Goal: Transaction & Acquisition: Book appointment/travel/reservation

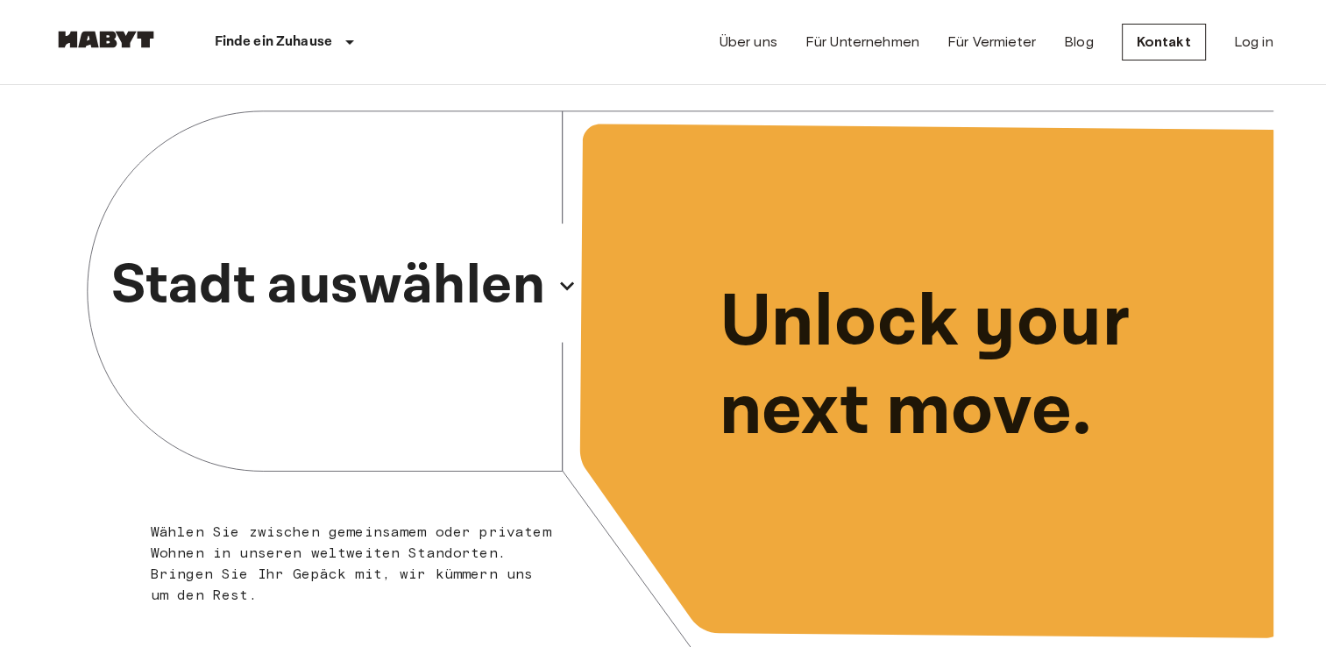
click at [337, 265] on p "Stadt auswählen" at bounding box center [327, 286] width 435 height 84
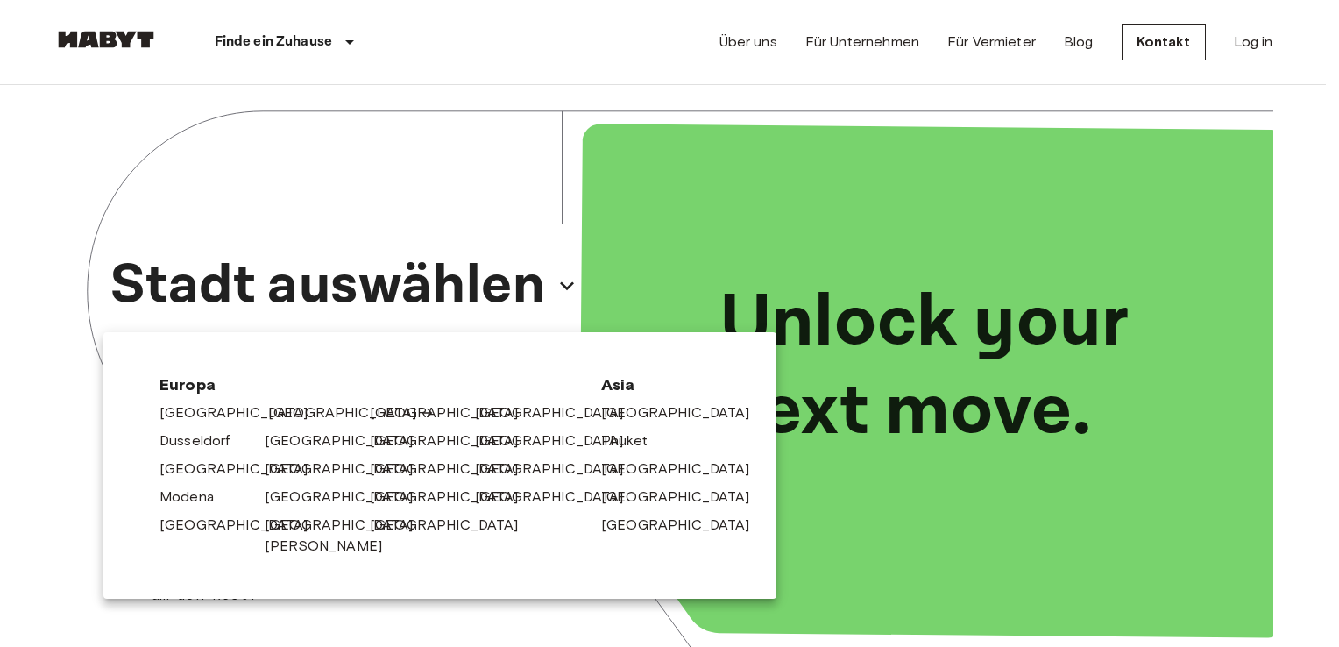
click at [287, 411] on link "[GEOGRAPHIC_DATA]" at bounding box center [351, 412] width 167 height 21
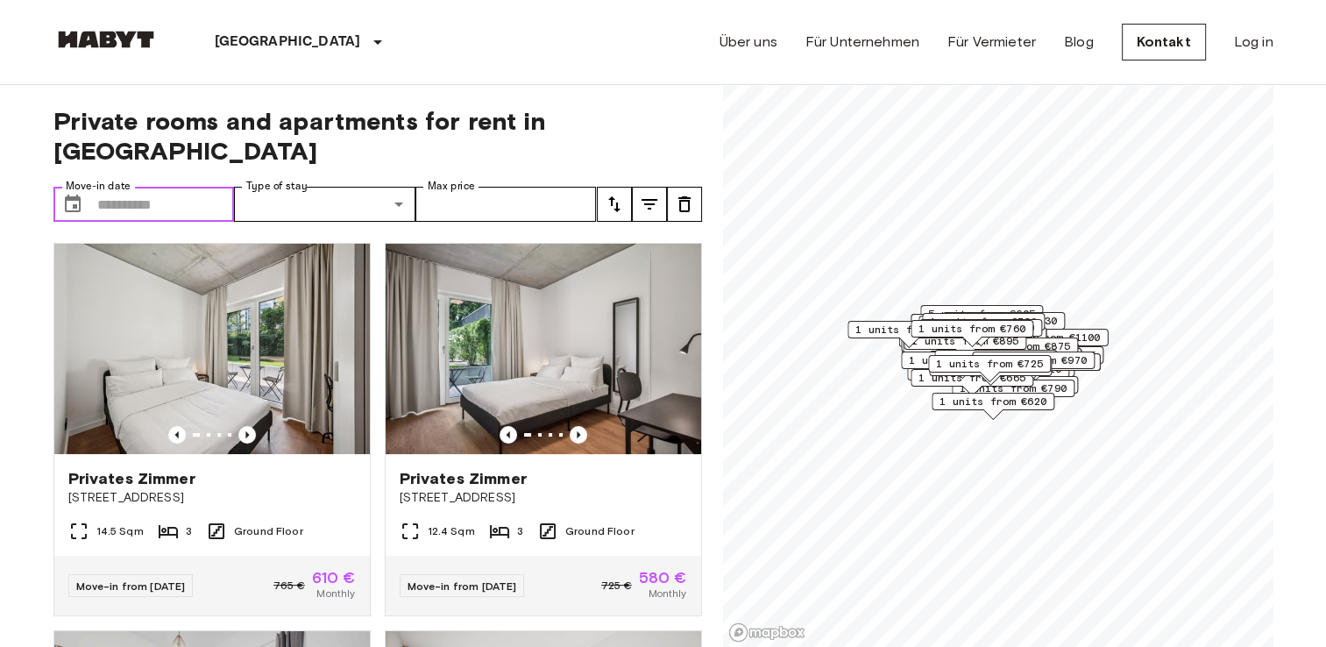
click at [140, 187] on input "Move-in date" at bounding box center [166, 204] width 138 height 35
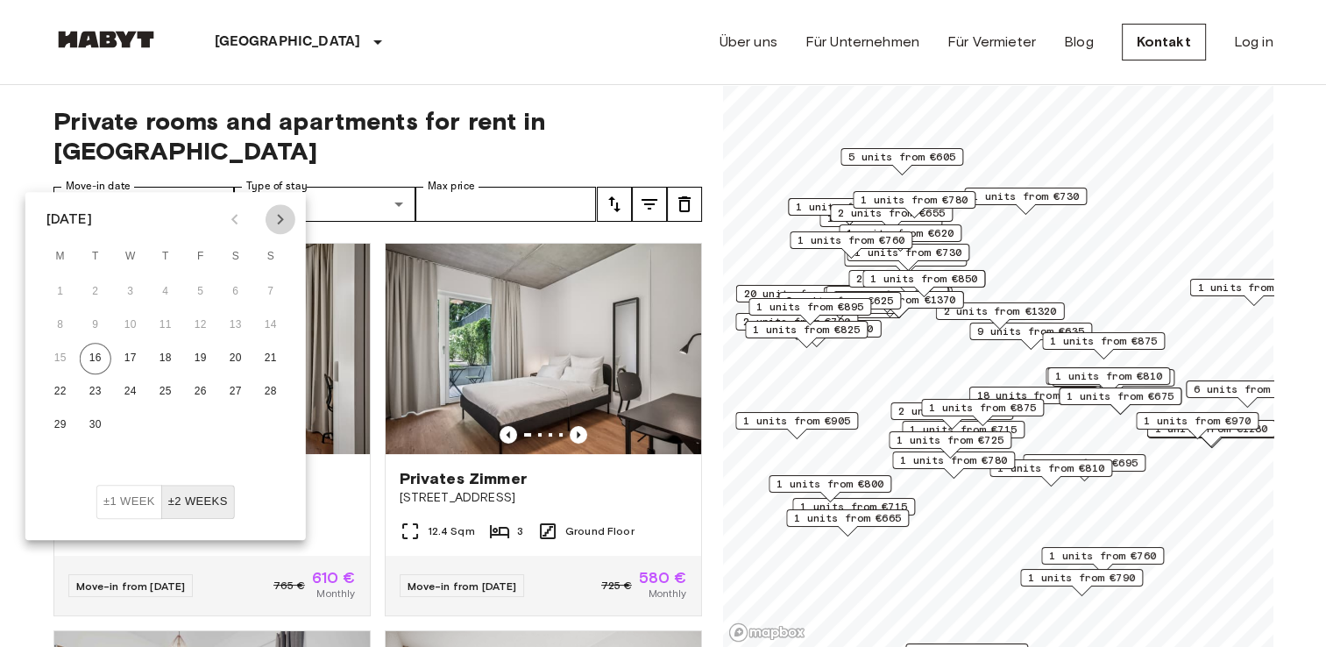
click at [278, 216] on icon "Next month" at bounding box center [280, 219] width 6 height 11
click at [238, 287] on button "1" at bounding box center [236, 292] width 32 height 32
type input "**********"
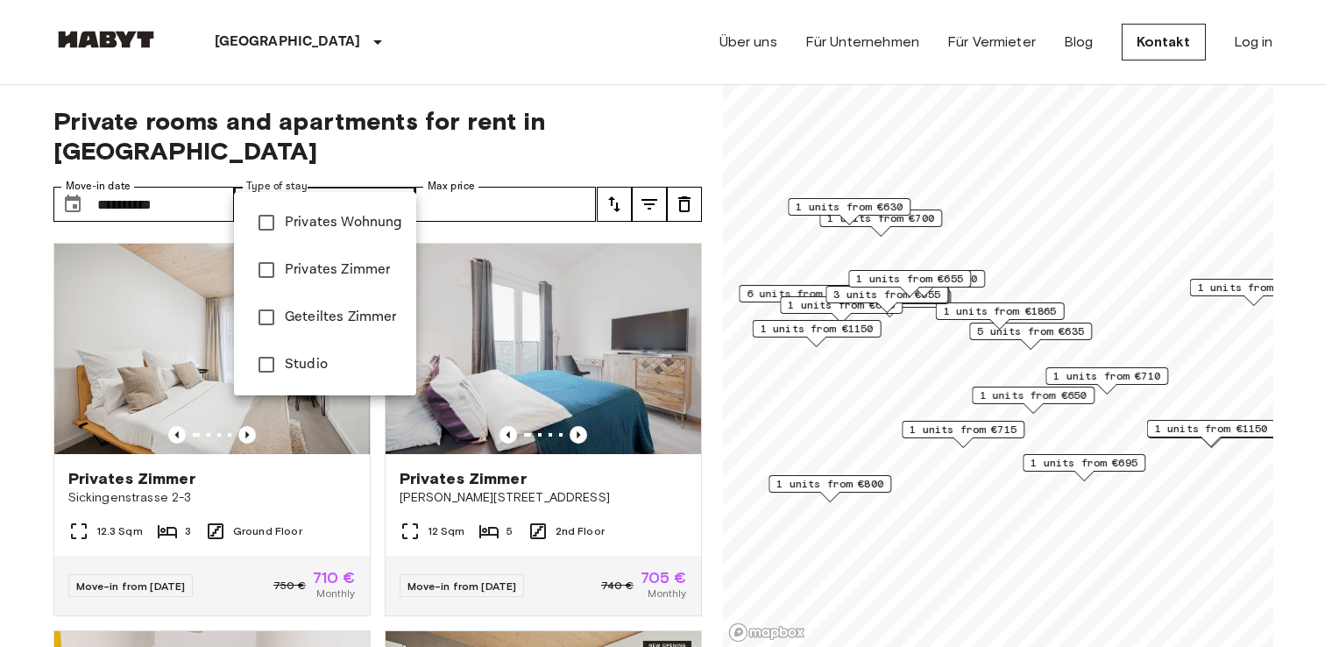
click at [344, 261] on span "Privates Zimmer" at bounding box center [343, 269] width 117 height 21
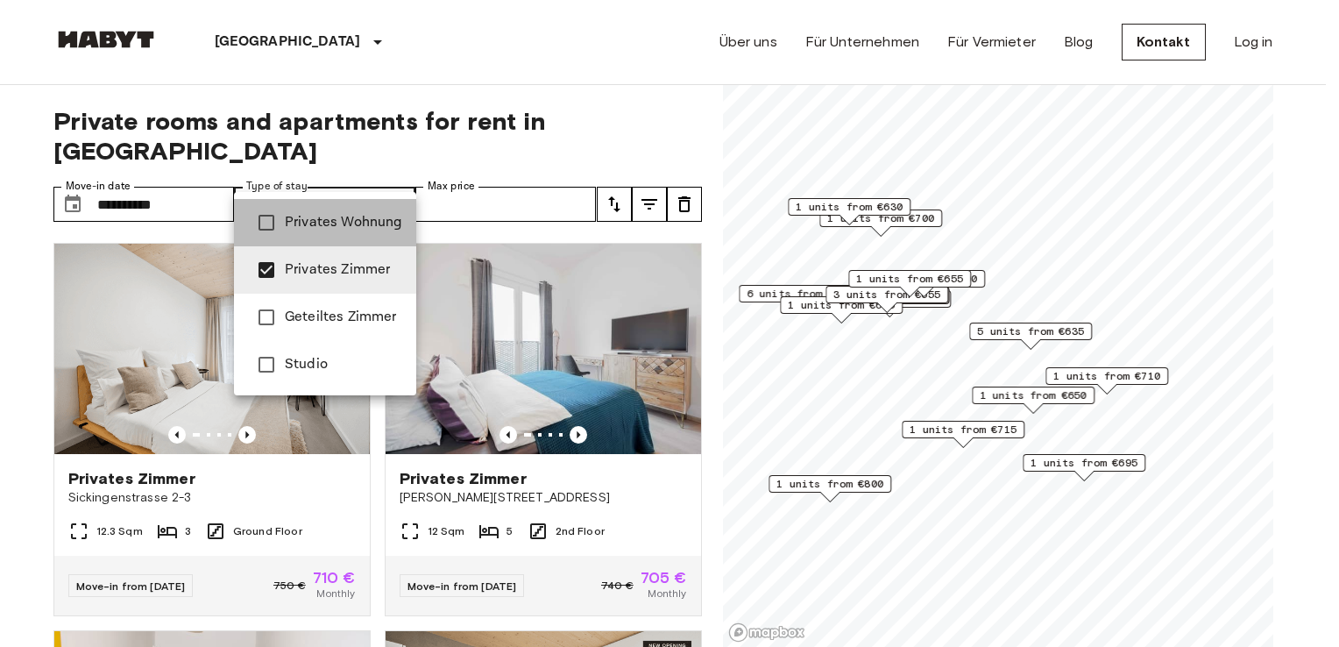
click at [348, 222] on span "Privates Wohnung" at bounding box center [343, 222] width 117 height 21
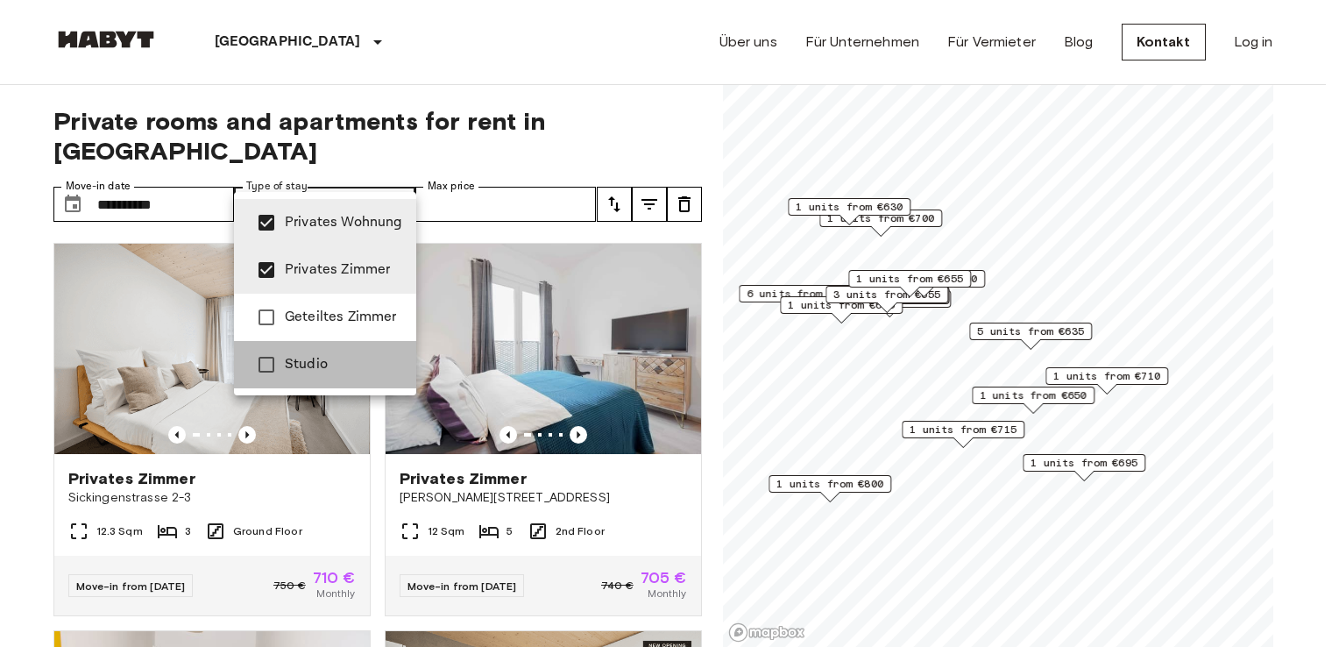
click at [304, 360] on span "Studio" at bounding box center [343, 364] width 117 height 21
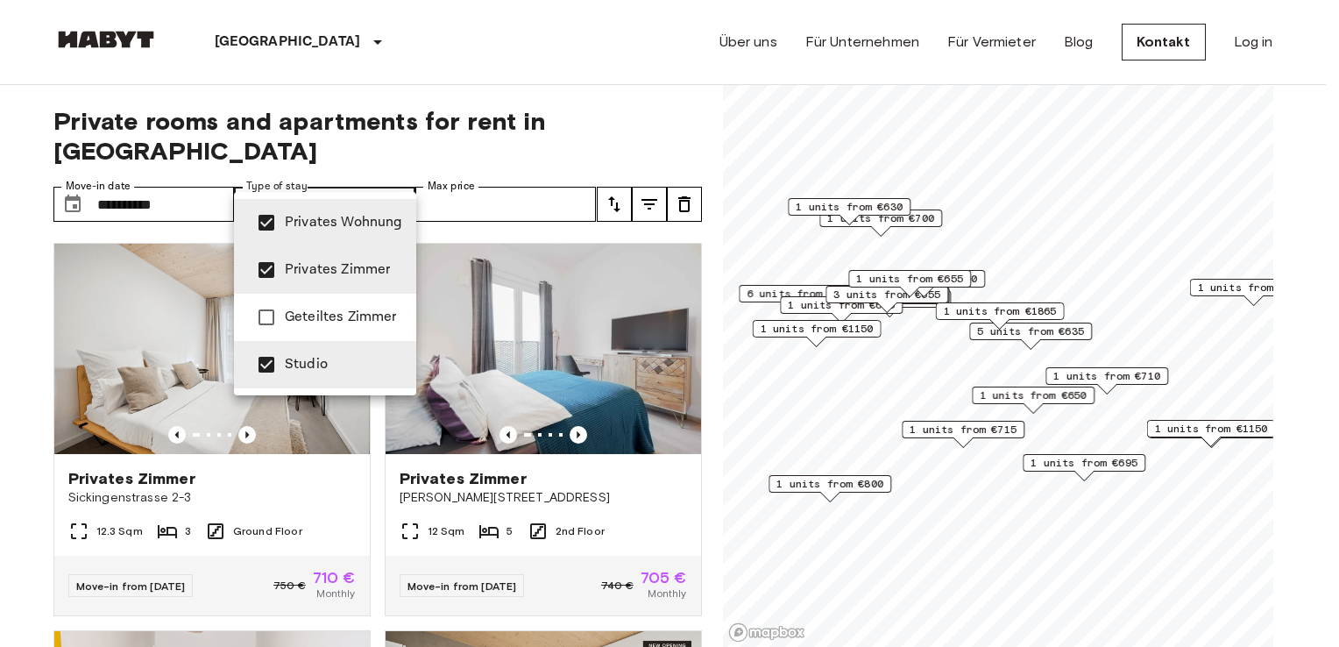
click at [463, 89] on div at bounding box center [669, 323] width 1339 height 647
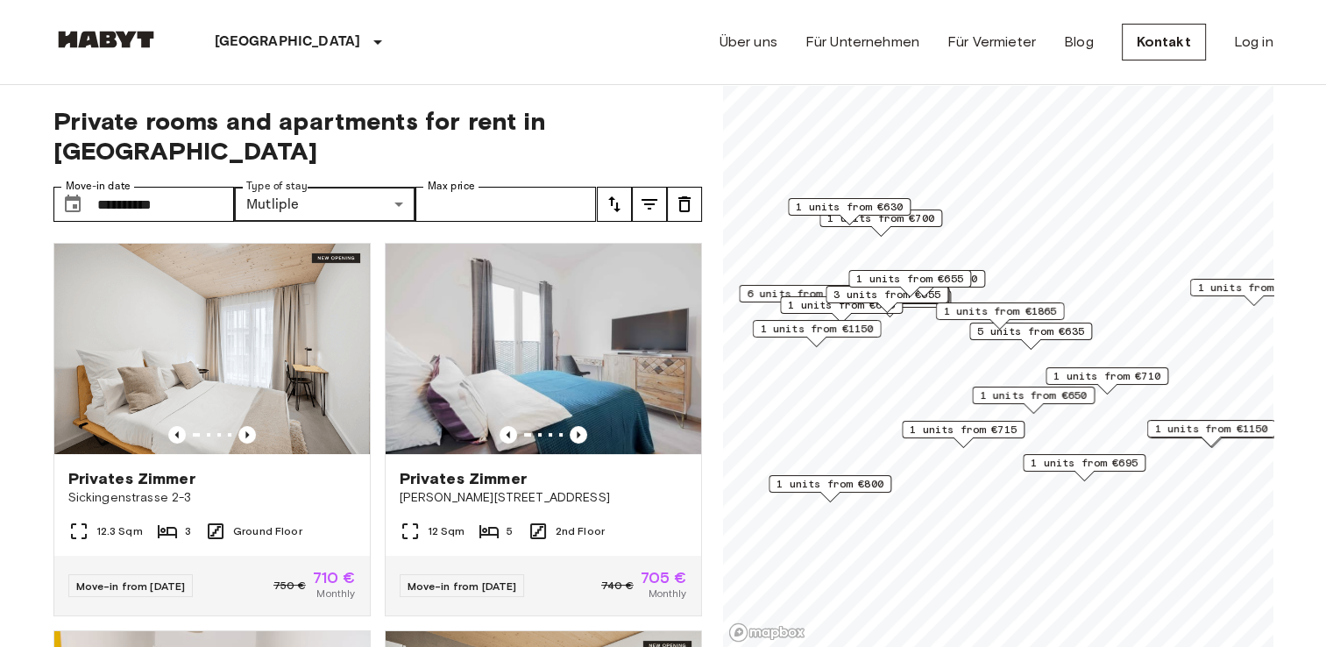
click at [648, 194] on icon "tune" at bounding box center [649, 204] width 21 height 21
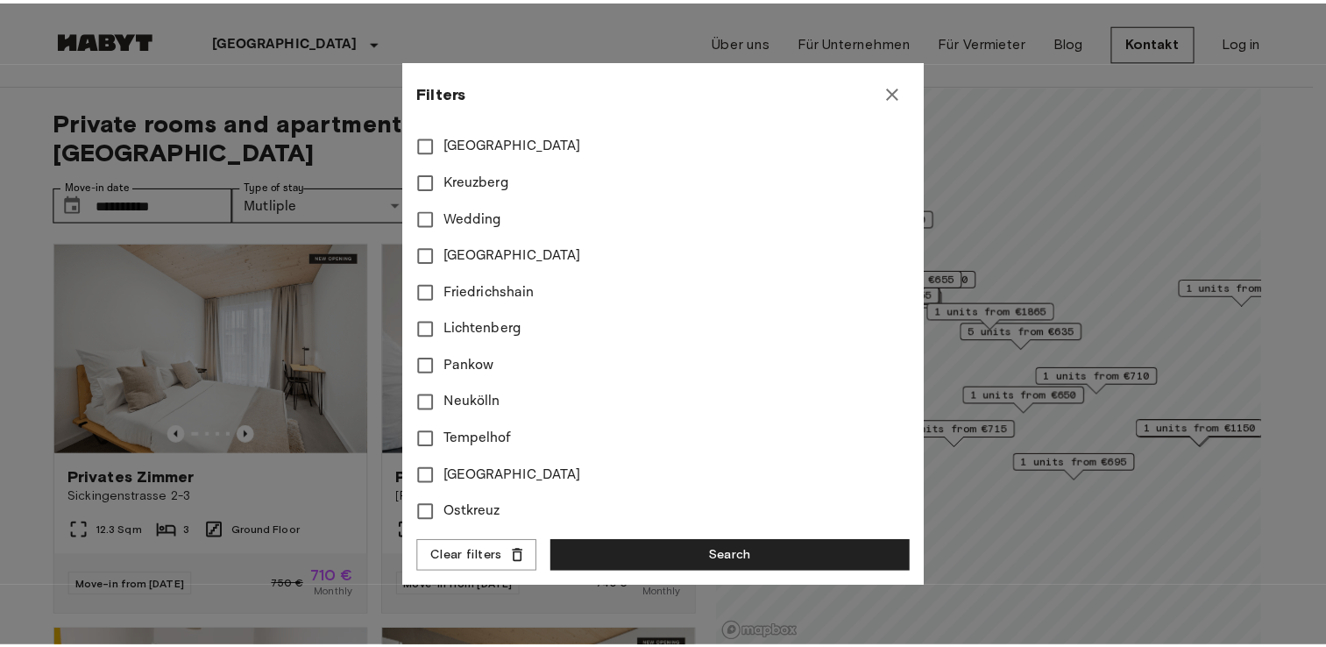
scroll to position [695, 0]
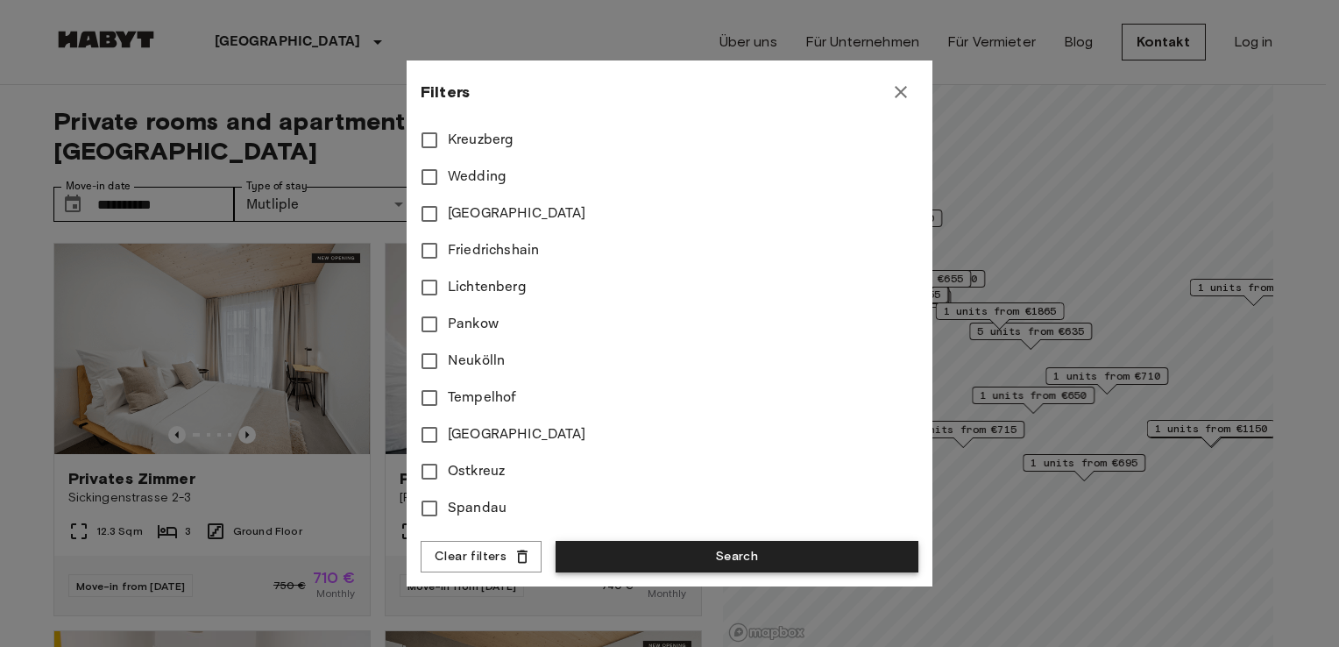
click at [888, 549] on button "Search" at bounding box center [737, 557] width 363 height 32
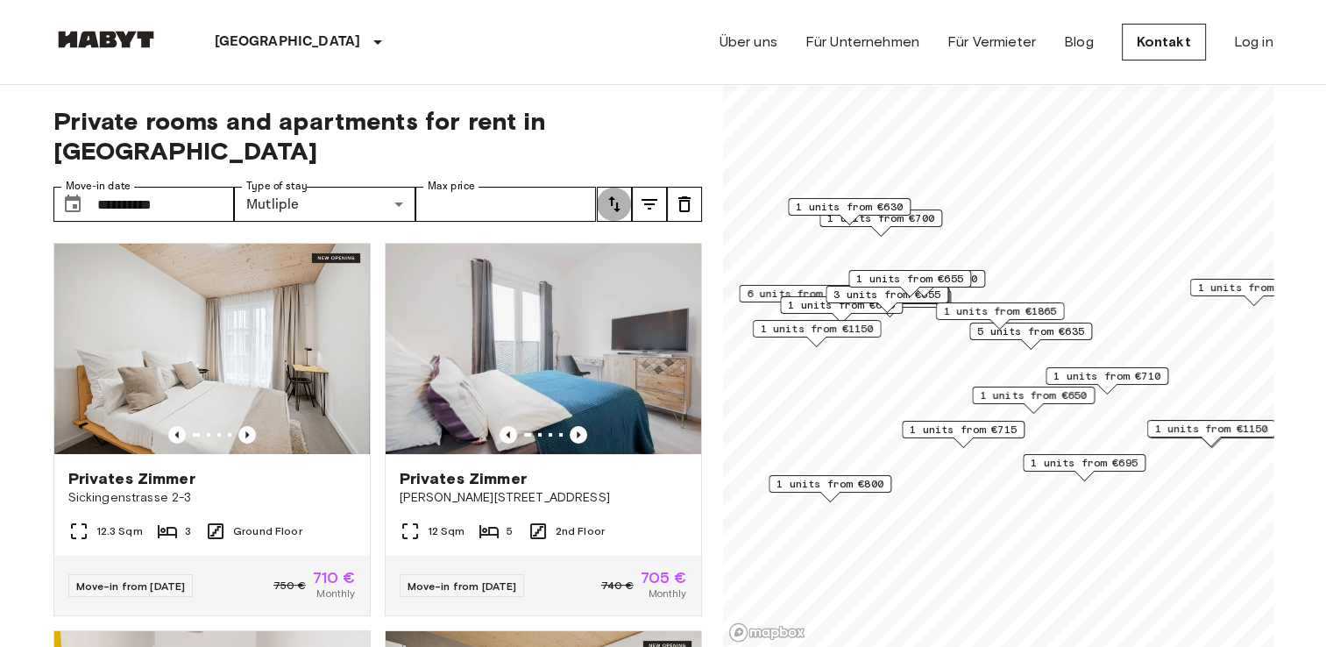
click at [614, 194] on icon "tune" at bounding box center [614, 204] width 21 height 21
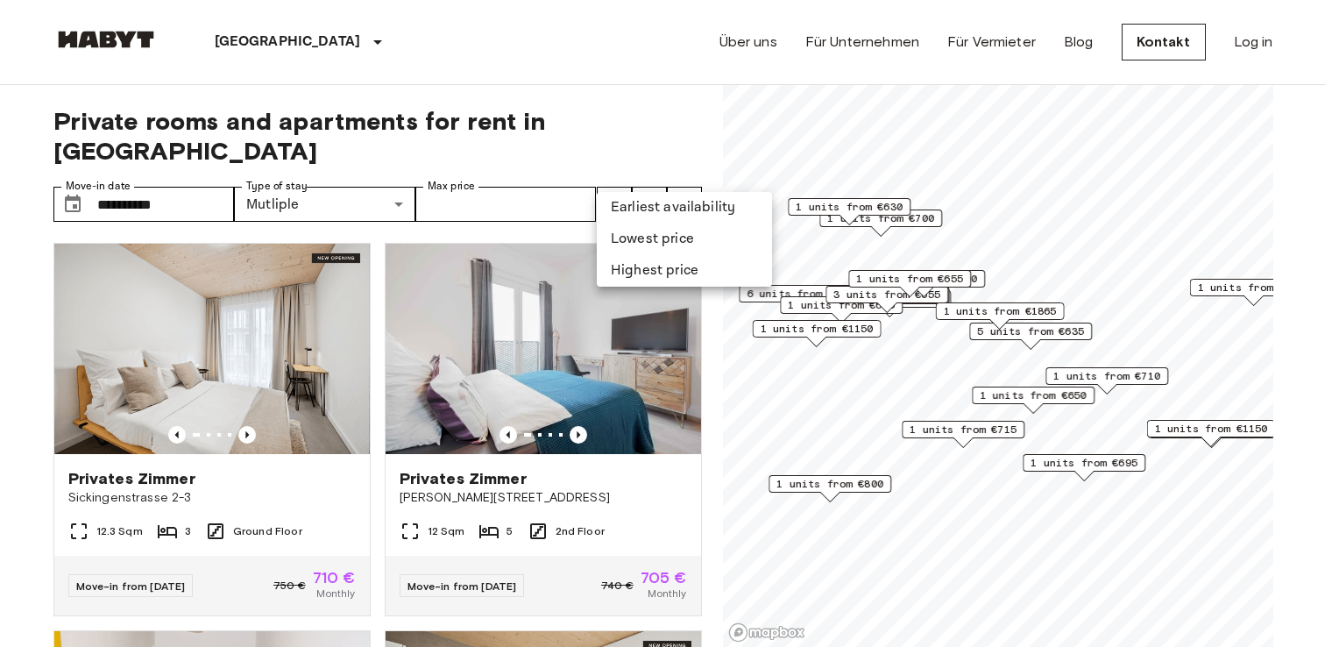
click at [635, 232] on li "Lowest price" at bounding box center [684, 239] width 175 height 32
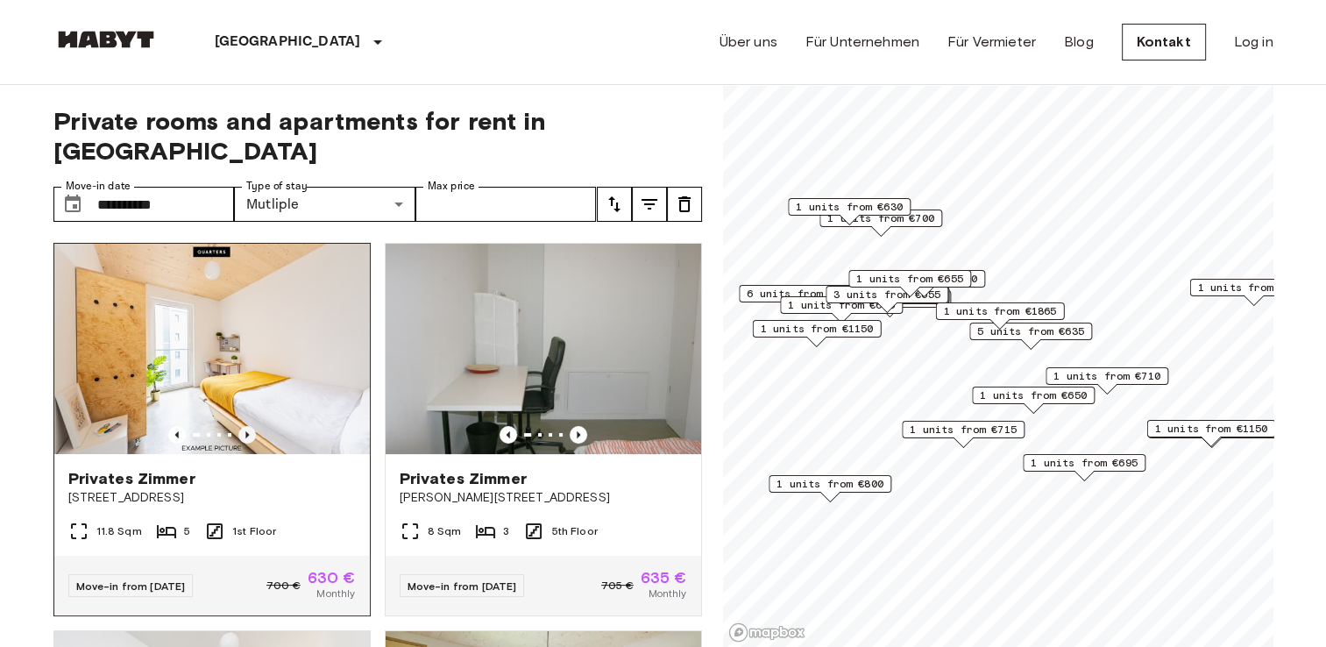
click at [245, 426] on icon "Previous image" at bounding box center [247, 435] width 18 height 18
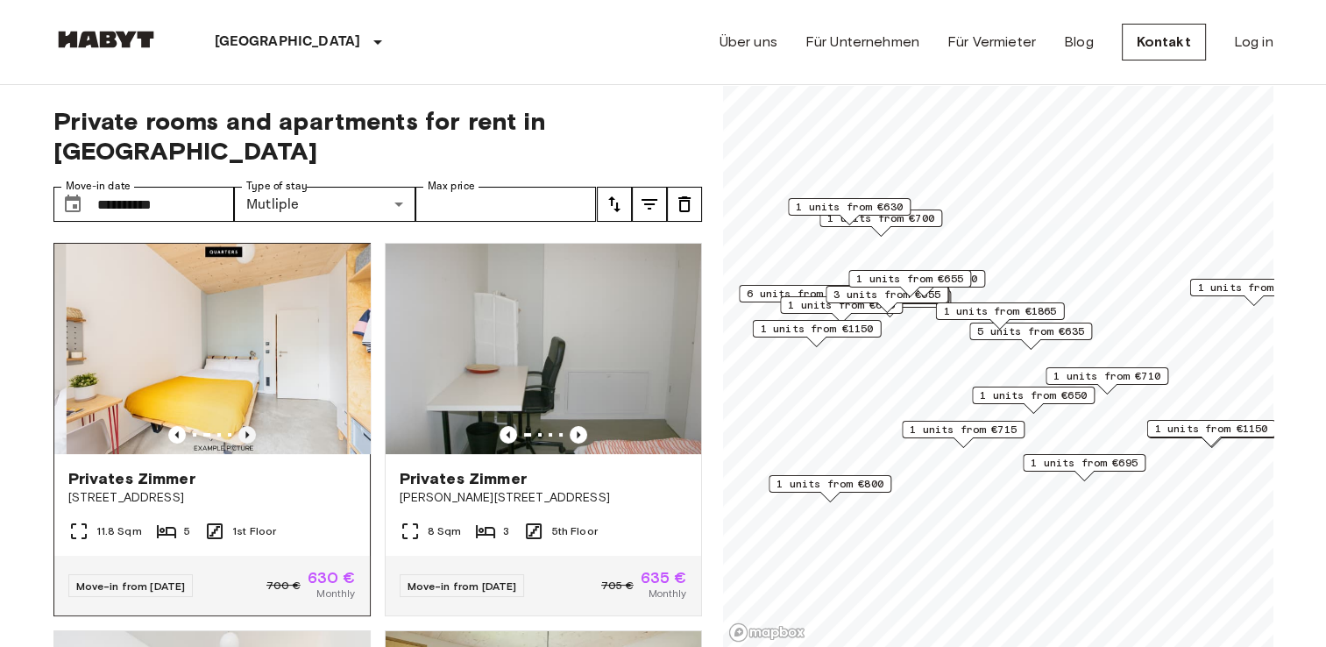
click at [245, 426] on icon "Previous image" at bounding box center [247, 435] width 18 height 18
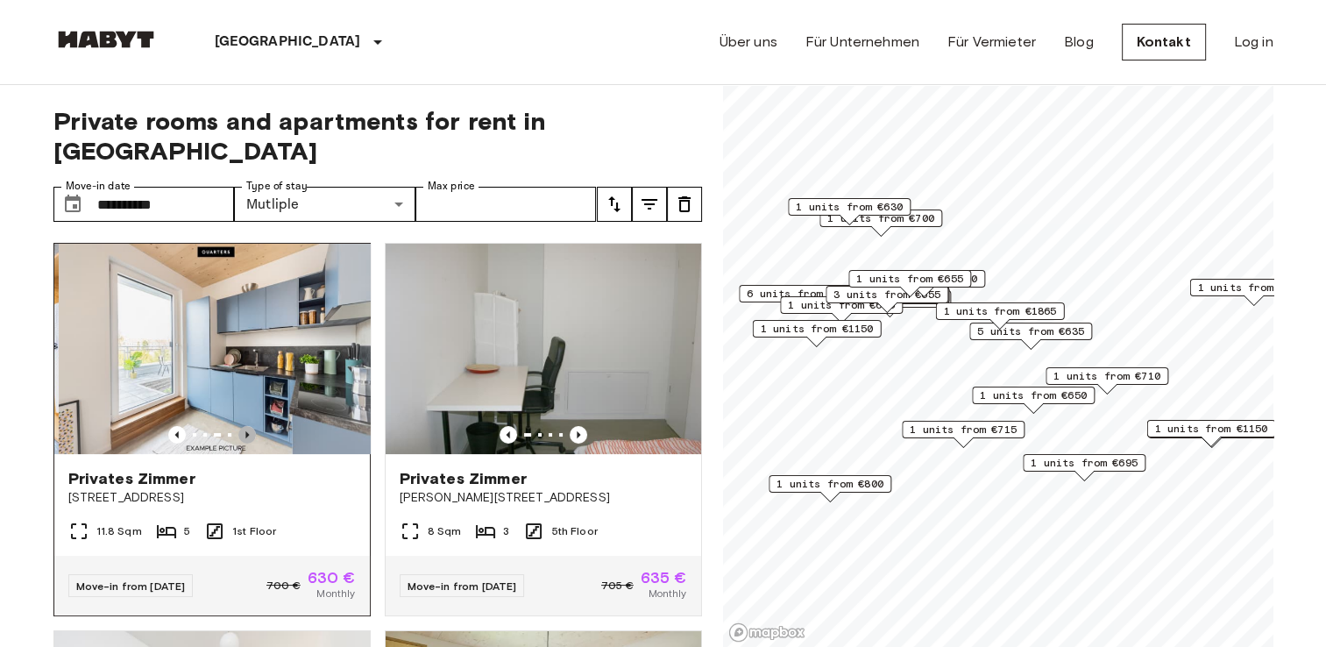
click at [245, 426] on icon "Previous image" at bounding box center [247, 435] width 18 height 18
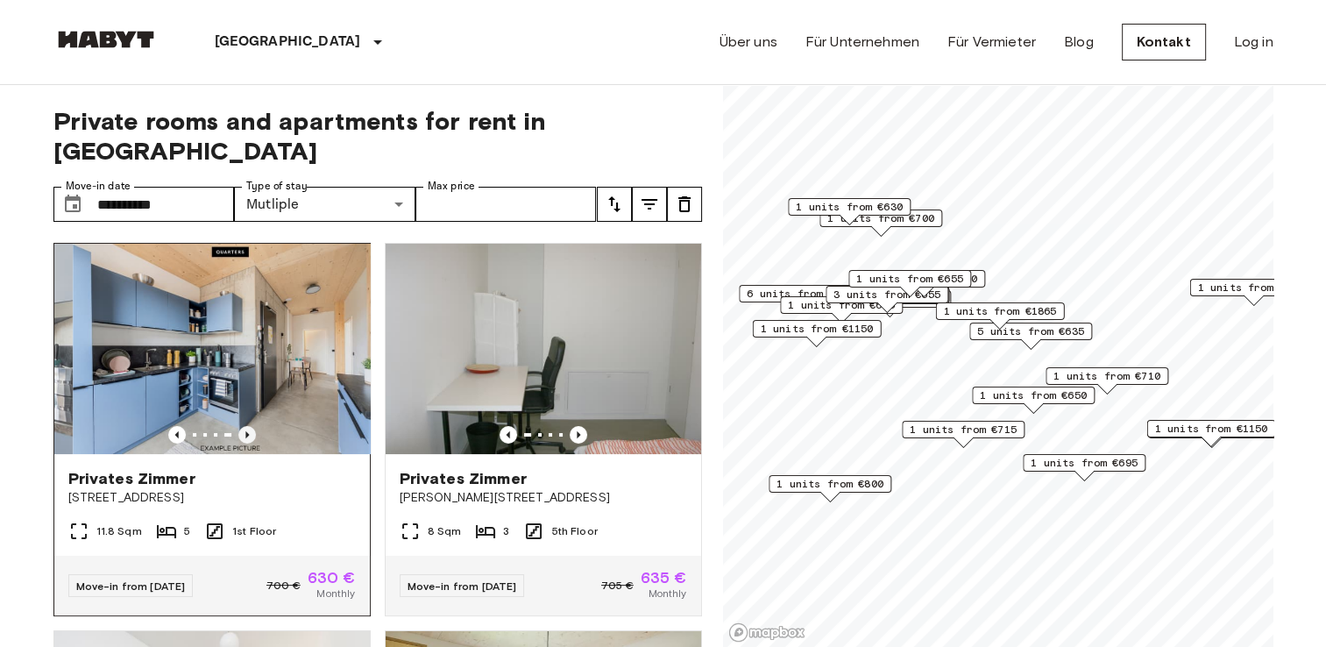
click at [245, 426] on icon "Previous image" at bounding box center [247, 435] width 18 height 18
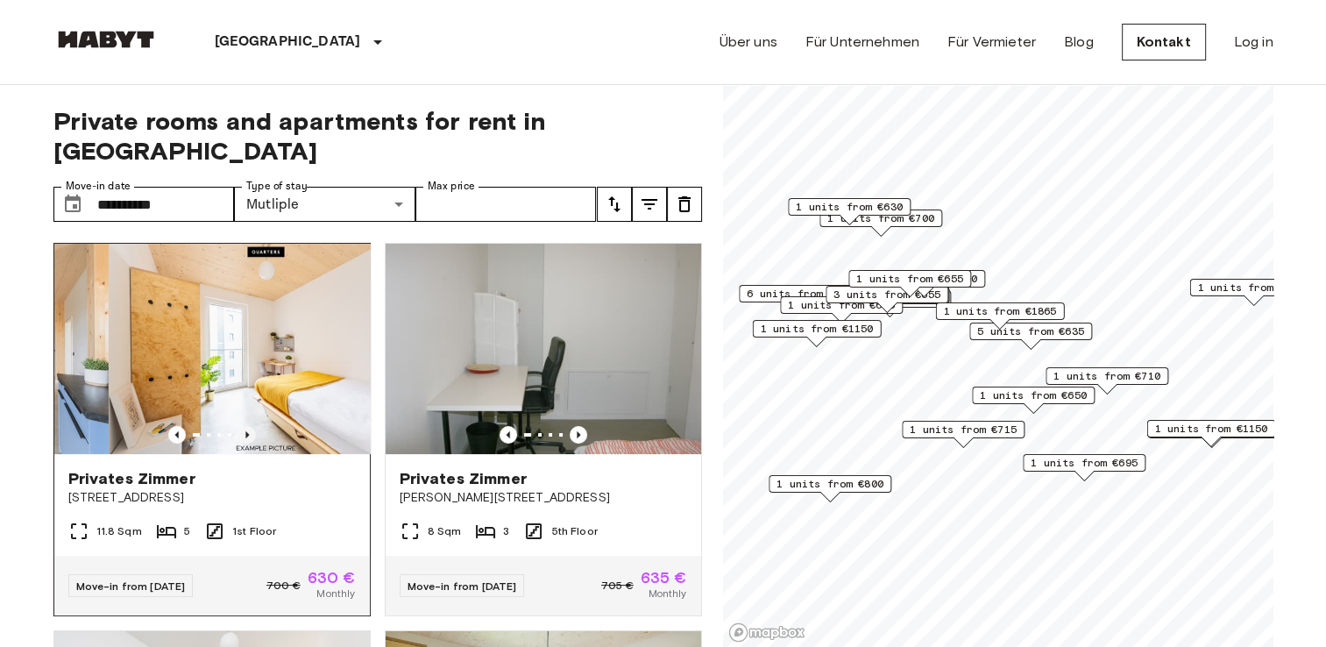
click at [245, 426] on icon "Previous image" at bounding box center [247, 435] width 18 height 18
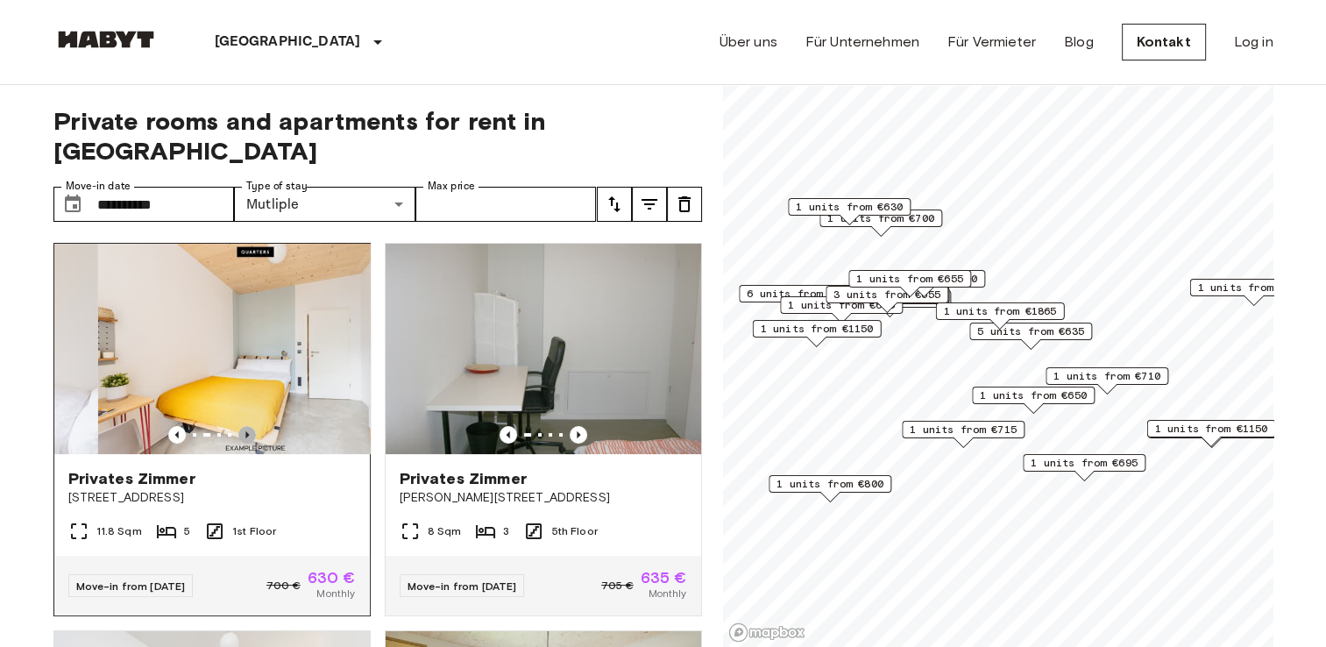
click at [245, 426] on icon "Previous image" at bounding box center [247, 435] width 18 height 18
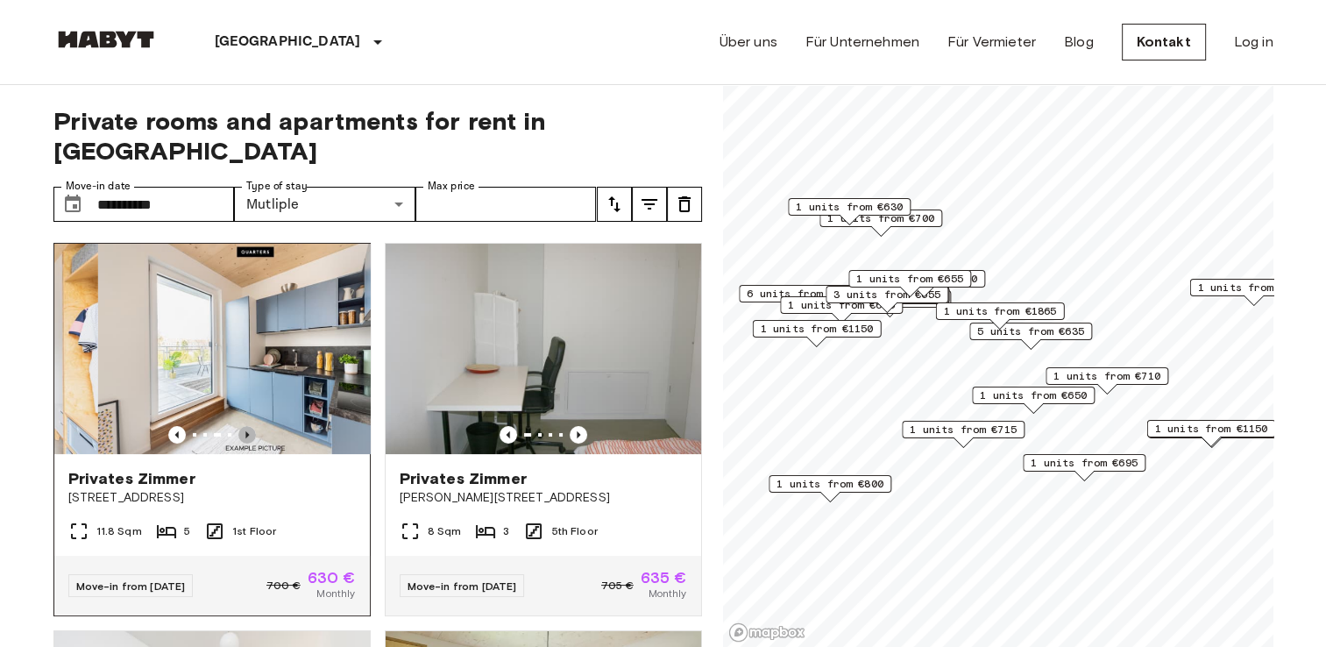
click at [245, 426] on icon "Previous image" at bounding box center [247, 435] width 18 height 18
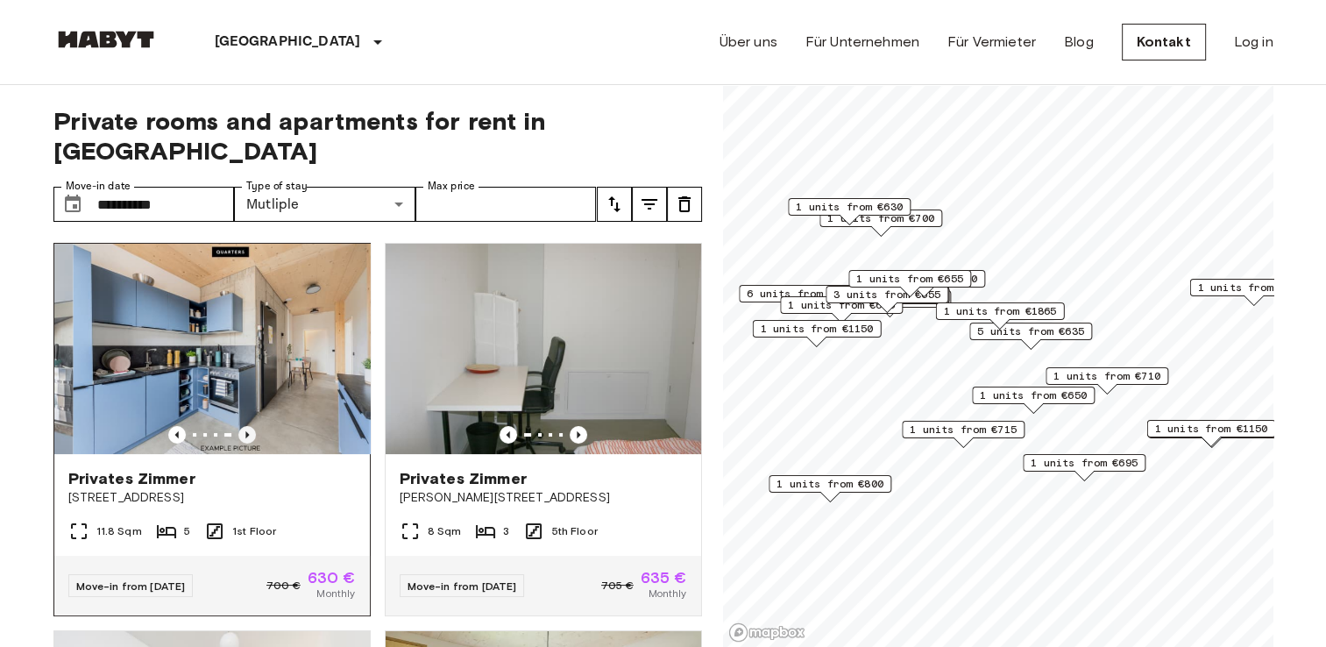
click at [245, 426] on icon "Previous image" at bounding box center [247, 435] width 18 height 18
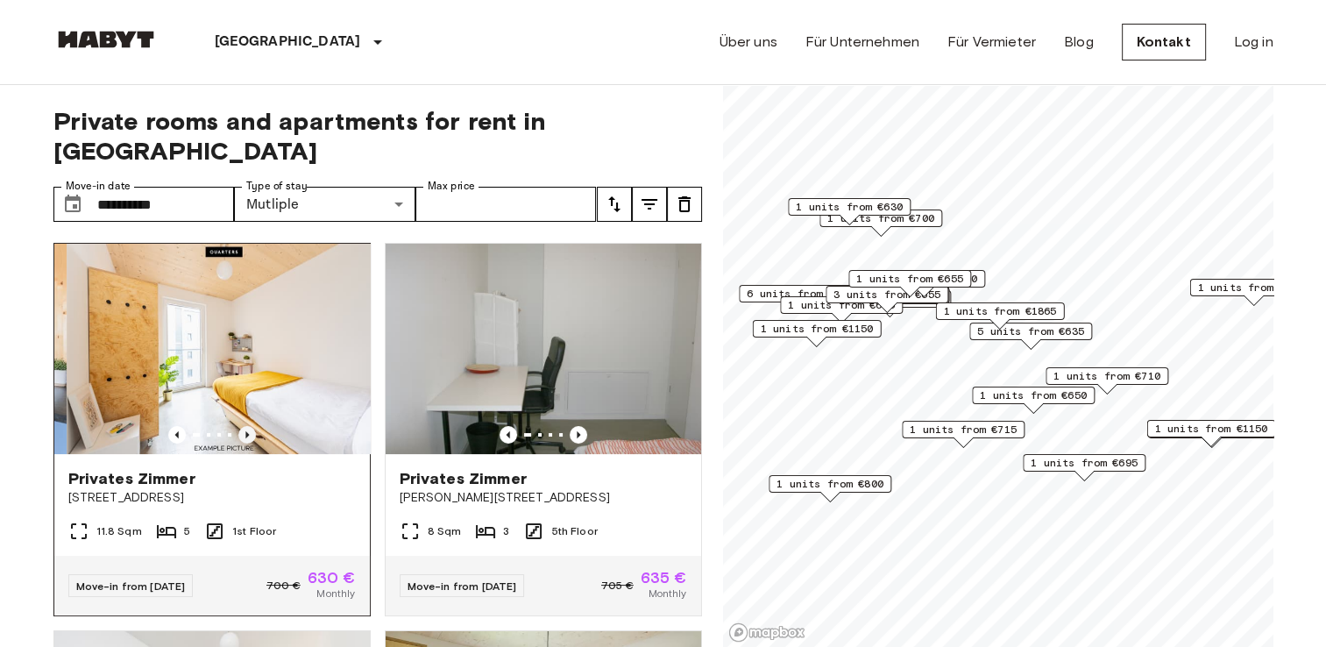
click at [245, 426] on icon "Previous image" at bounding box center [247, 435] width 18 height 18
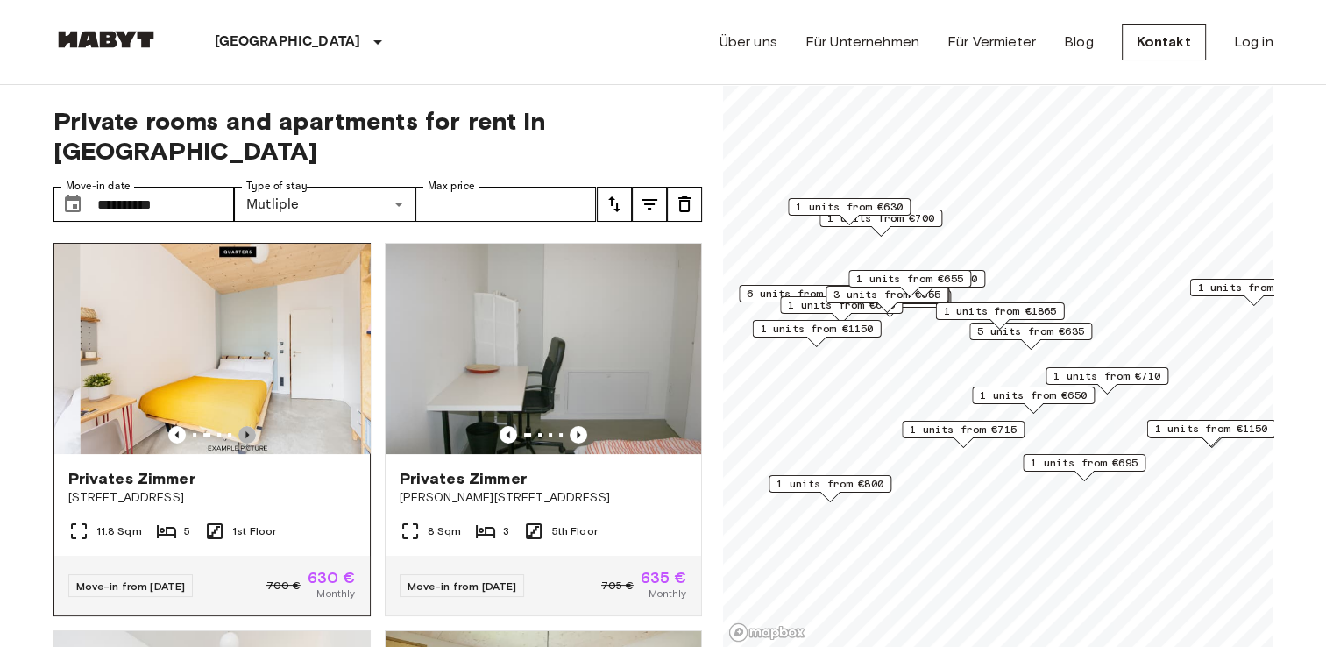
click at [245, 426] on icon "Previous image" at bounding box center [247, 435] width 18 height 18
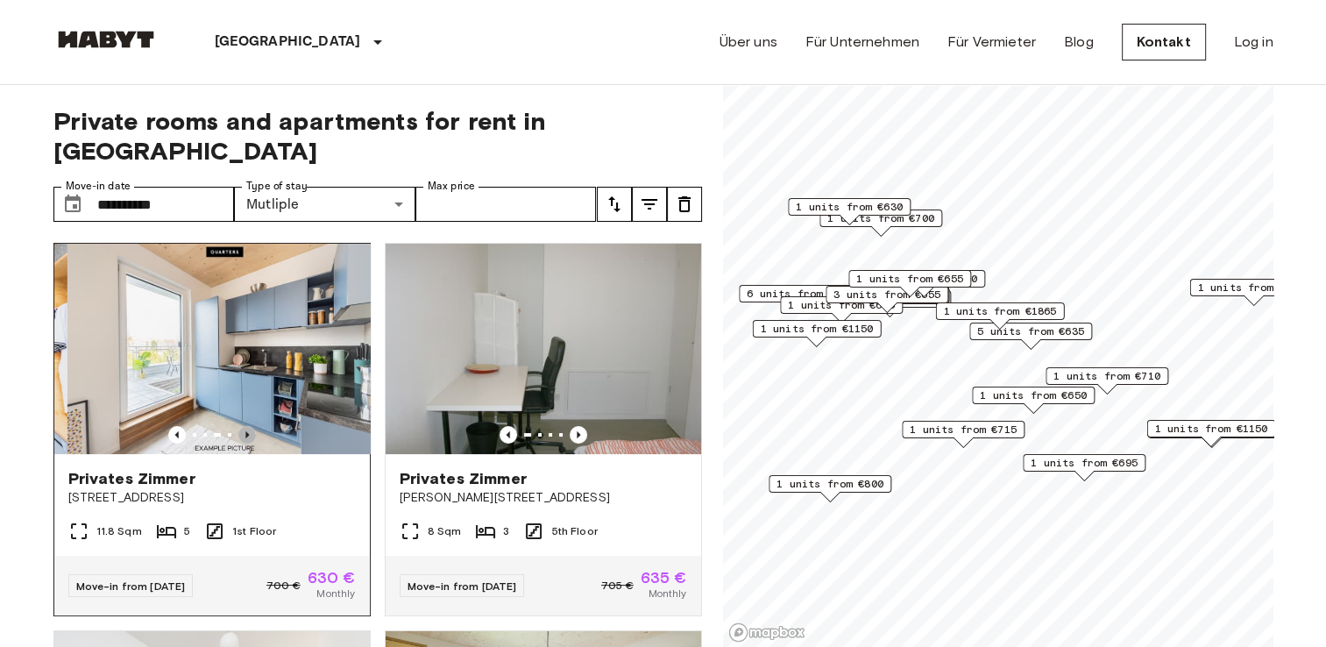
click at [245, 426] on icon "Previous image" at bounding box center [247, 435] width 18 height 18
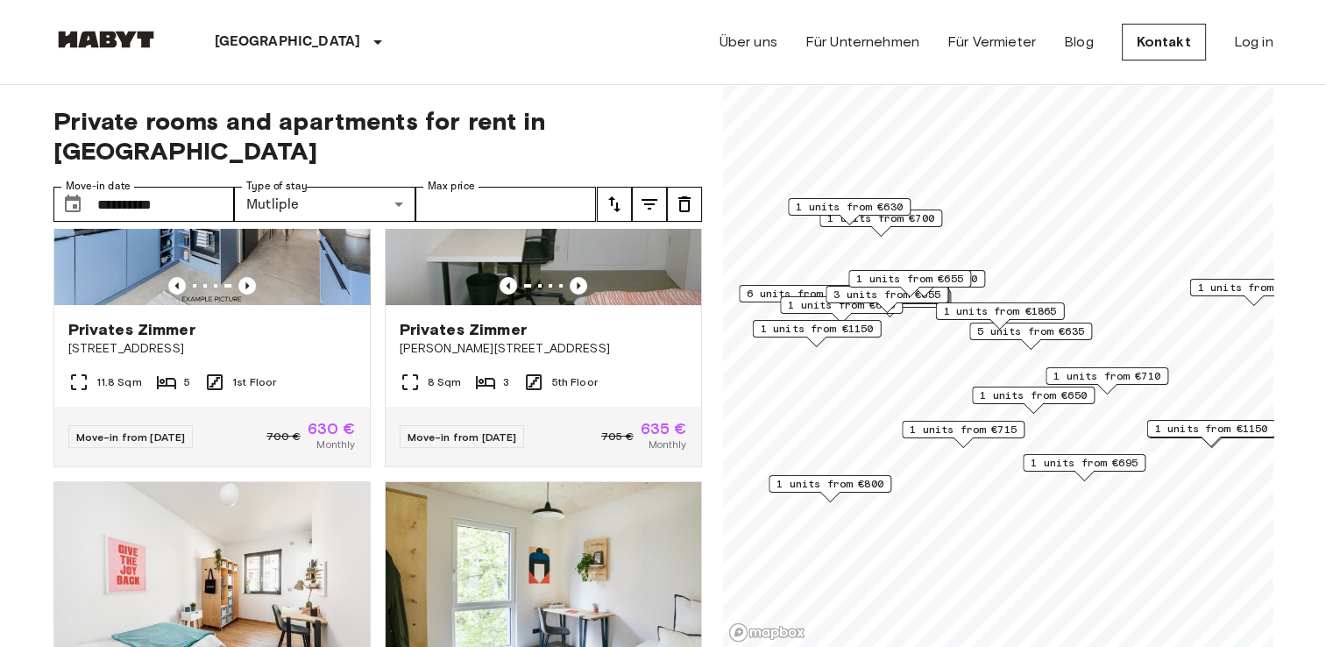
scroll to position [170, 0]
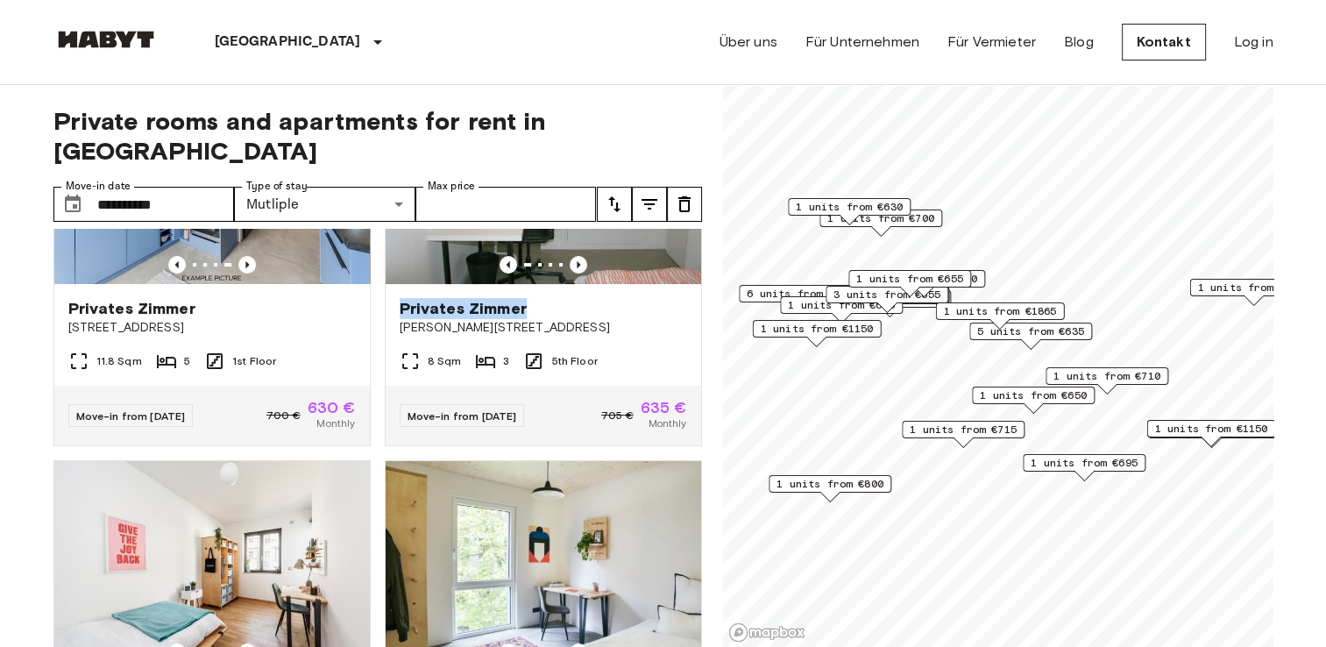
drag, startPoint x: 705, startPoint y: 269, endPoint x: 694, endPoint y: 240, distance: 30.8
click at [694, 240] on div "**********" at bounding box center [663, 366] width 1220 height 563
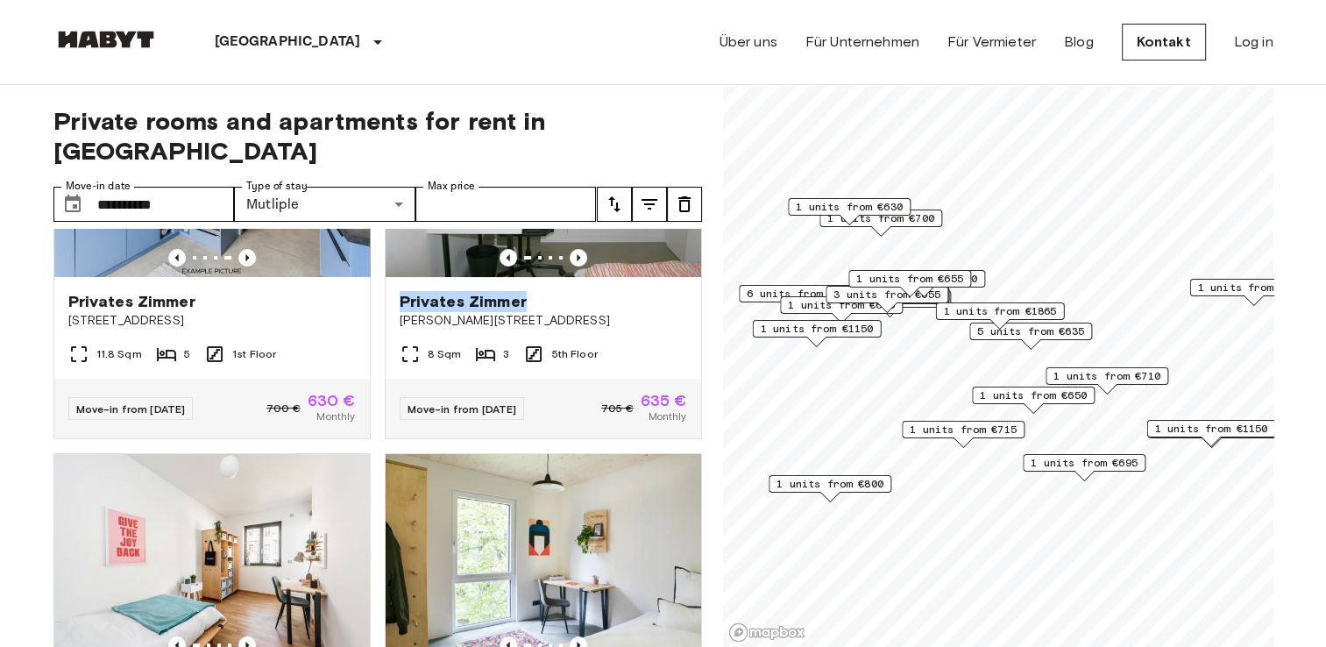
scroll to position [0, 0]
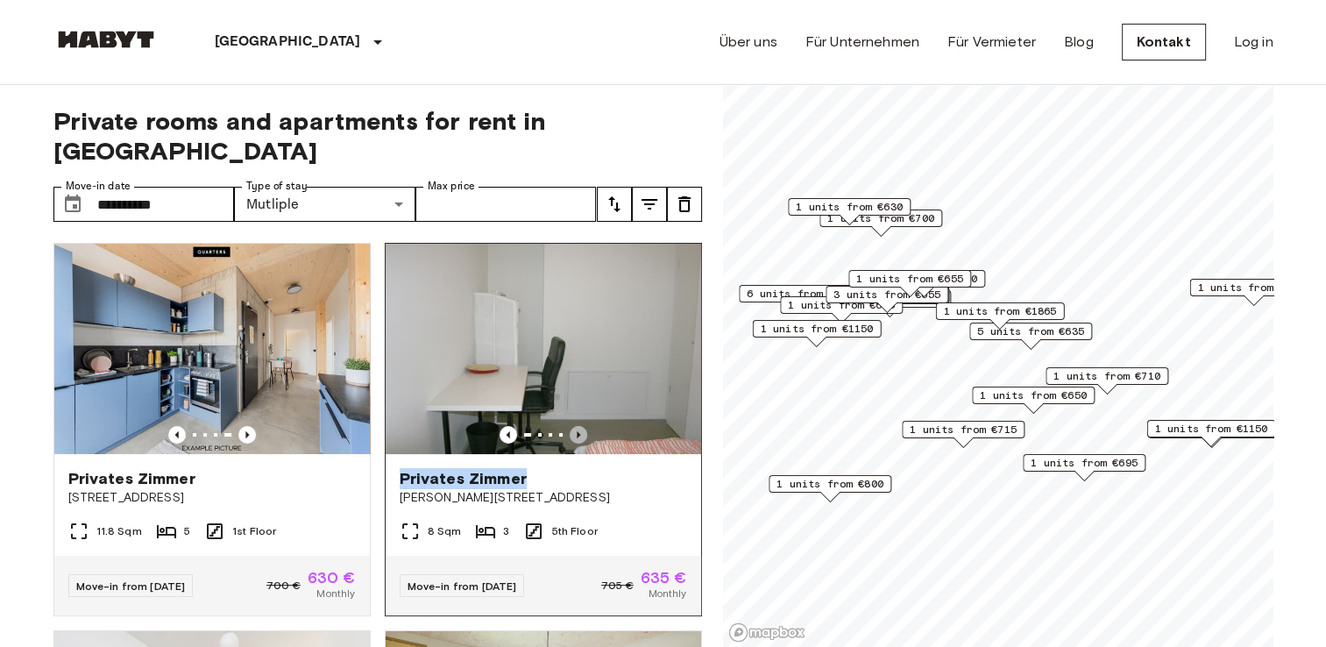
click at [570, 426] on icon "Previous image" at bounding box center [579, 435] width 18 height 18
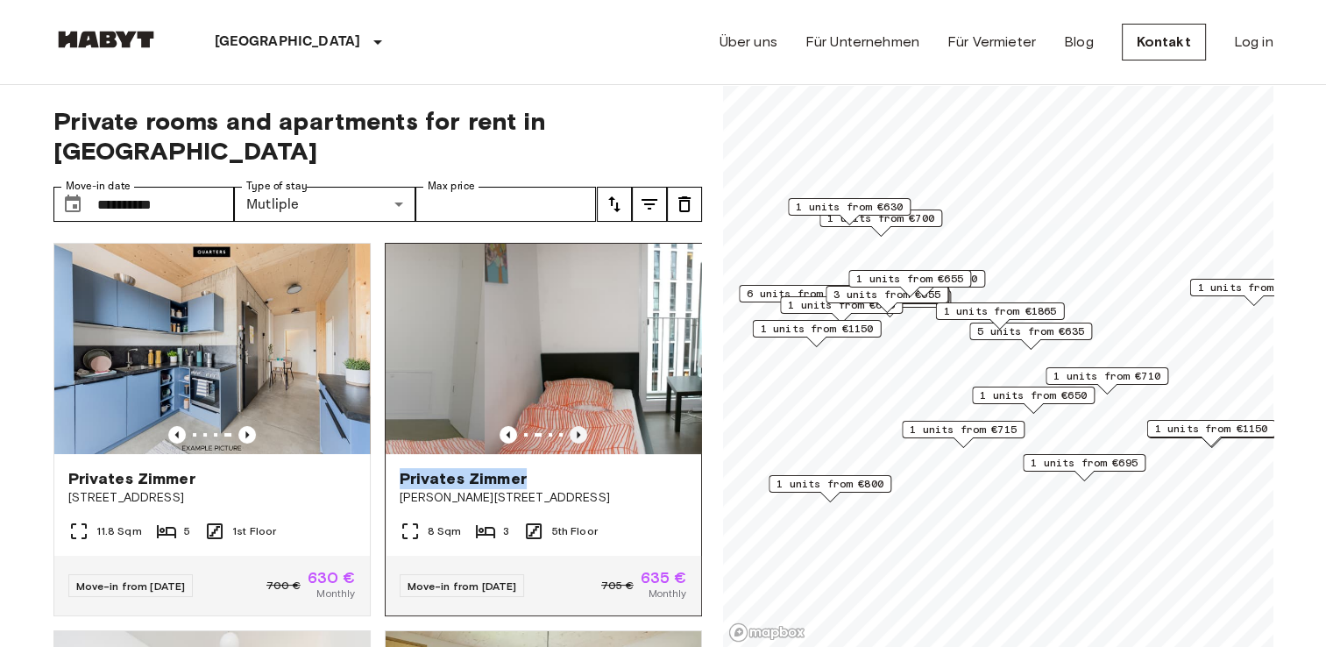
click at [570, 426] on icon "Previous image" at bounding box center [579, 435] width 18 height 18
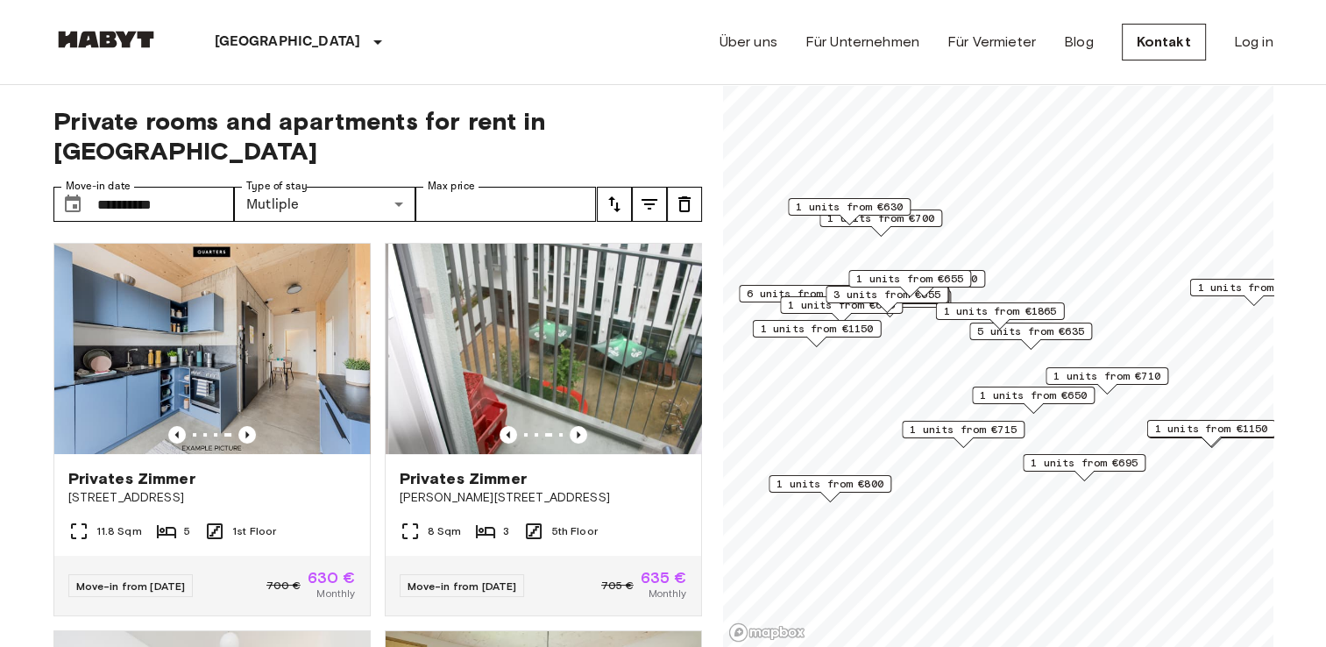
click at [599, 114] on span "Private rooms and apartments for rent in Berlin" at bounding box center [377, 136] width 649 height 60
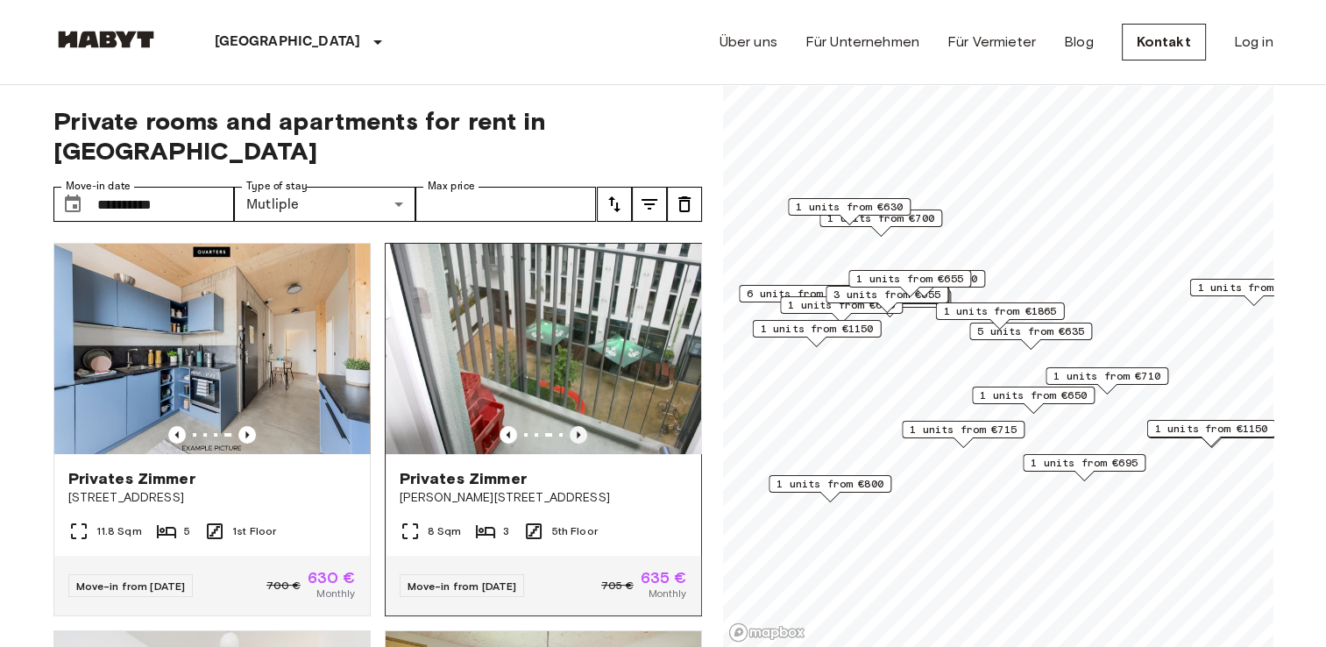
click at [570, 426] on icon "Previous image" at bounding box center [579, 435] width 18 height 18
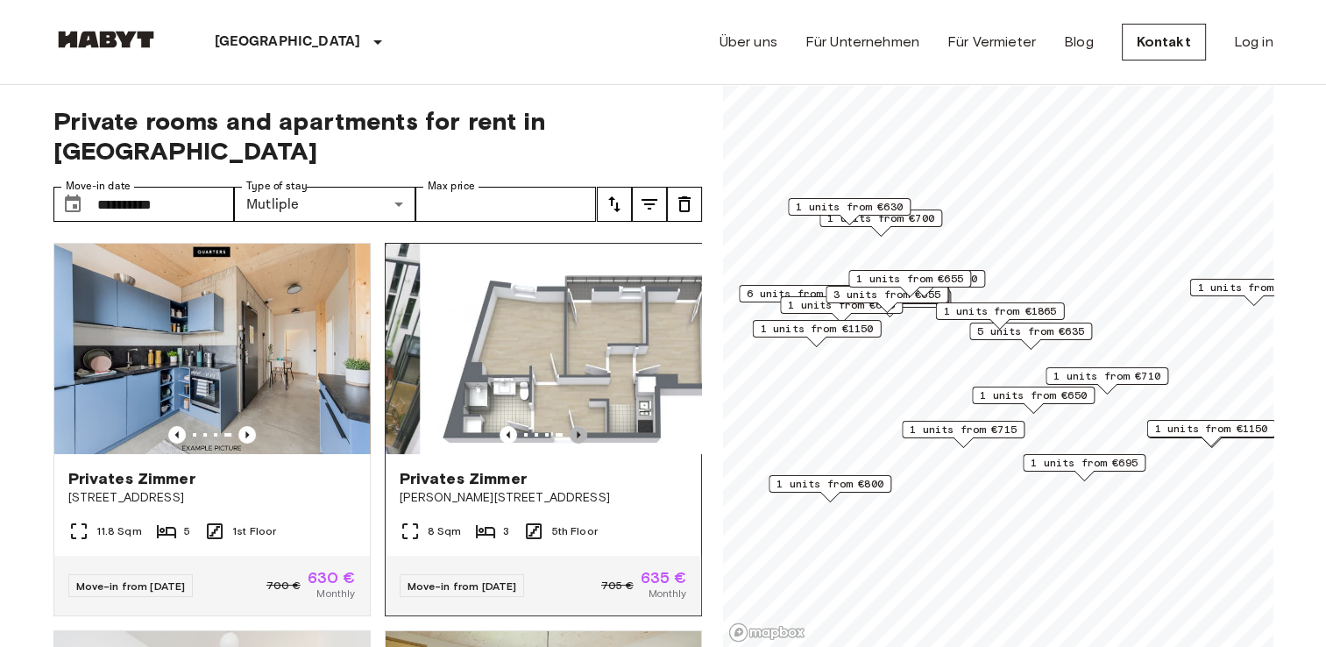
click at [570, 426] on icon "Previous image" at bounding box center [579, 435] width 18 height 18
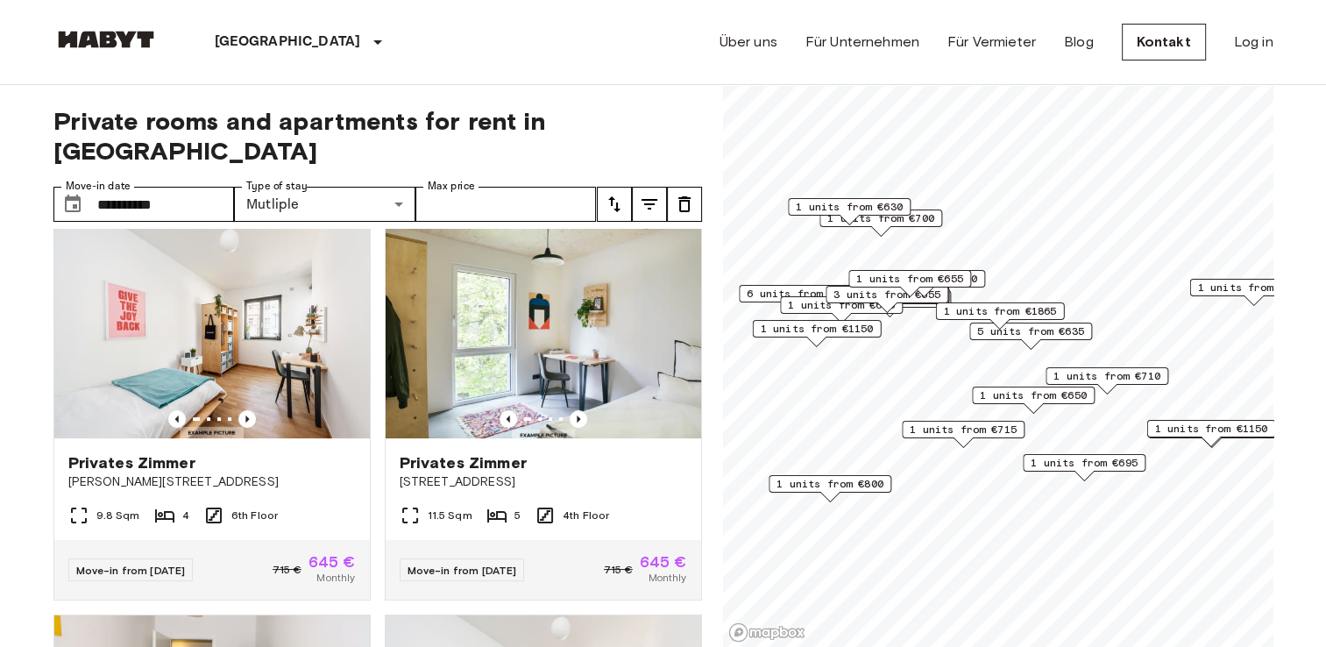
scroll to position [368, 0]
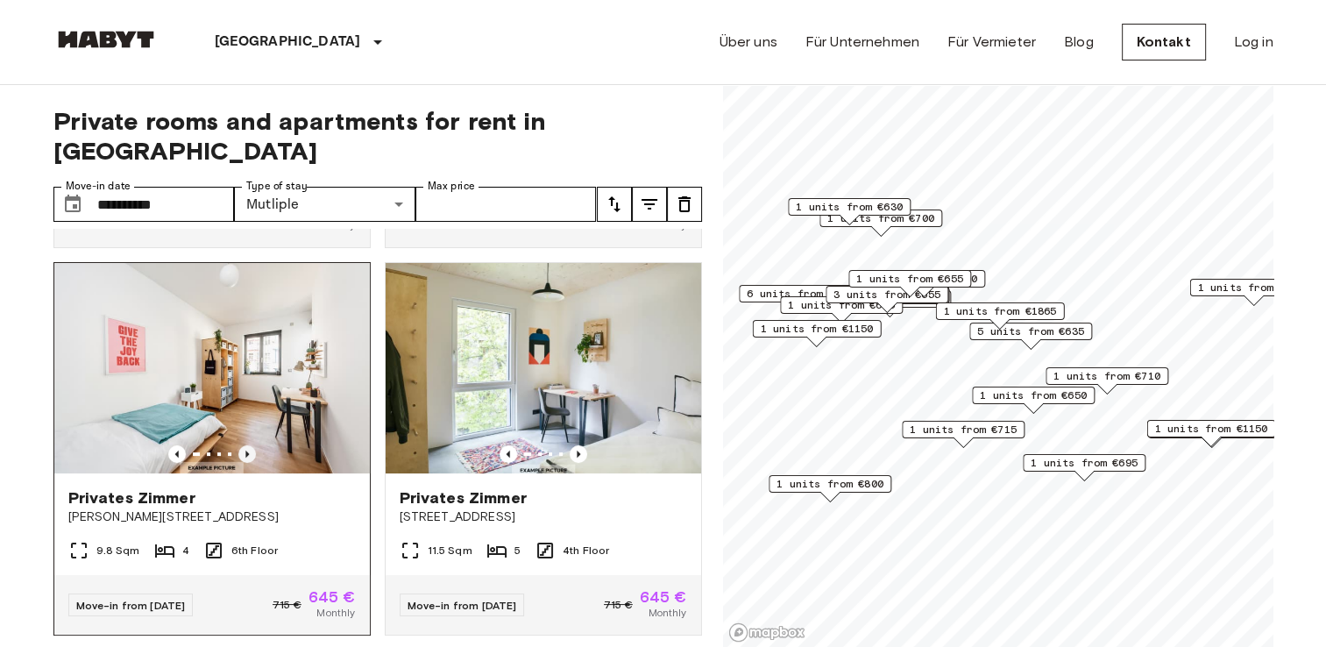
click at [247, 445] on icon "Previous image" at bounding box center [247, 454] width 18 height 18
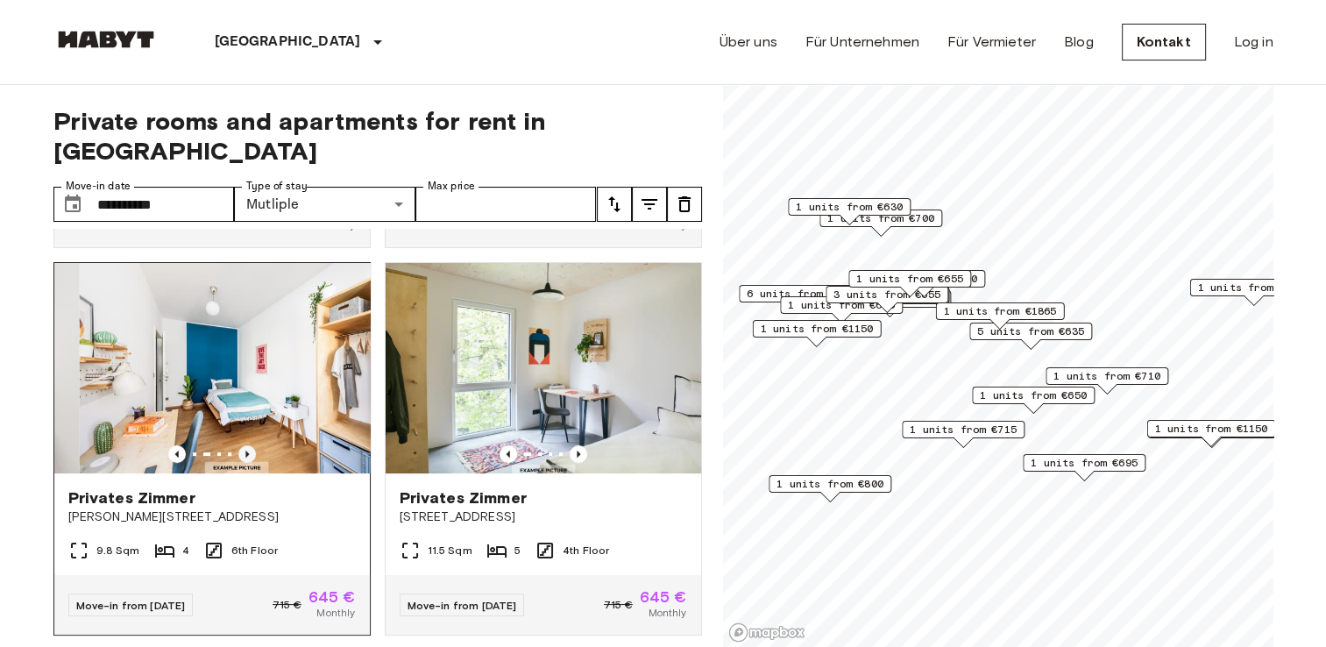
click at [247, 445] on icon "Previous image" at bounding box center [247, 454] width 18 height 18
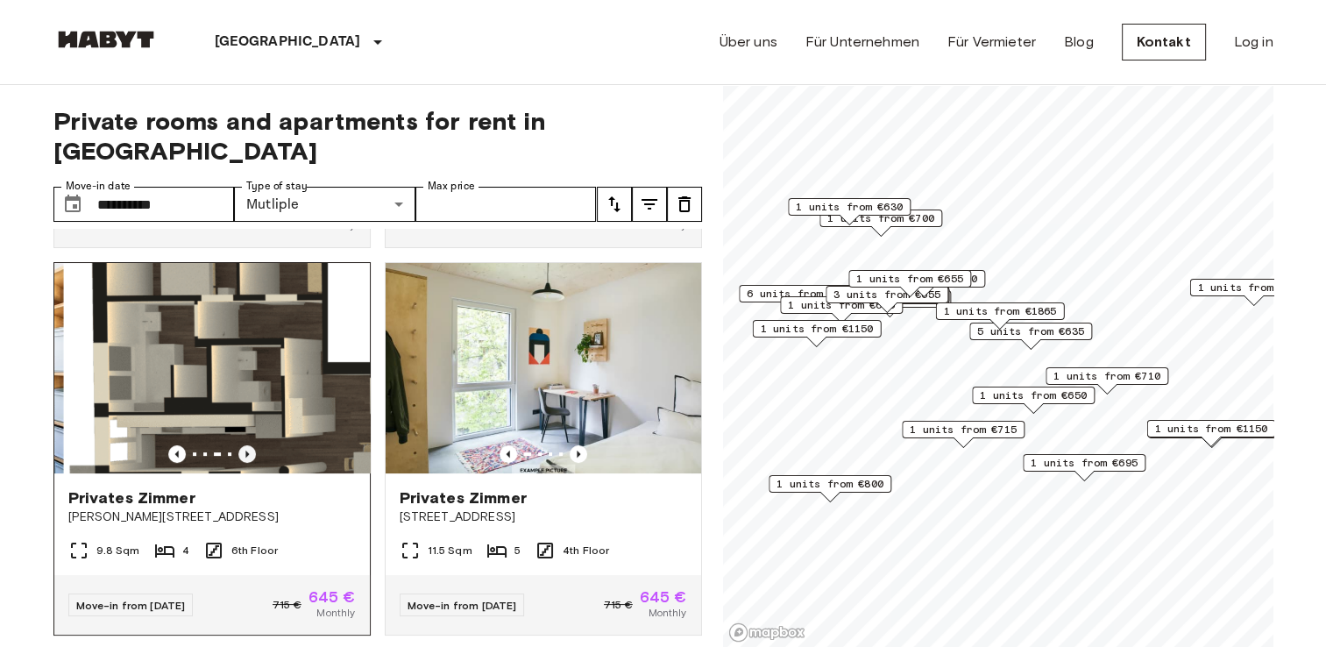
click at [247, 445] on icon "Previous image" at bounding box center [247, 454] width 18 height 18
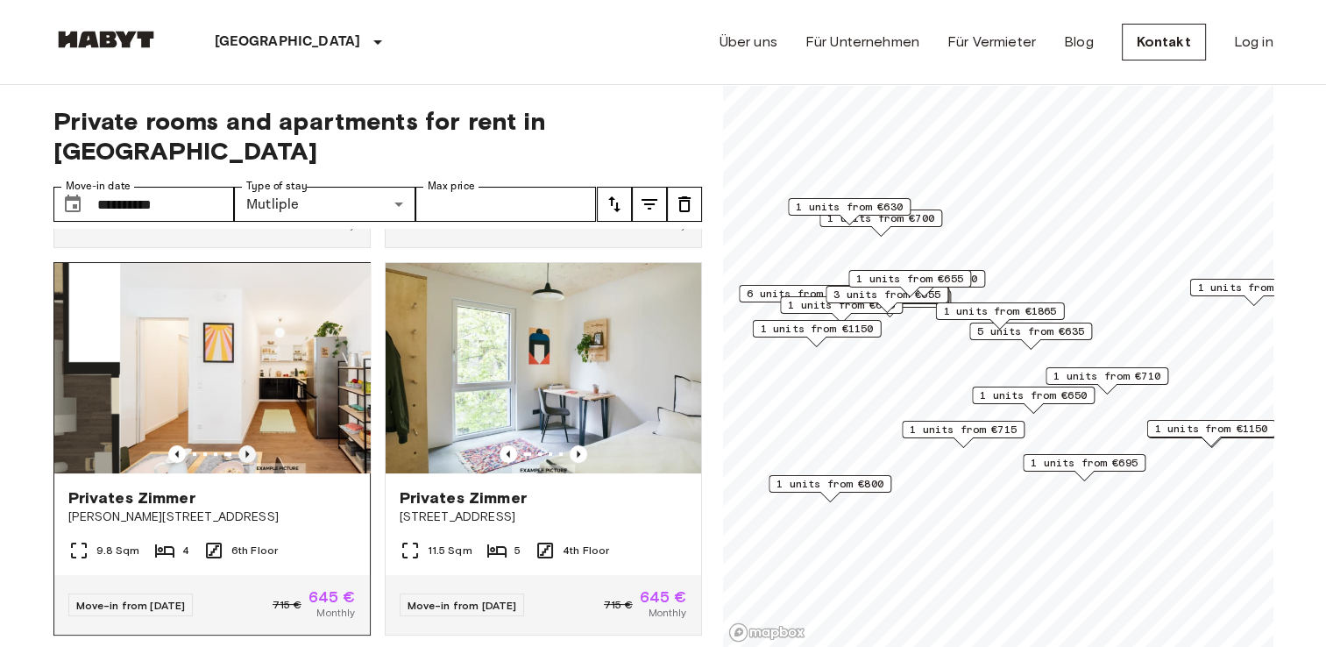
click at [247, 445] on icon "Previous image" at bounding box center [247, 454] width 18 height 18
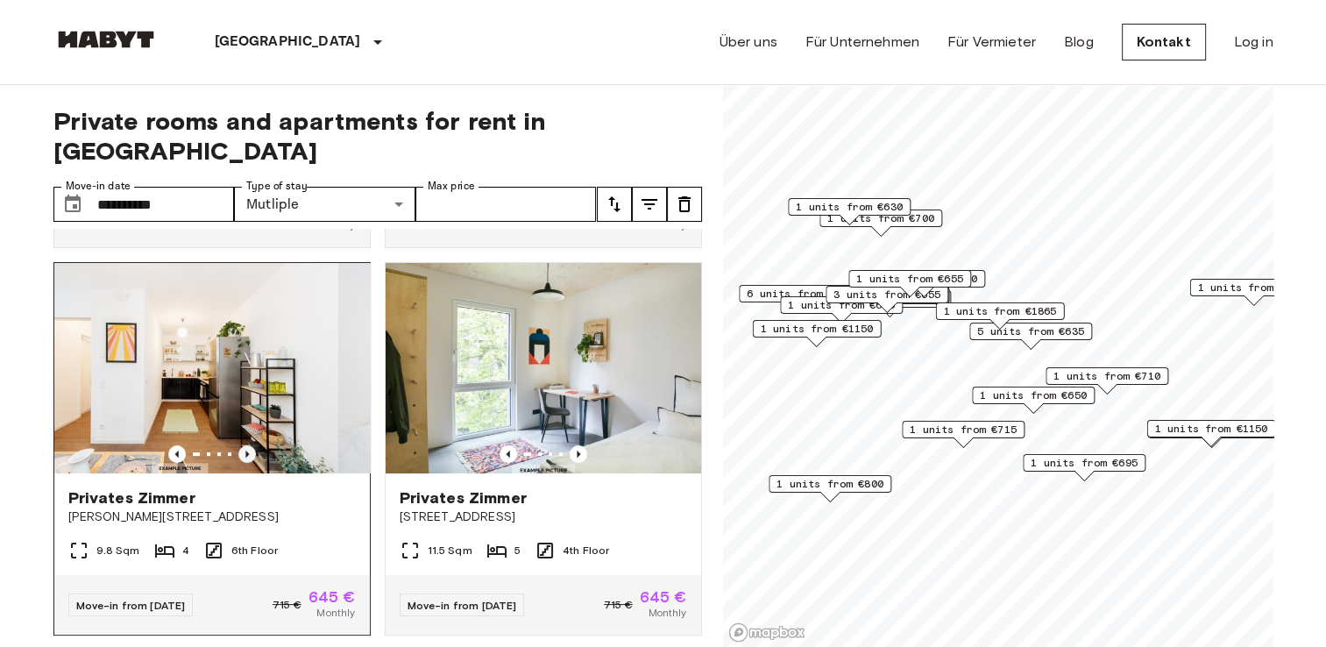
click at [247, 445] on icon "Previous image" at bounding box center [247, 454] width 18 height 18
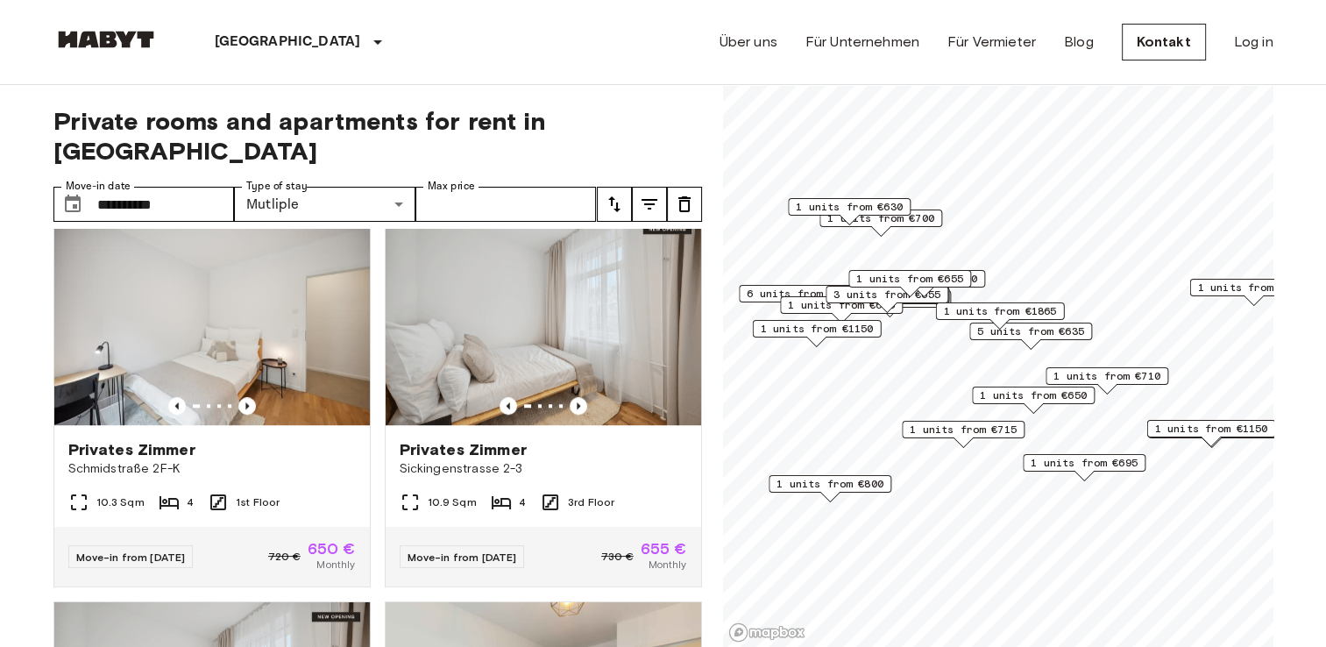
scroll to position [1177, 0]
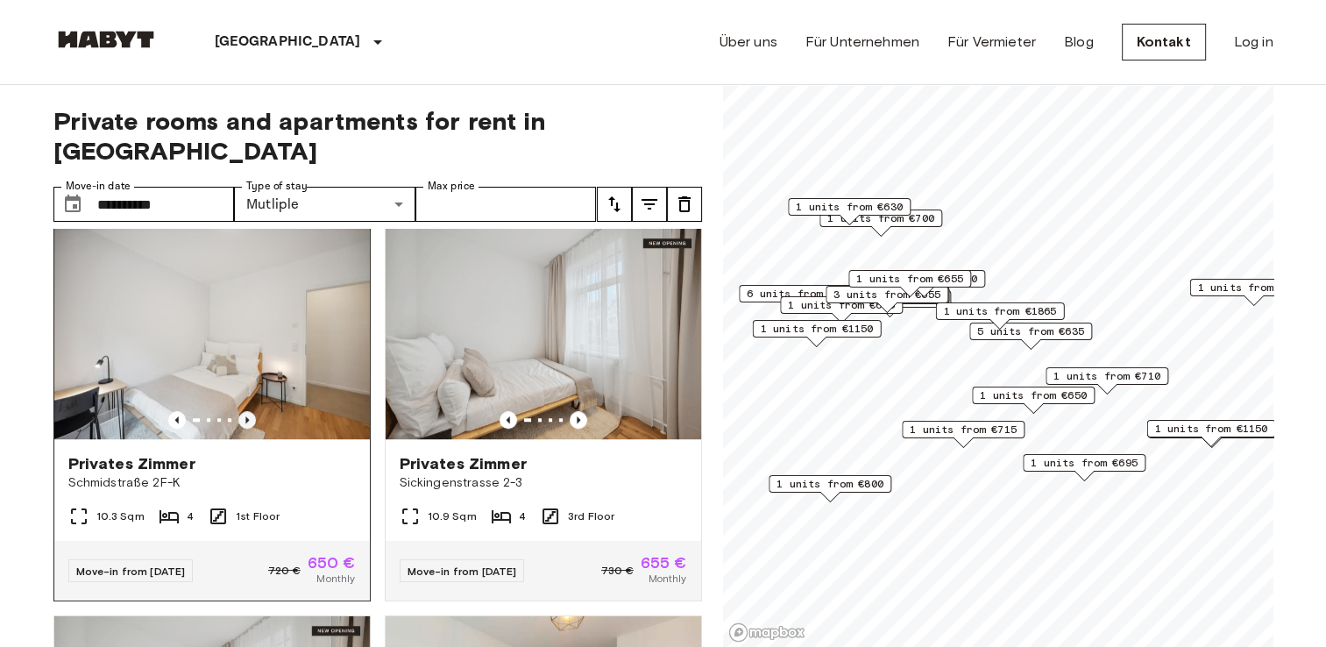
click at [240, 411] on icon "Previous image" at bounding box center [247, 420] width 18 height 18
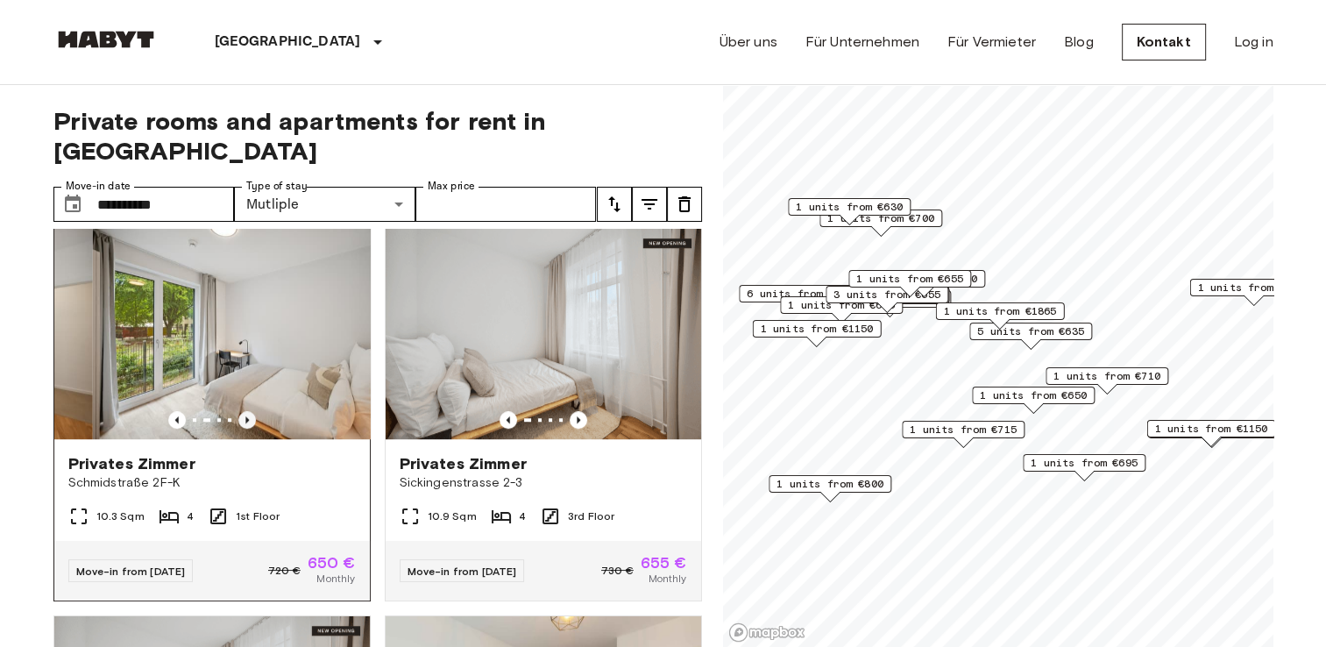
click at [240, 411] on icon "Previous image" at bounding box center [247, 420] width 18 height 18
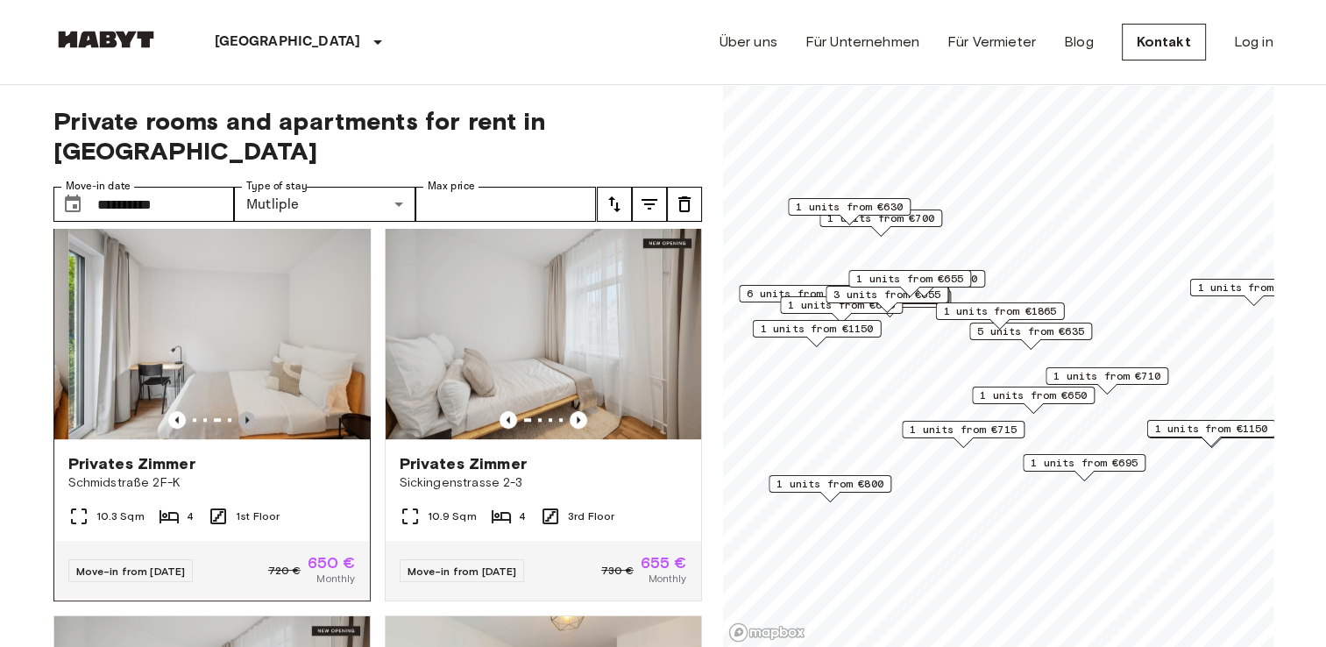
click at [240, 411] on icon "Previous image" at bounding box center [247, 420] width 18 height 18
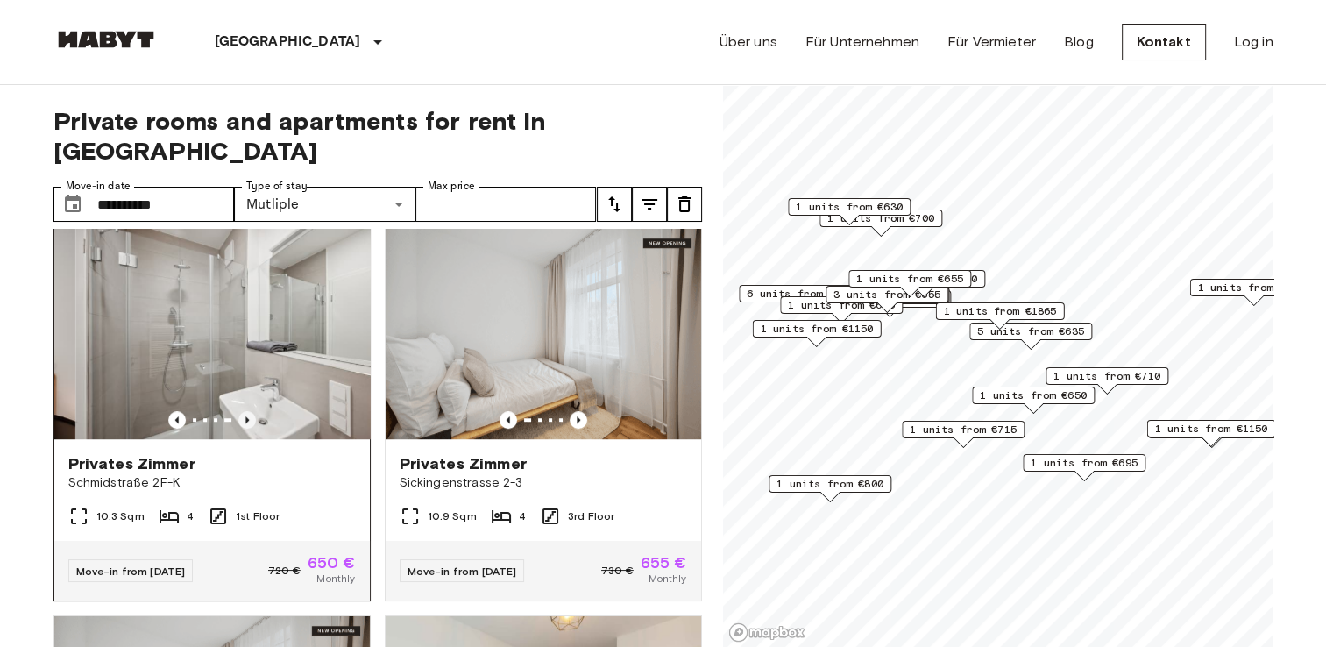
click at [240, 411] on icon "Previous image" at bounding box center [247, 420] width 18 height 18
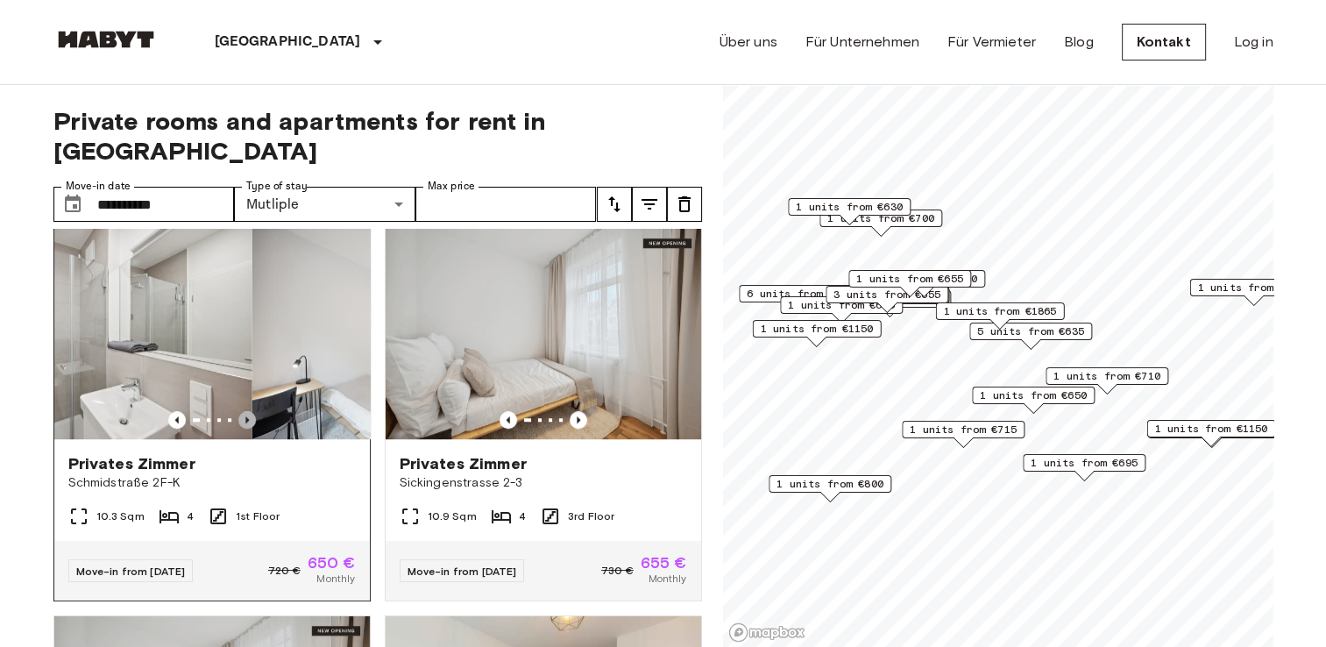
click at [240, 411] on icon "Previous image" at bounding box center [247, 420] width 18 height 18
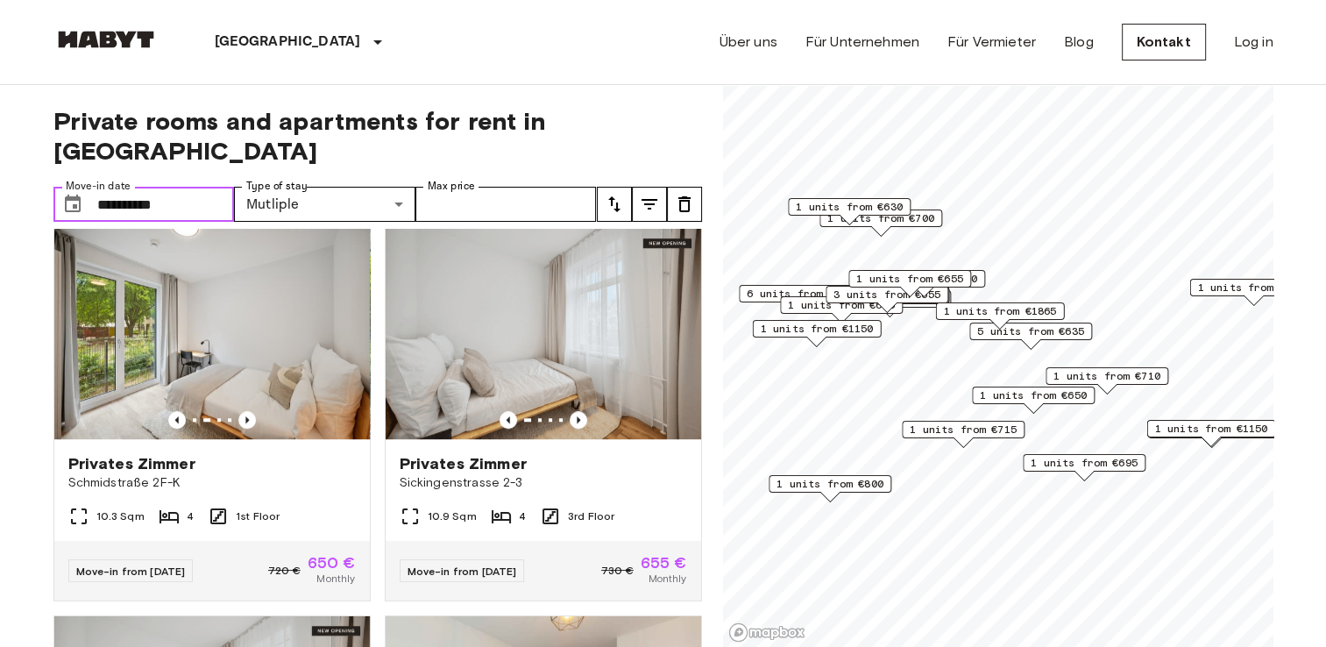
click at [194, 187] on input "**********" at bounding box center [166, 204] width 138 height 35
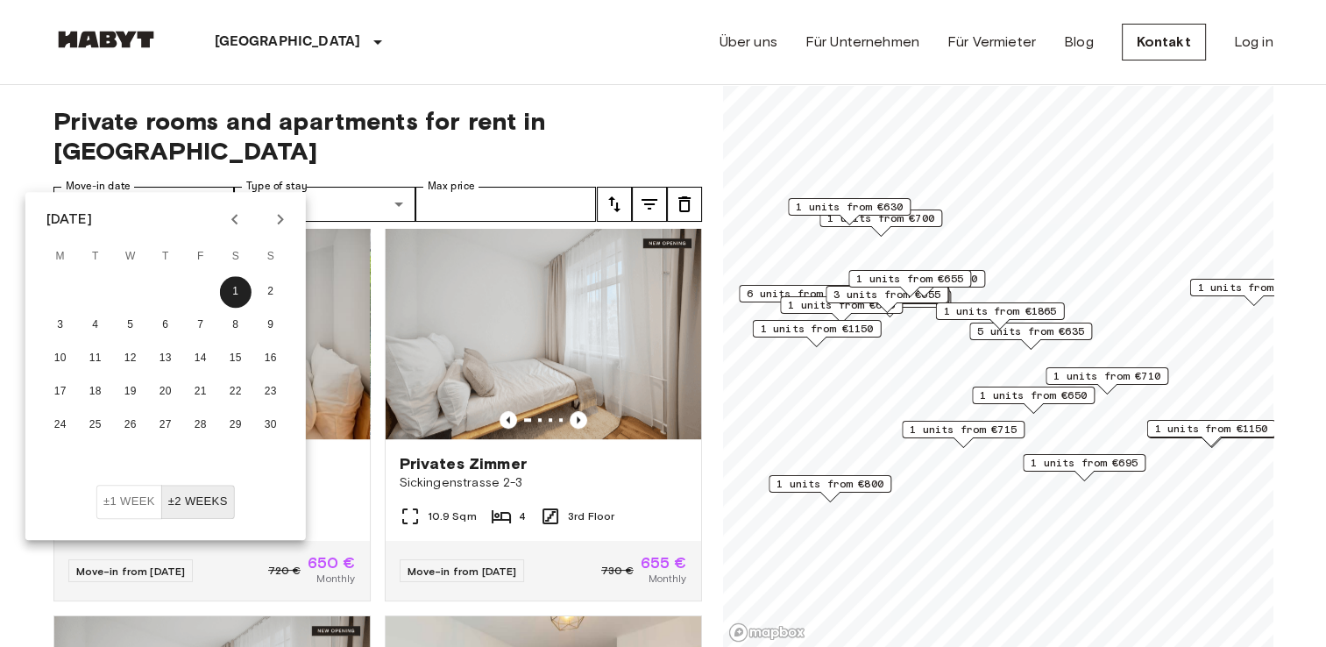
click at [202, 480] on div "1 2 3 4 5 6 7 8 9 10 11 12 13 14 15 16 17 18 19 20 21 22 23 24 25 26 27 28 29 30" at bounding box center [165, 379] width 280 height 210
click at [198, 492] on button "±2 weeks" at bounding box center [198, 502] width 74 height 34
click at [332, 117] on span "Private rooms and apartments for rent in Berlin" at bounding box center [377, 136] width 649 height 60
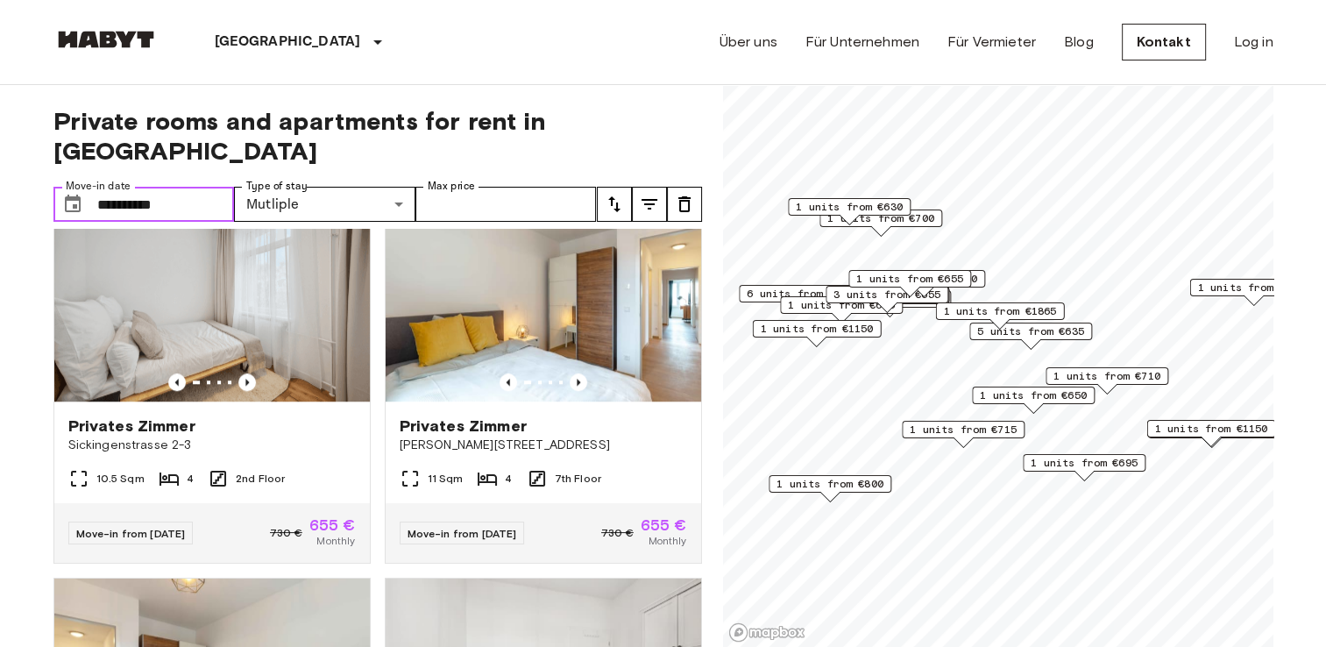
scroll to position [1588, 0]
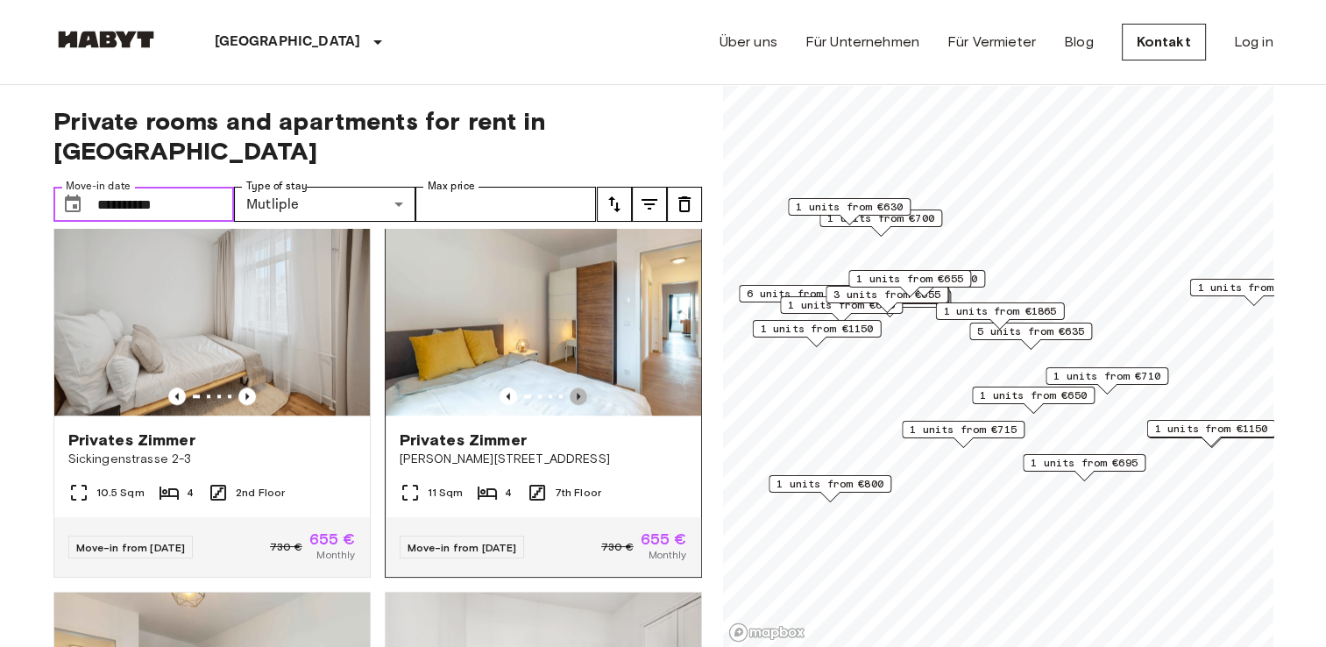
click at [577, 395] on icon "Previous image" at bounding box center [579, 396] width 4 height 7
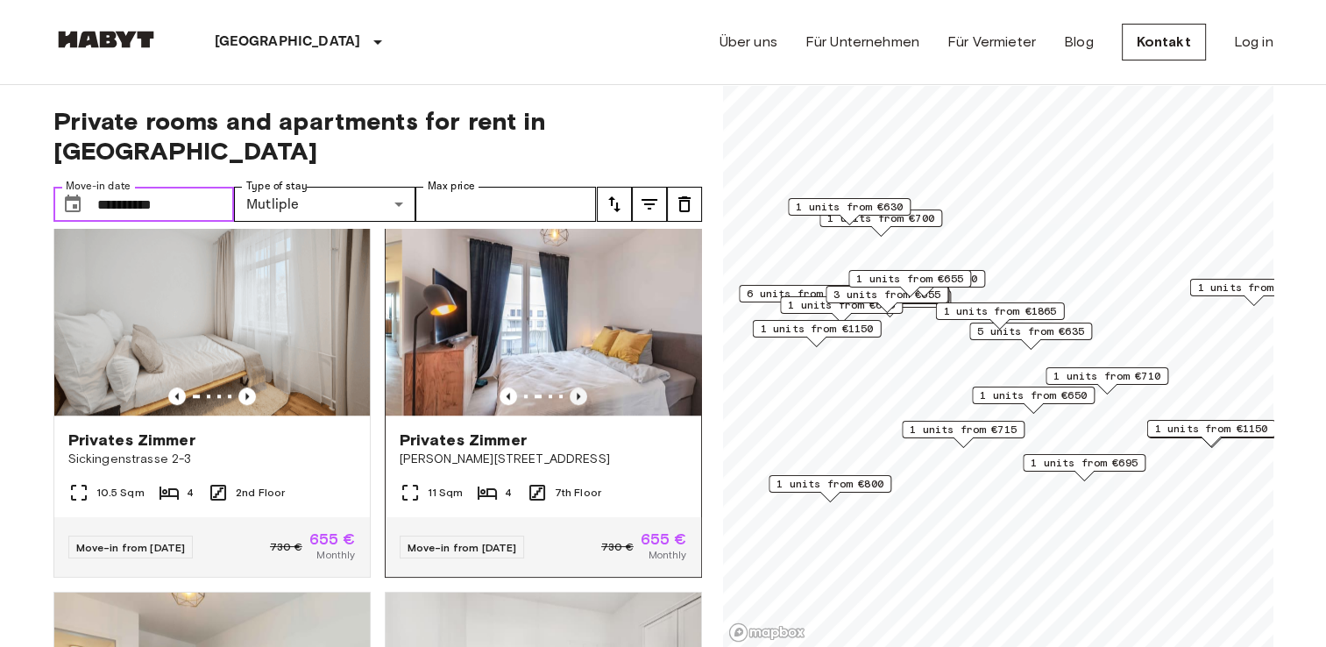
click at [577, 395] on icon "Previous image" at bounding box center [579, 396] width 4 height 7
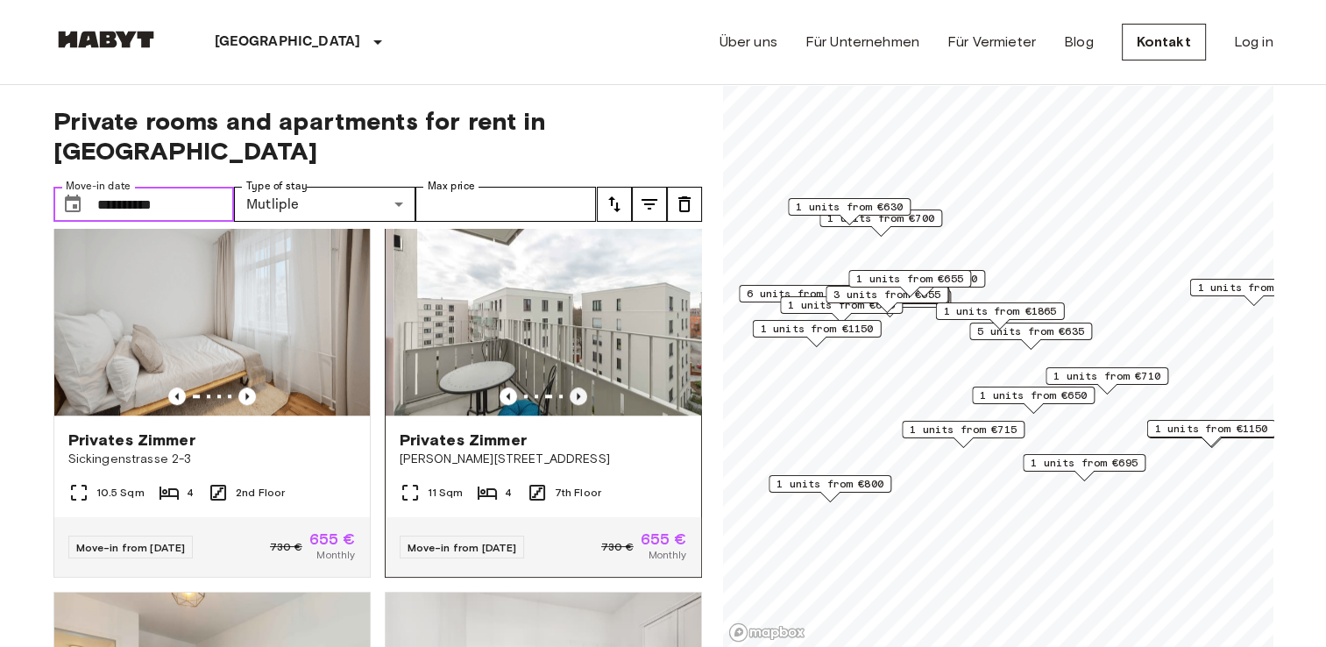
click at [577, 395] on icon "Previous image" at bounding box center [579, 396] width 4 height 7
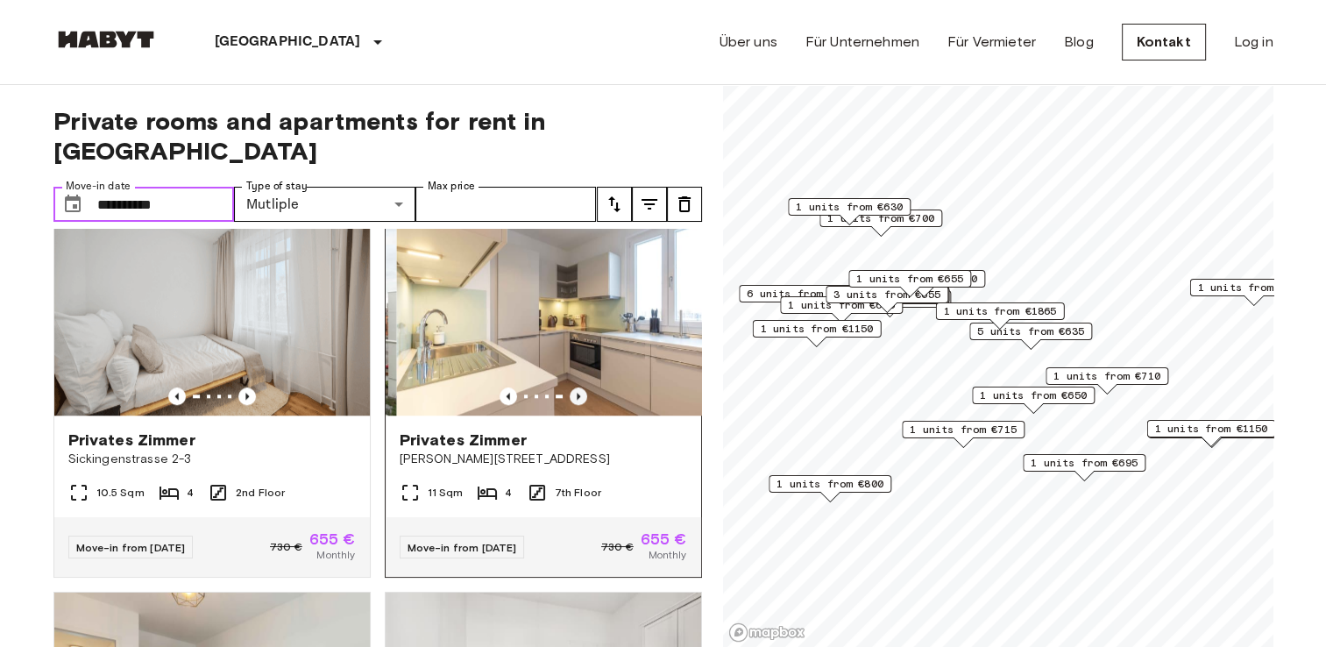
click at [577, 395] on icon "Previous image" at bounding box center [579, 396] width 4 height 7
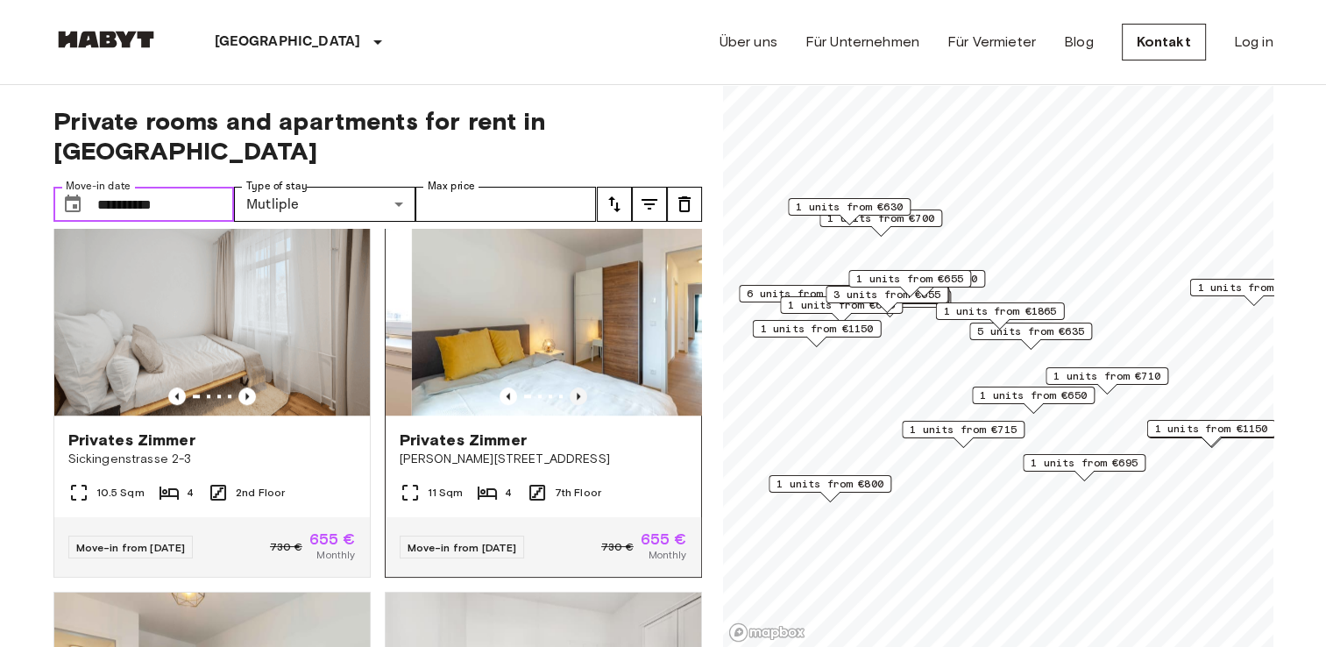
click at [577, 395] on icon "Previous image" at bounding box center [579, 396] width 4 height 7
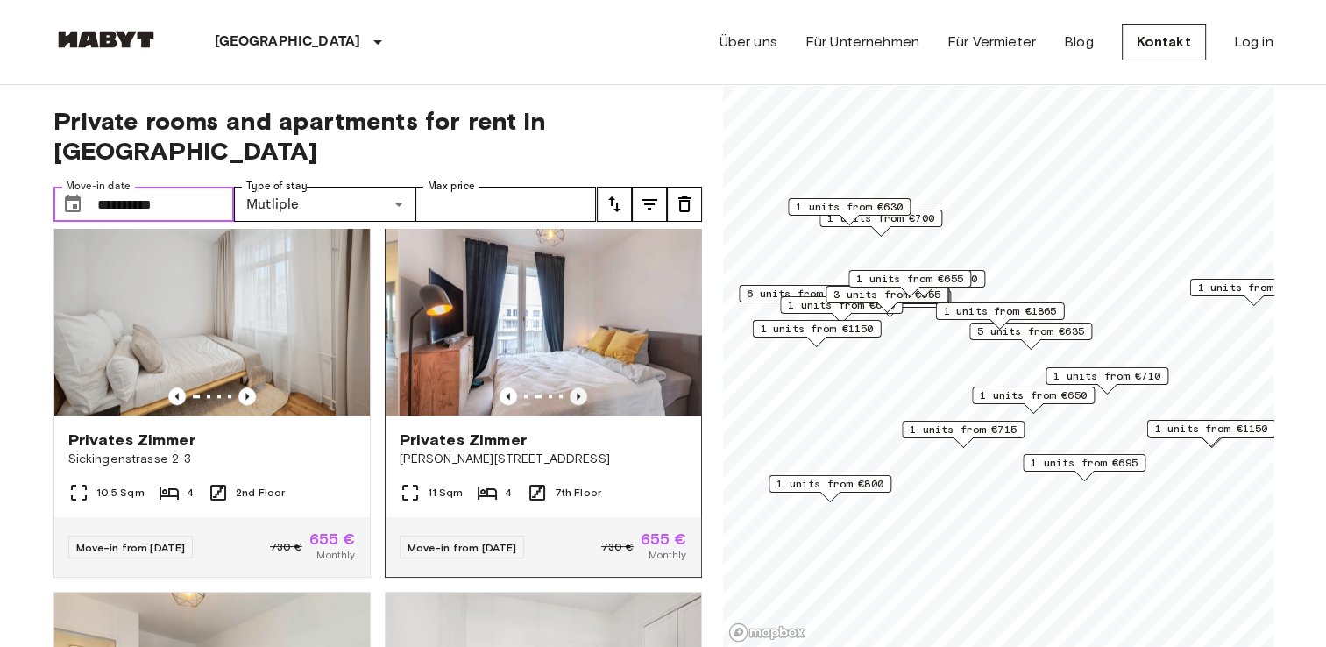
click at [577, 395] on icon "Previous image" at bounding box center [579, 396] width 4 height 7
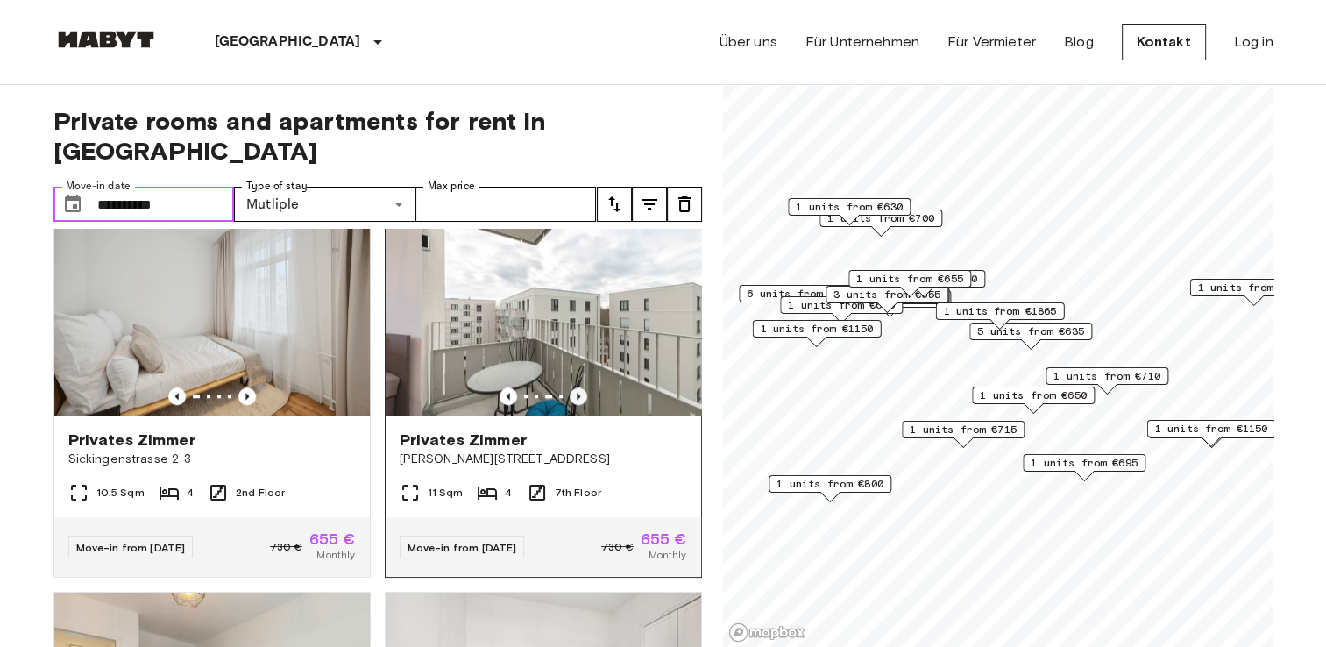
click at [577, 395] on icon "Previous image" at bounding box center [579, 396] width 4 height 7
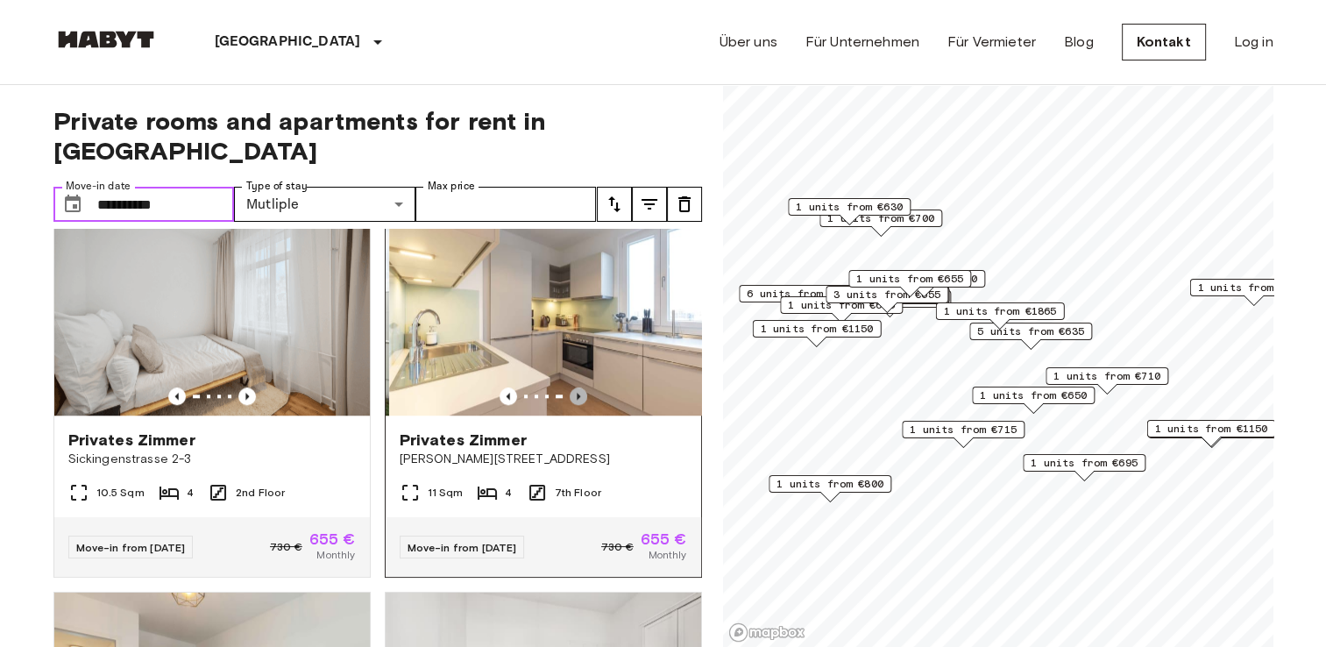
click at [577, 395] on icon "Previous image" at bounding box center [579, 396] width 4 height 7
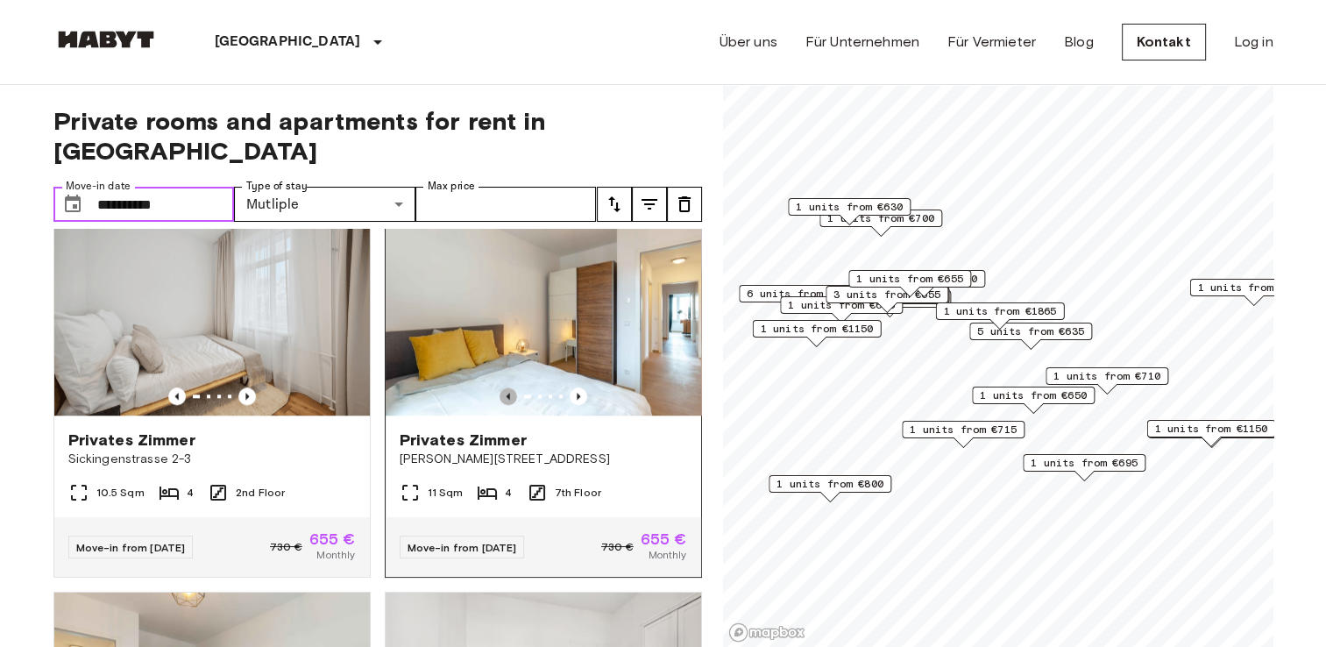
click at [500, 403] on icon "Previous image" at bounding box center [509, 396] width 18 height 18
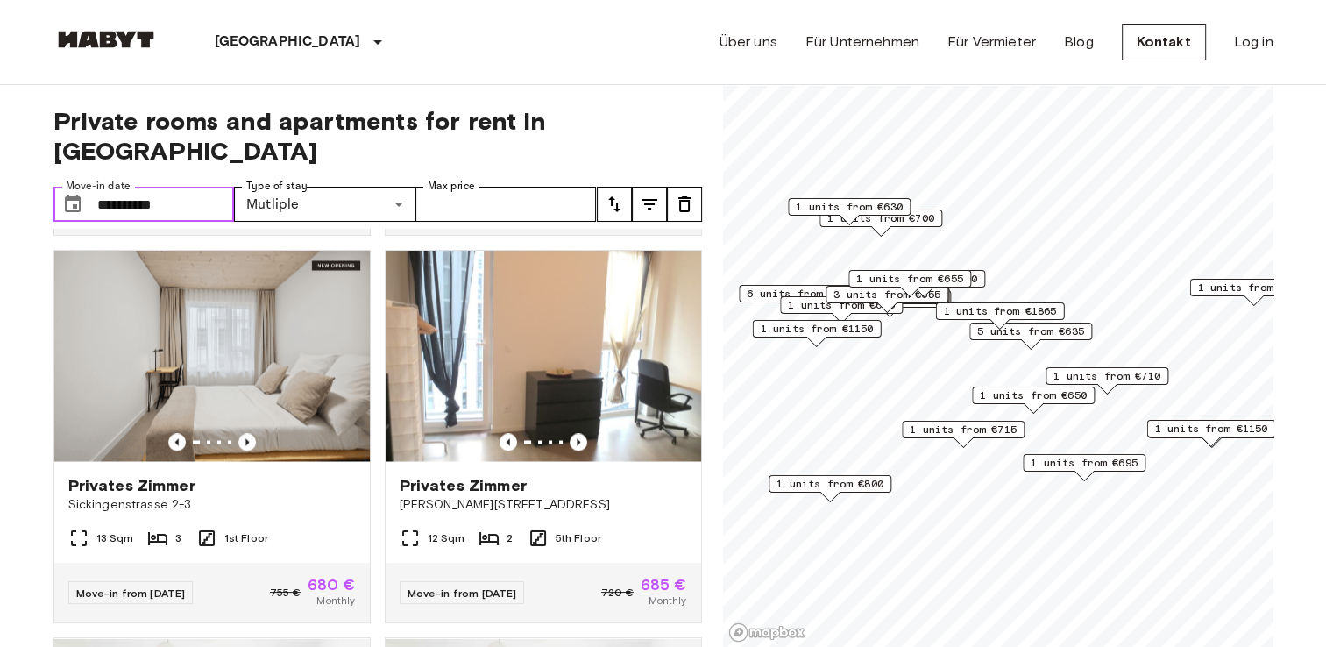
scroll to position [3099, 0]
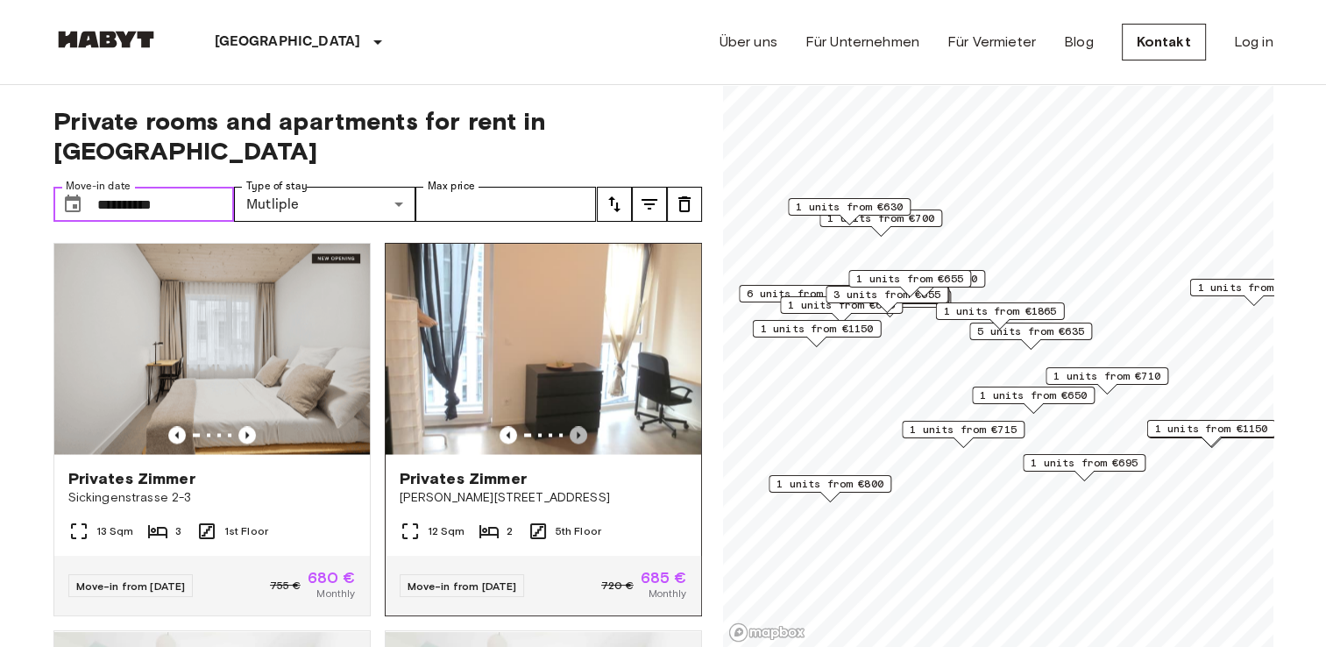
click at [577, 438] on icon "Previous image" at bounding box center [579, 434] width 4 height 7
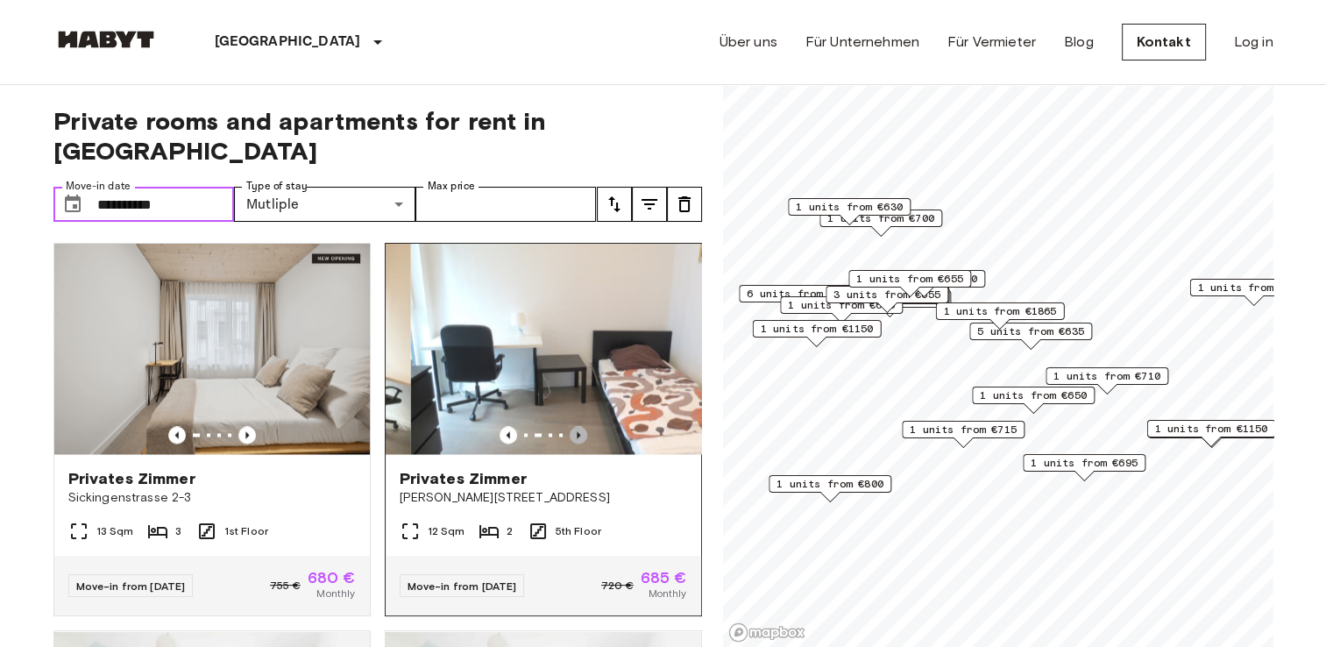
click at [577, 438] on icon "Previous image" at bounding box center [579, 434] width 4 height 7
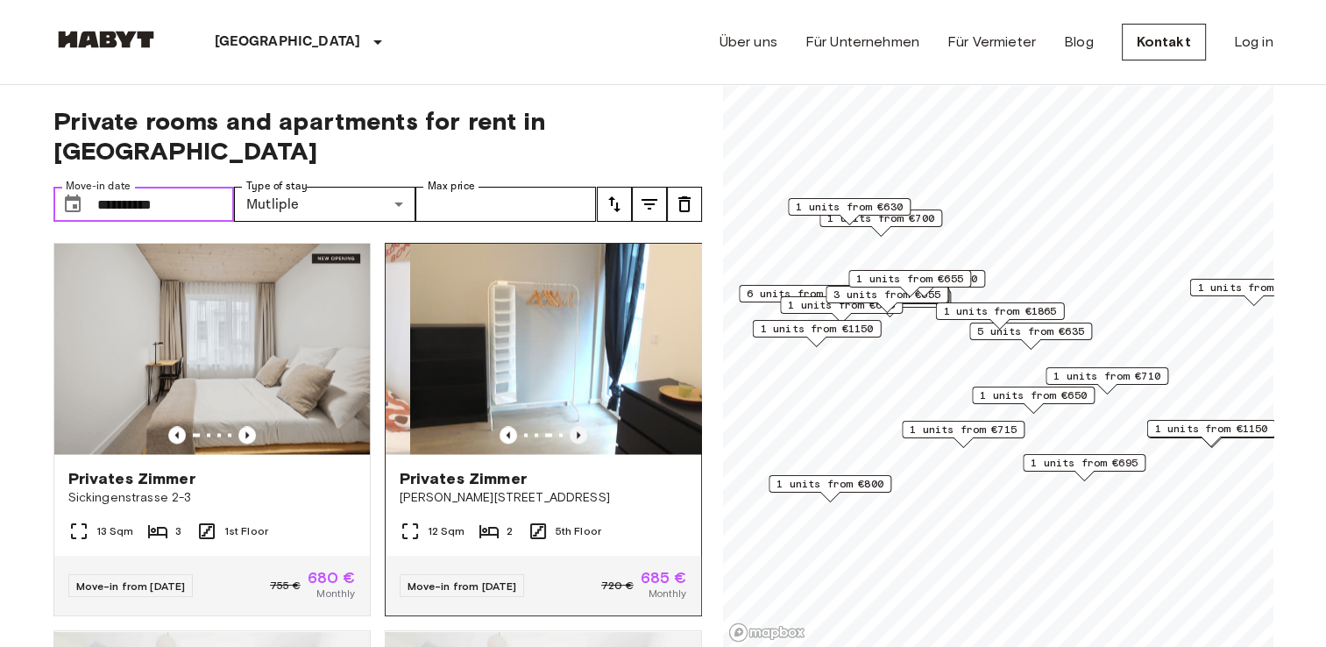
click at [577, 438] on icon "Previous image" at bounding box center [579, 434] width 4 height 7
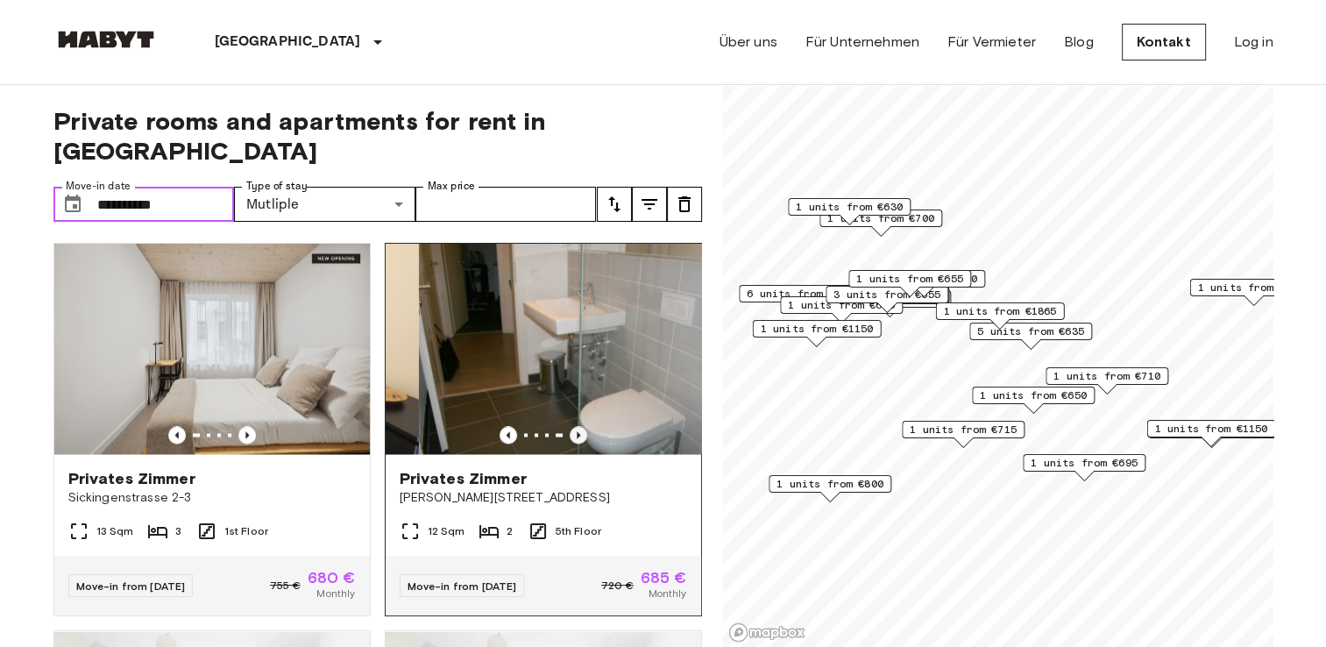
click at [577, 438] on icon "Previous image" at bounding box center [579, 434] width 4 height 7
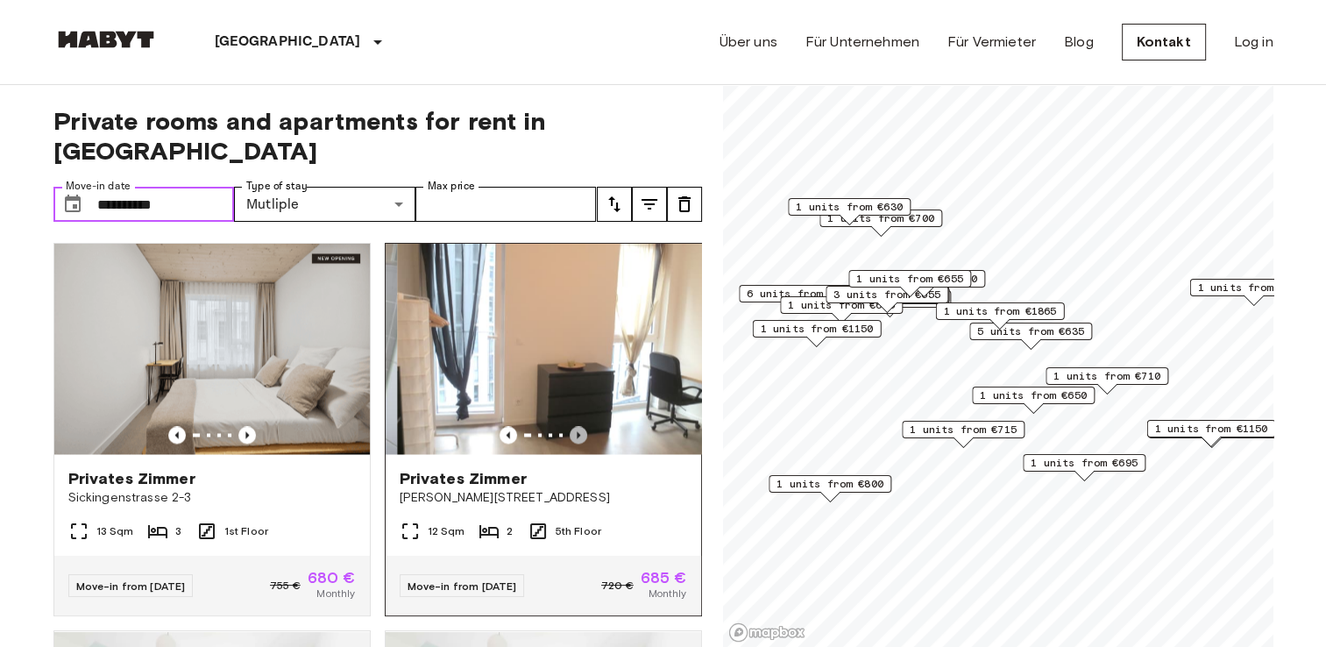
click at [577, 438] on icon "Previous image" at bounding box center [579, 434] width 4 height 7
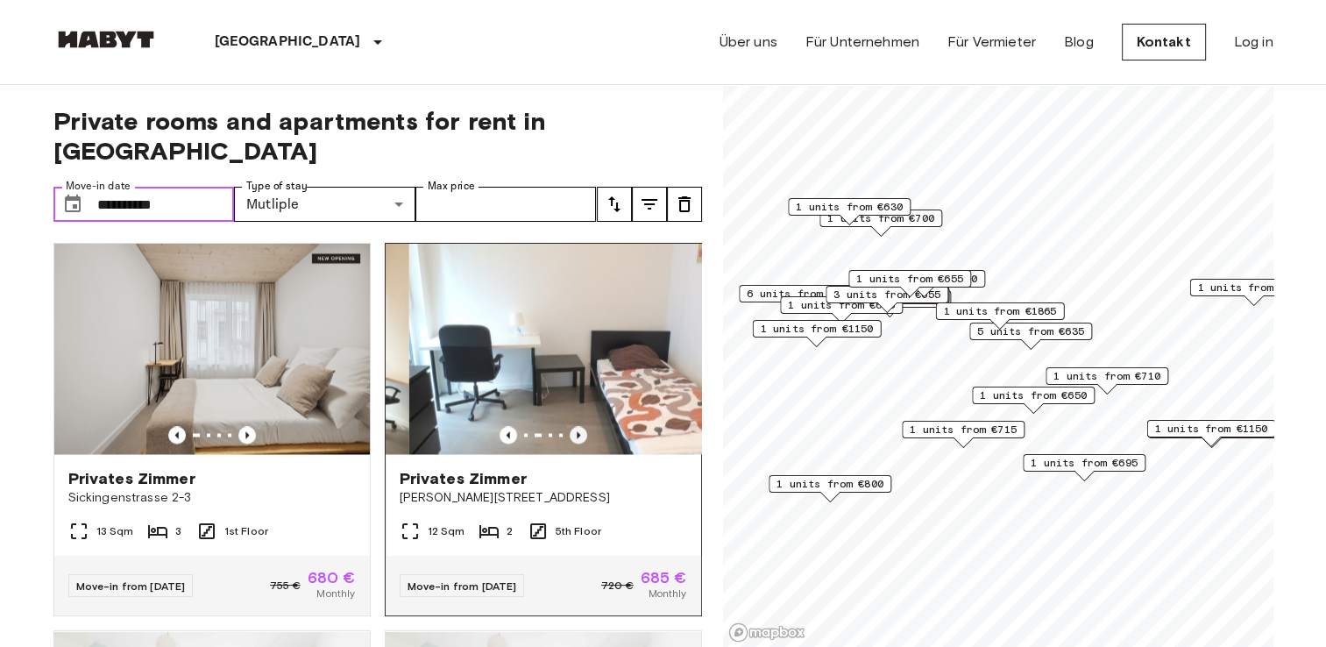
click at [577, 438] on icon "Previous image" at bounding box center [579, 434] width 4 height 7
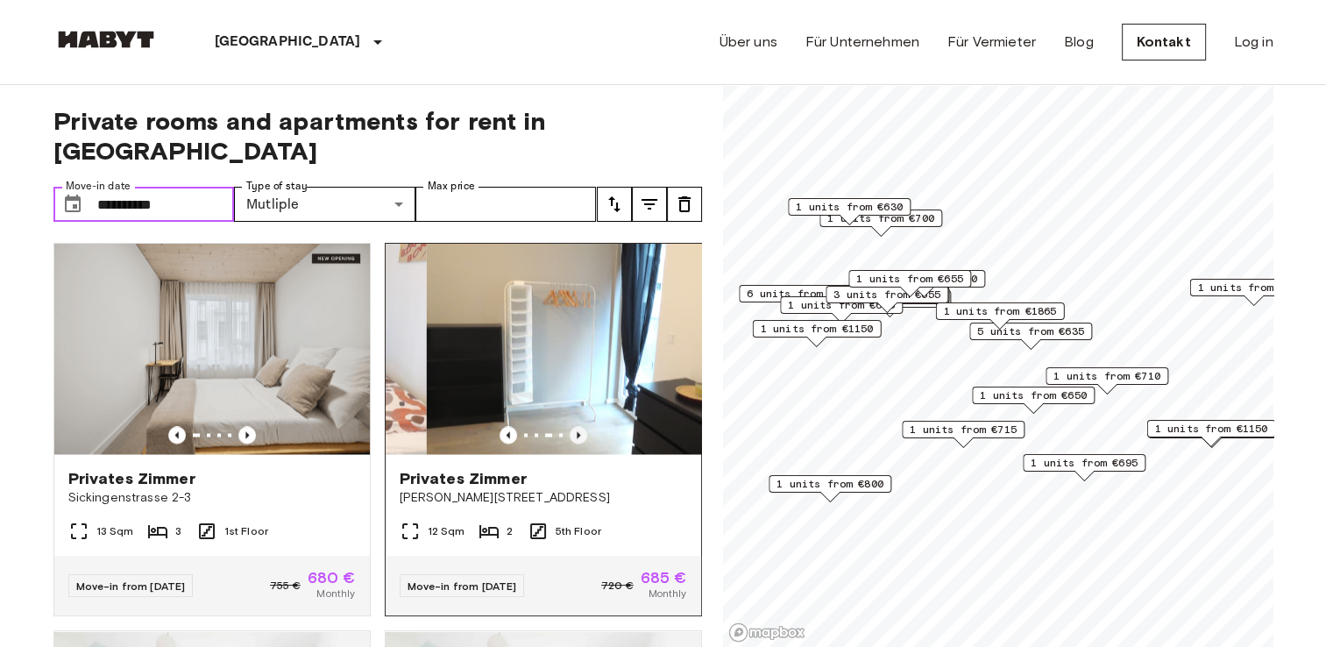
click at [577, 438] on icon "Previous image" at bounding box center [579, 434] width 4 height 7
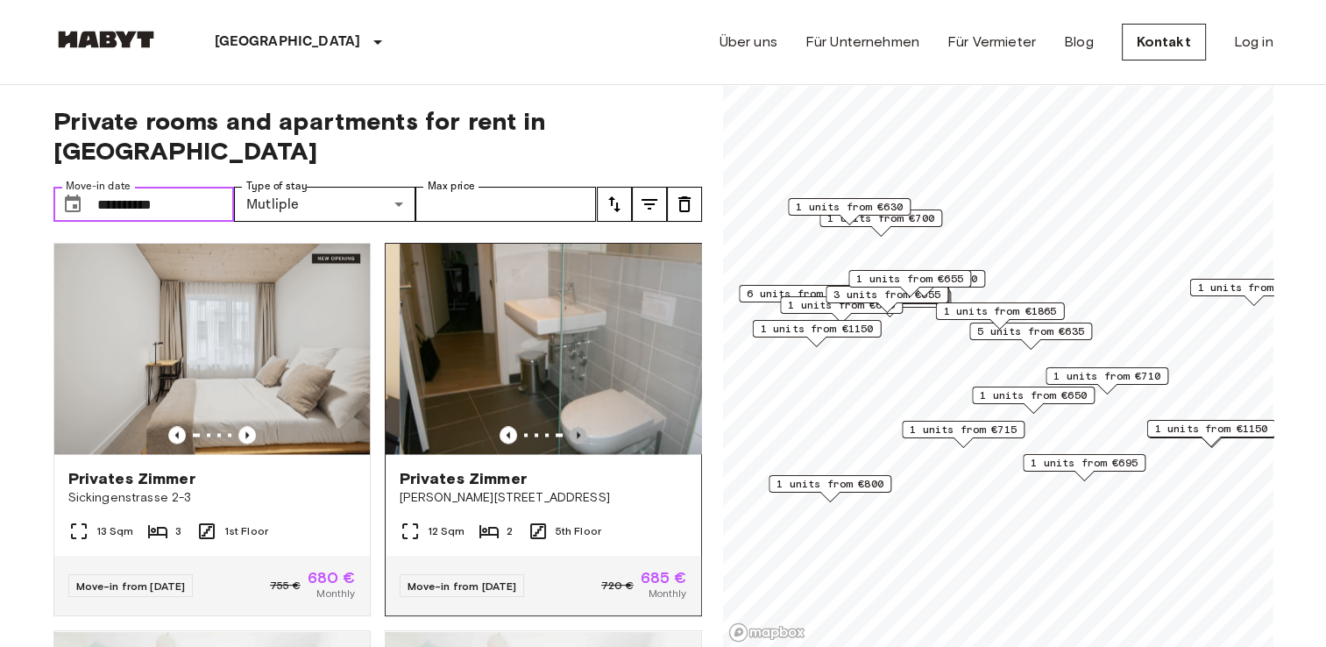
click at [577, 438] on icon "Previous image" at bounding box center [579, 434] width 4 height 7
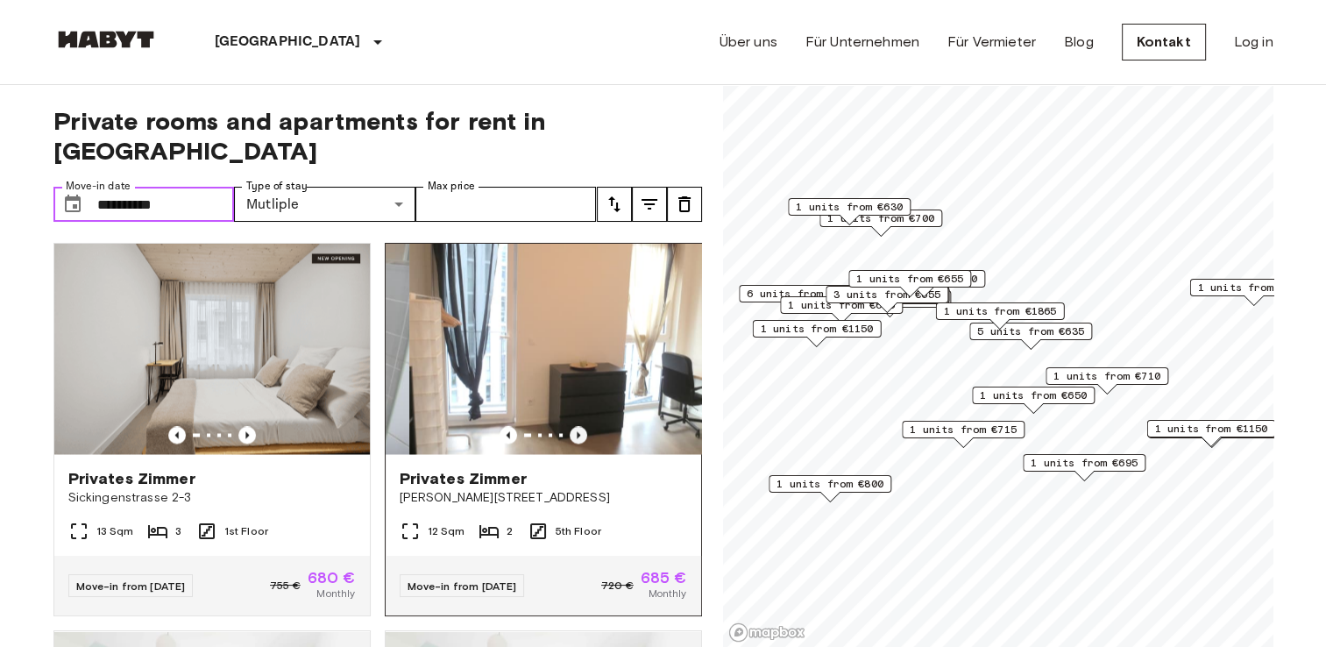
click at [577, 438] on icon "Previous image" at bounding box center [579, 434] width 4 height 7
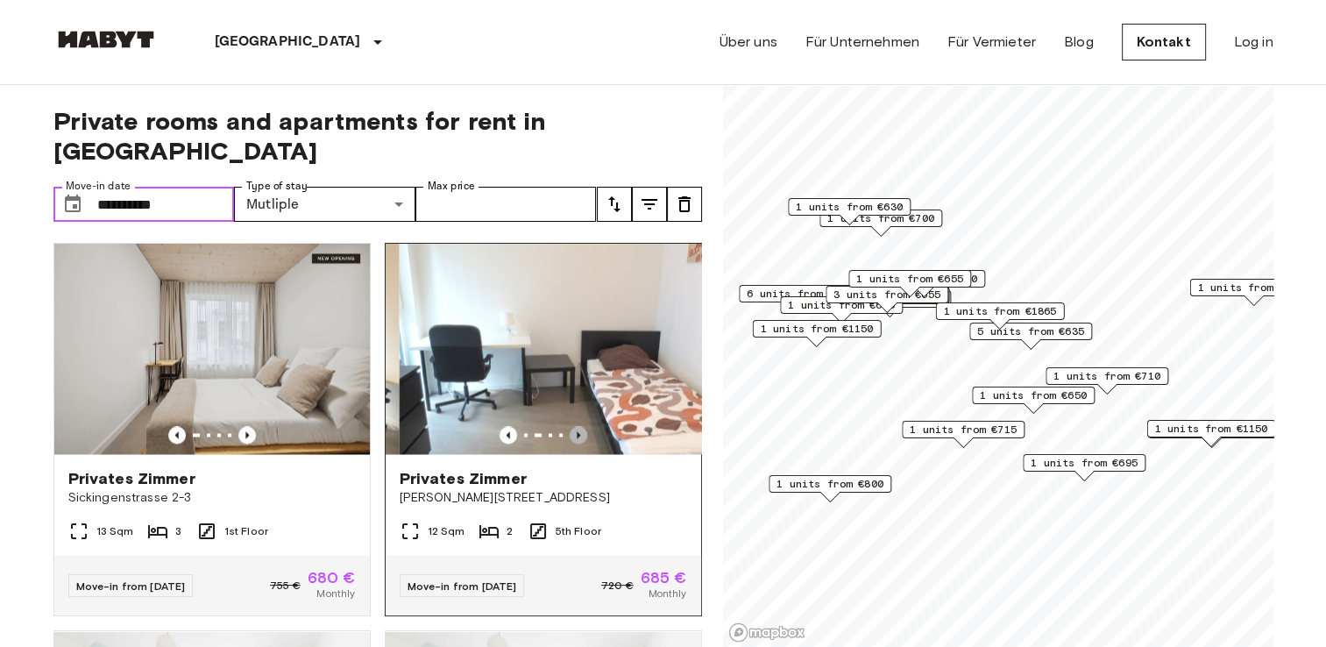
click at [577, 438] on icon "Previous image" at bounding box center [579, 434] width 4 height 7
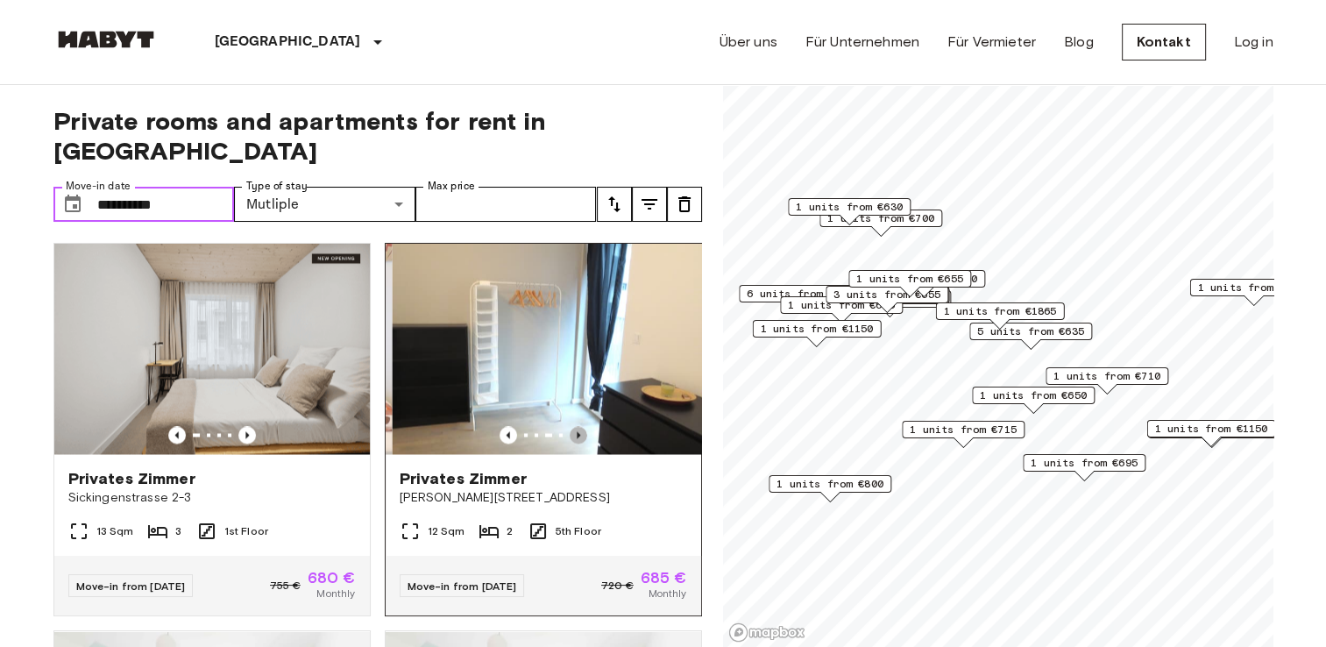
click at [577, 438] on icon "Previous image" at bounding box center [579, 434] width 4 height 7
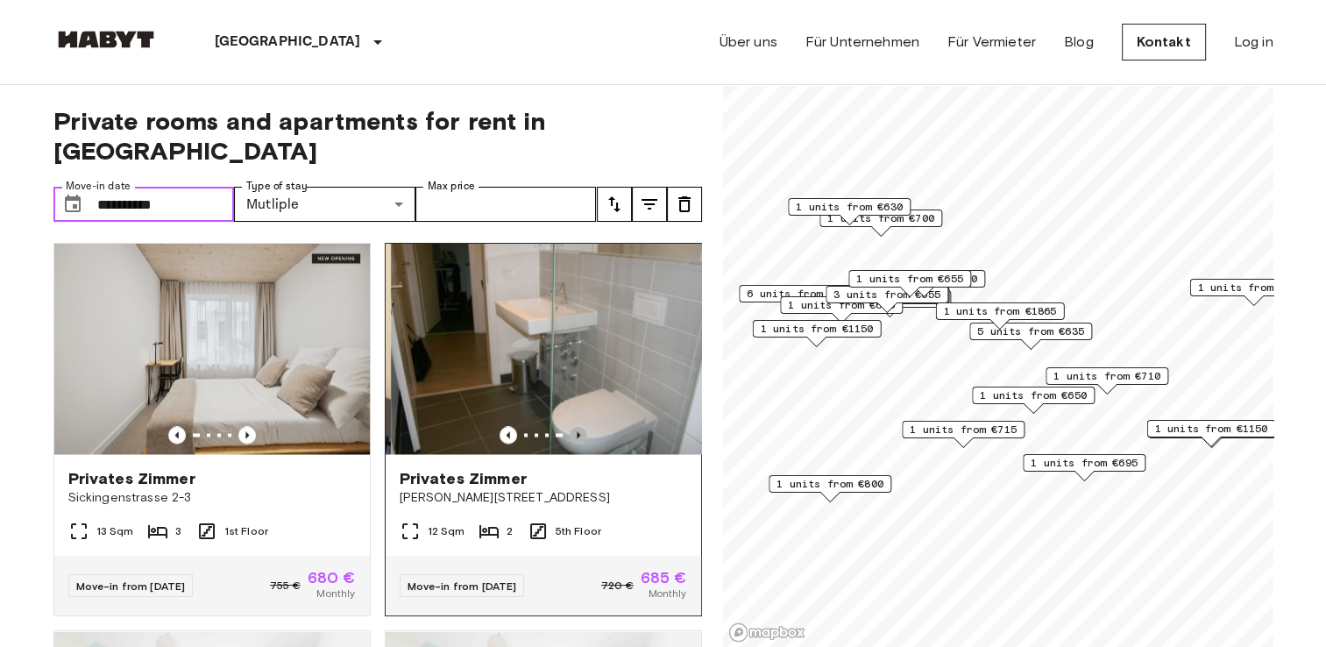
click at [577, 438] on icon "Previous image" at bounding box center [579, 434] width 4 height 7
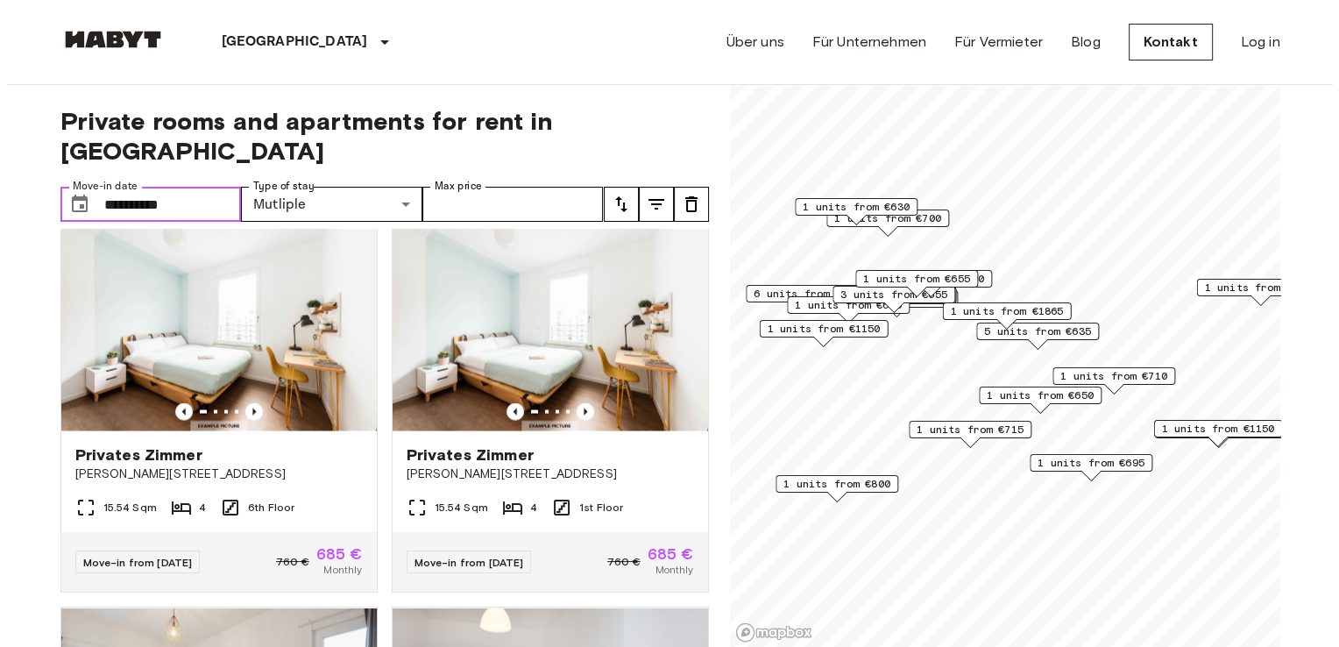
scroll to position [4411, 0]
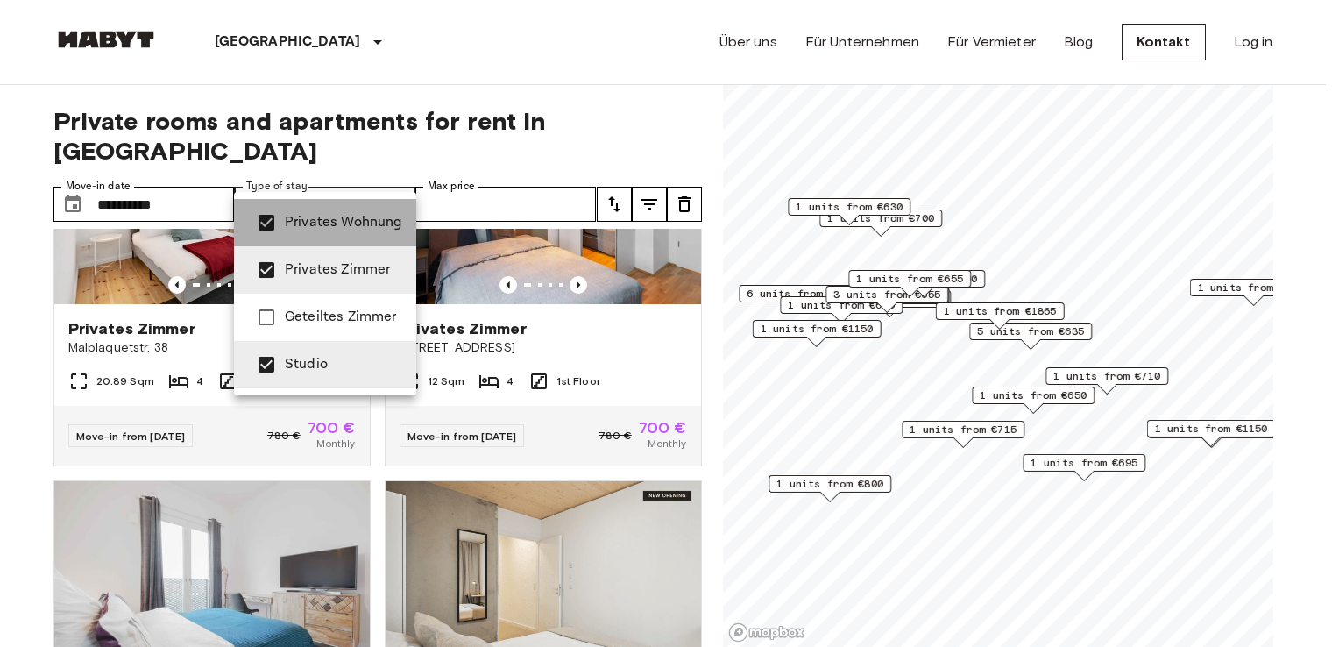
click at [317, 214] on span "Privates Wohnung" at bounding box center [343, 222] width 117 height 21
click at [326, 242] on li "Privates Wohnung" at bounding box center [325, 222] width 182 height 47
click at [324, 271] on span "Privates Zimmer" at bounding box center [343, 269] width 117 height 21
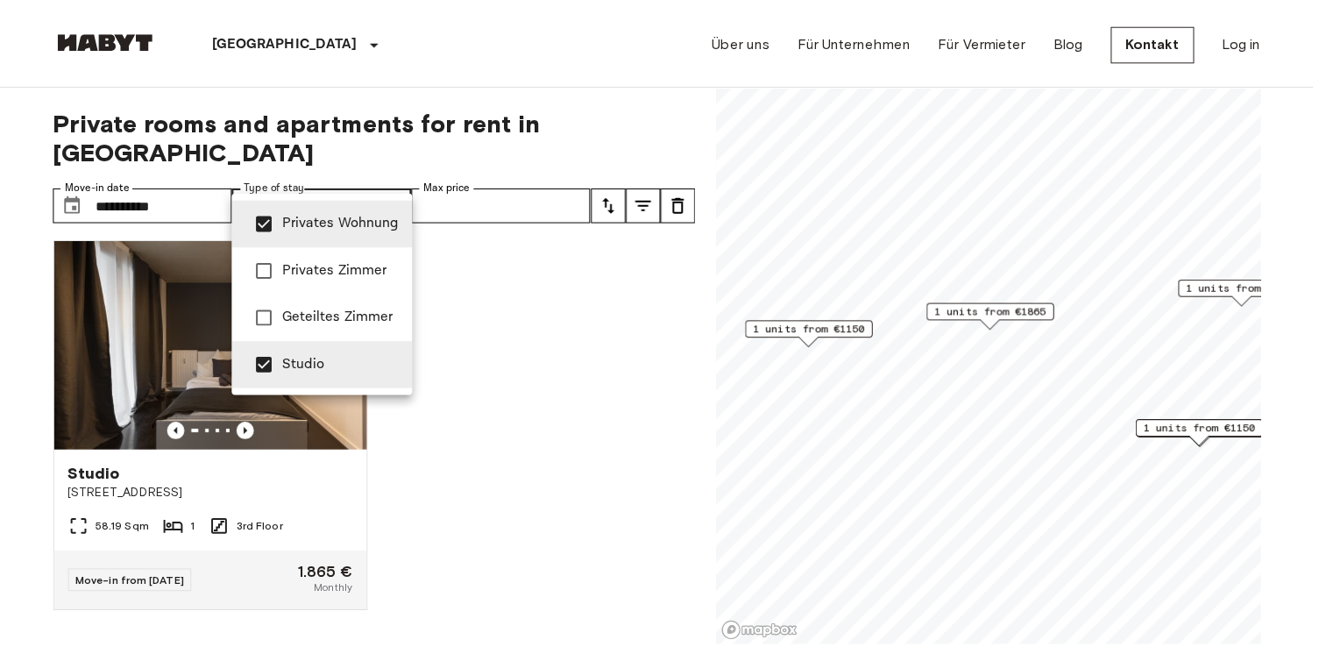
scroll to position [787, 0]
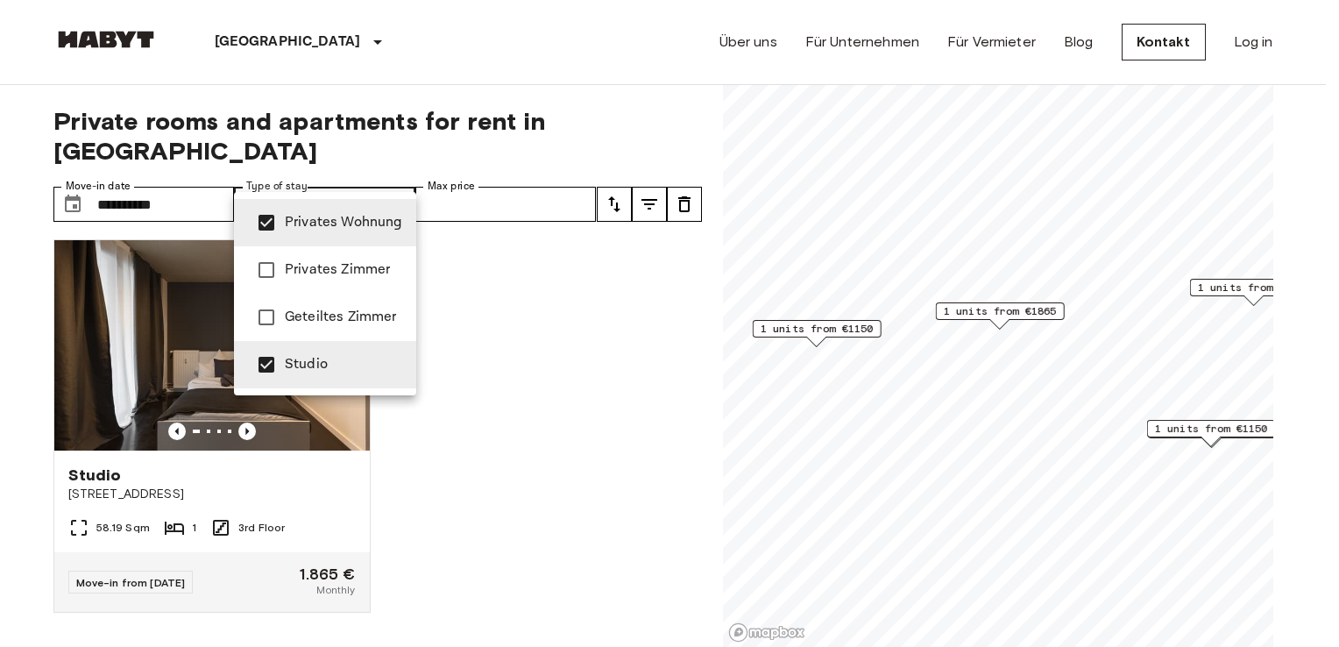
click at [323, 351] on li "Studio" at bounding box center [325, 364] width 182 height 47
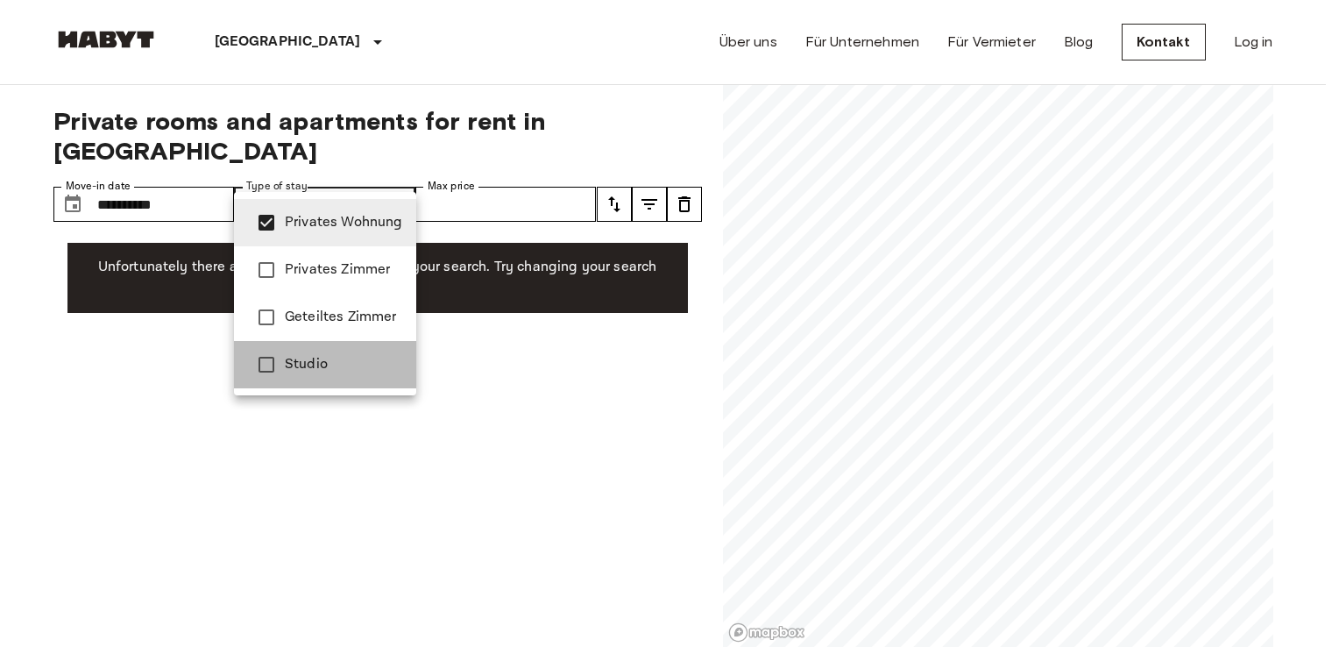
click at [333, 351] on li "Studio" at bounding box center [325, 364] width 182 height 47
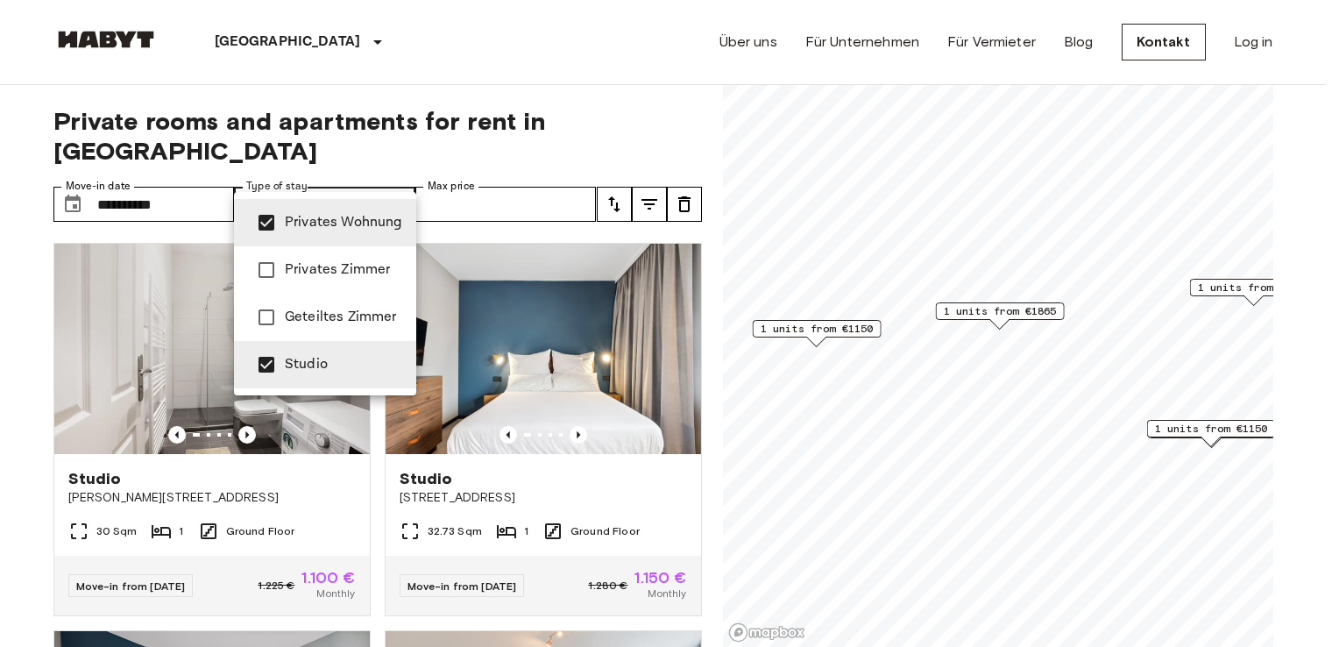
drag, startPoint x: 698, startPoint y: 337, endPoint x: 694, endPoint y: 363, distance: 25.7
click at [694, 363] on div at bounding box center [669, 323] width 1339 height 647
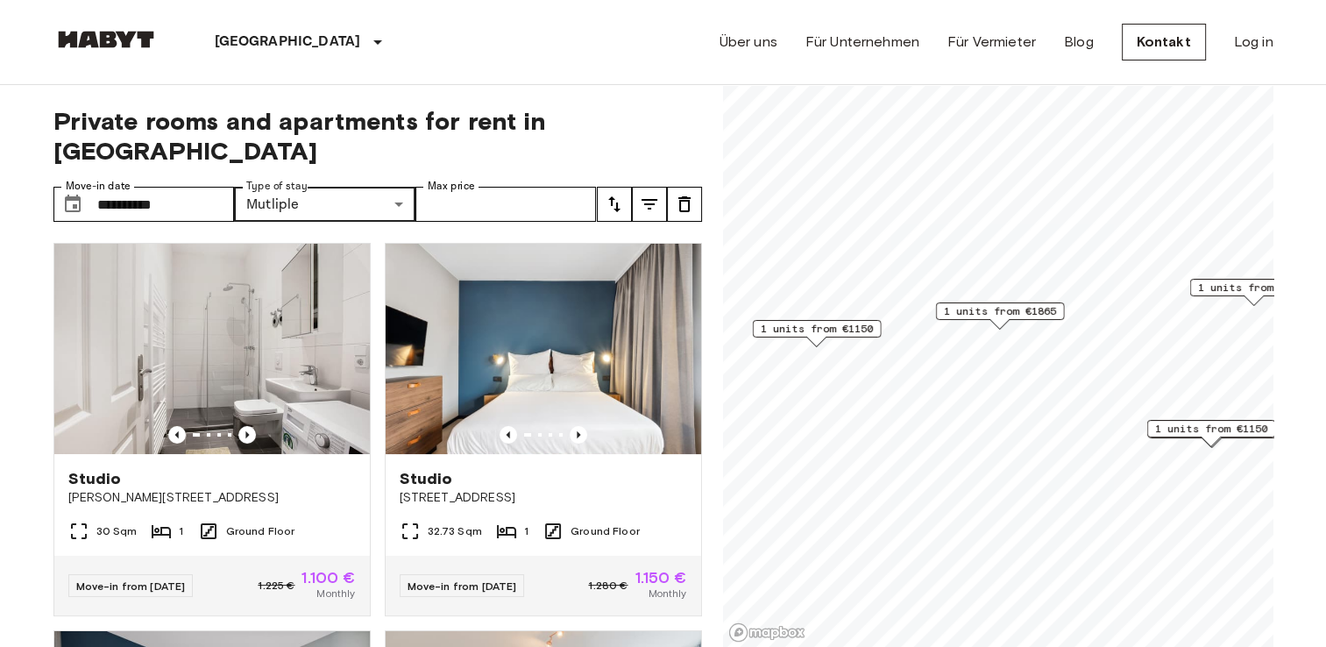
click at [246, 179] on label "Type of stay" at bounding box center [276, 186] width 61 height 15
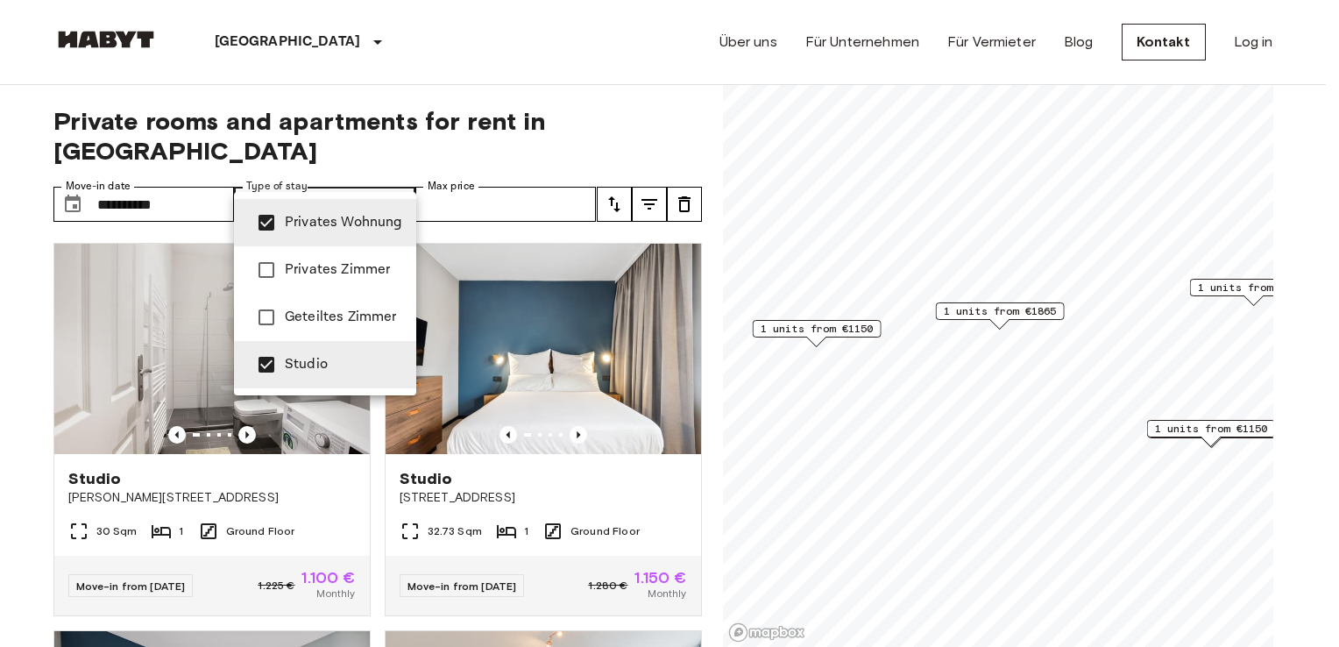
click at [291, 230] on span "Privates Wohnung" at bounding box center [343, 222] width 117 height 21
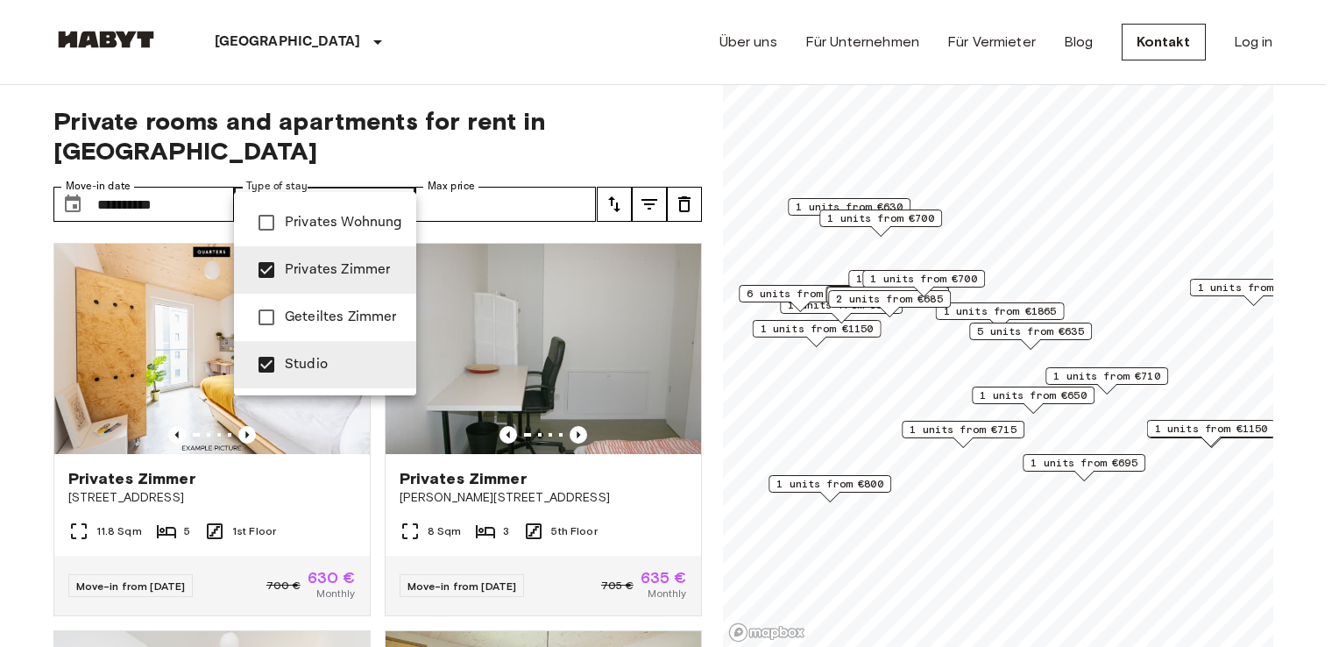
click at [307, 376] on li "Studio" at bounding box center [325, 364] width 182 height 47
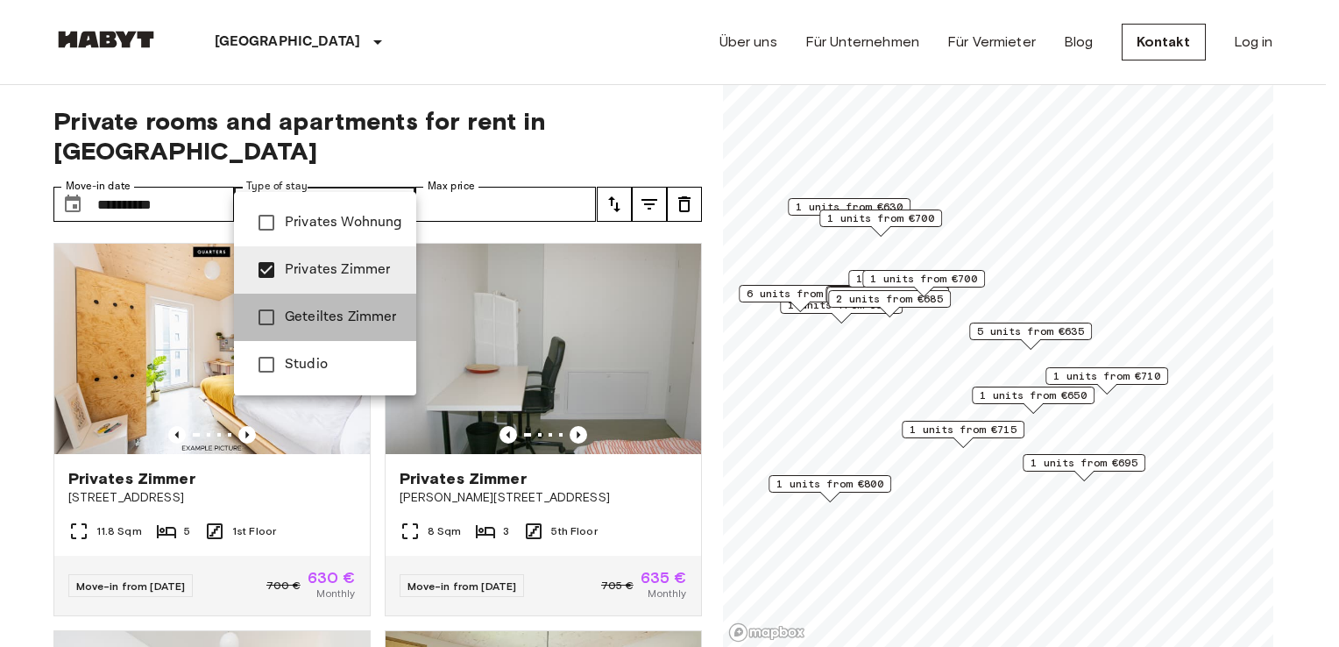
click at [325, 327] on span "Geteiltes Zimmer" at bounding box center [343, 317] width 117 height 21
click at [497, 86] on div at bounding box center [669, 323] width 1339 height 647
click at [311, 261] on span "Privates Zimmer" at bounding box center [343, 269] width 117 height 21
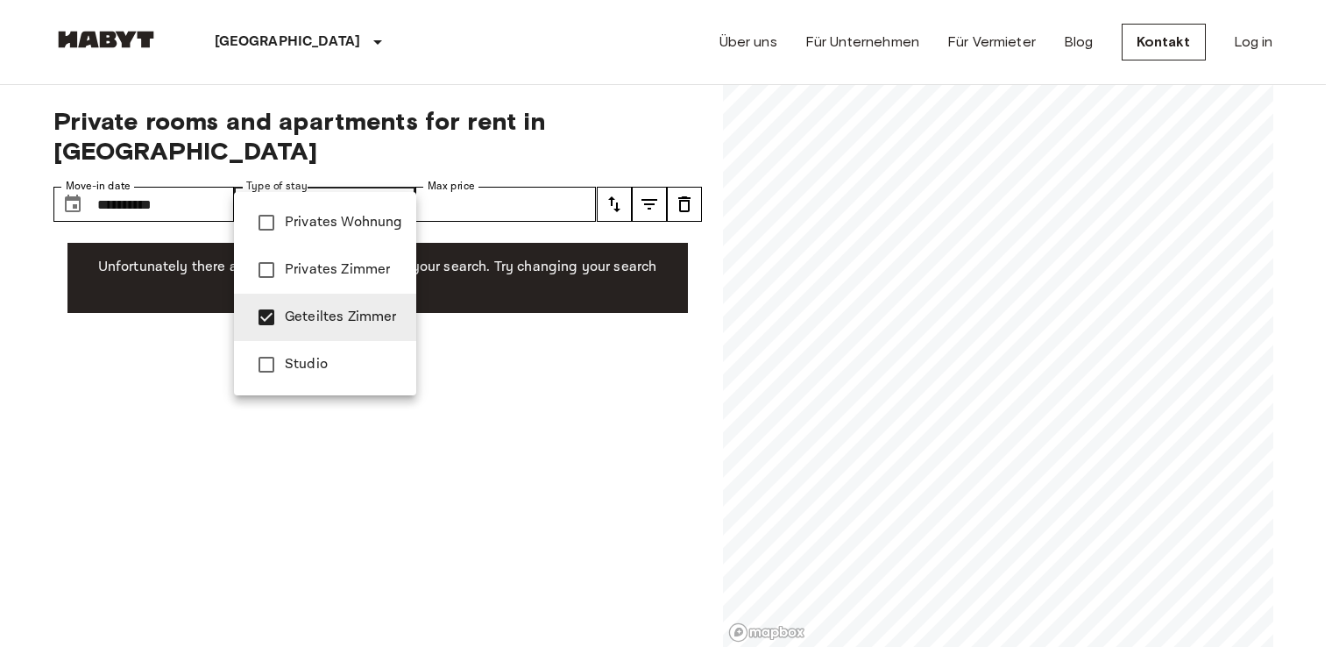
click at [315, 306] on li "Geteiltes Zimmer" at bounding box center [325, 317] width 182 height 47
click at [316, 275] on span "Privates Zimmer" at bounding box center [343, 269] width 117 height 21
type input "**********"
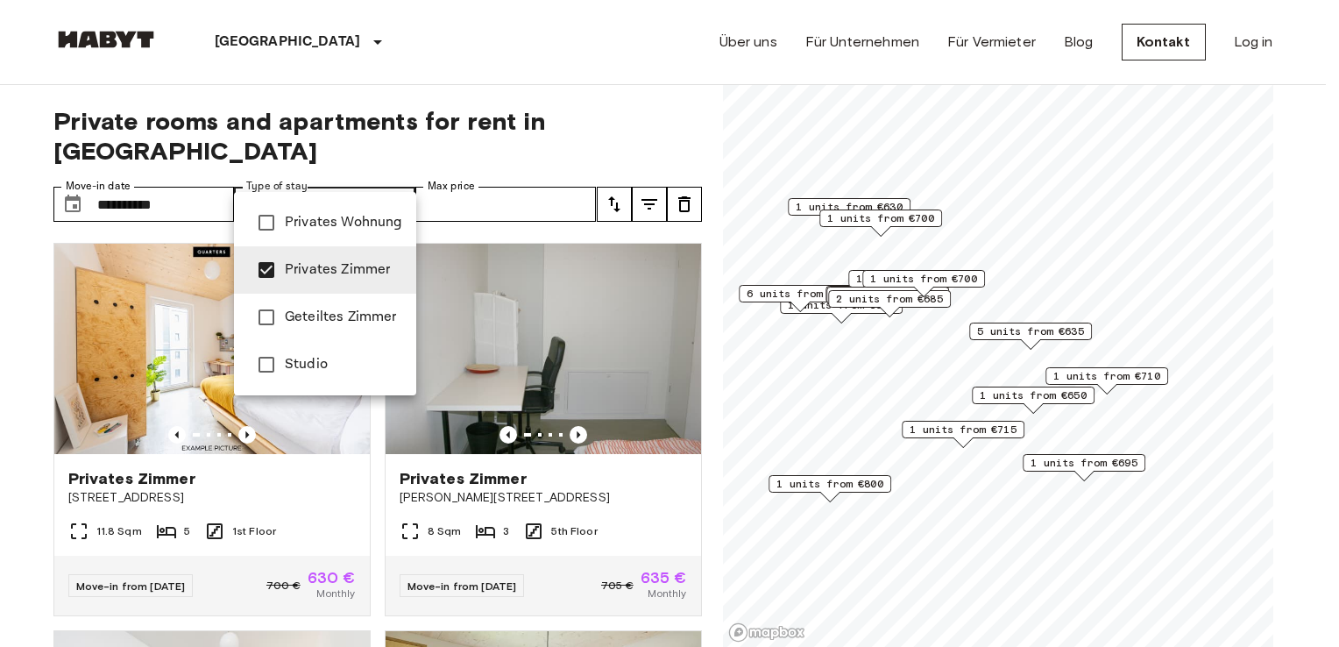
click at [301, 257] on li "Privates Zimmer" at bounding box center [325, 269] width 182 height 47
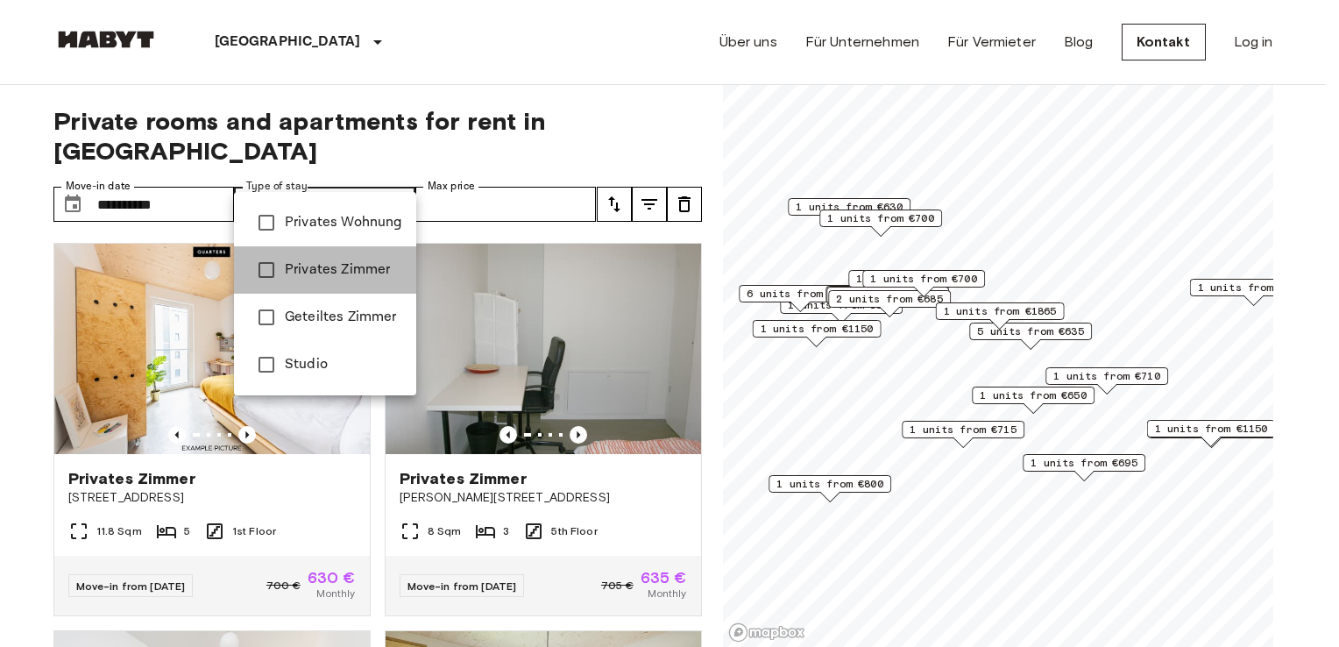
click at [301, 257] on li "Privates Zimmer" at bounding box center [325, 269] width 182 height 47
type input "**********"
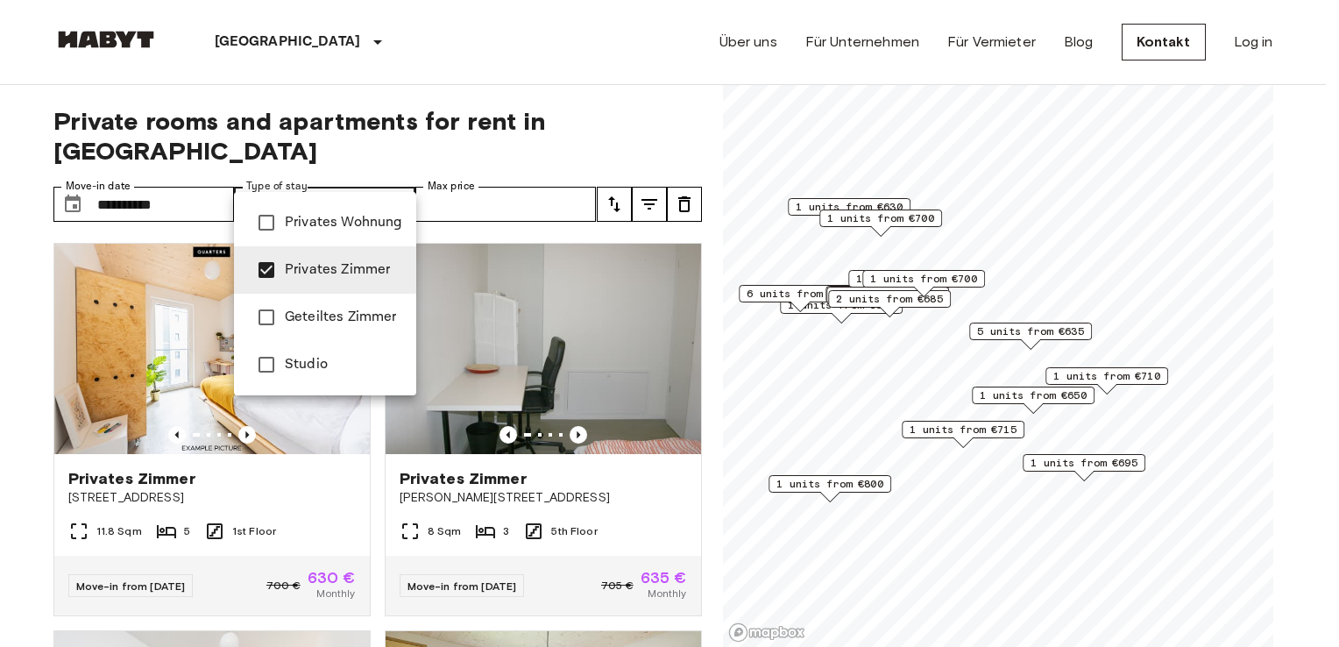
click at [457, 103] on div at bounding box center [669, 323] width 1339 height 647
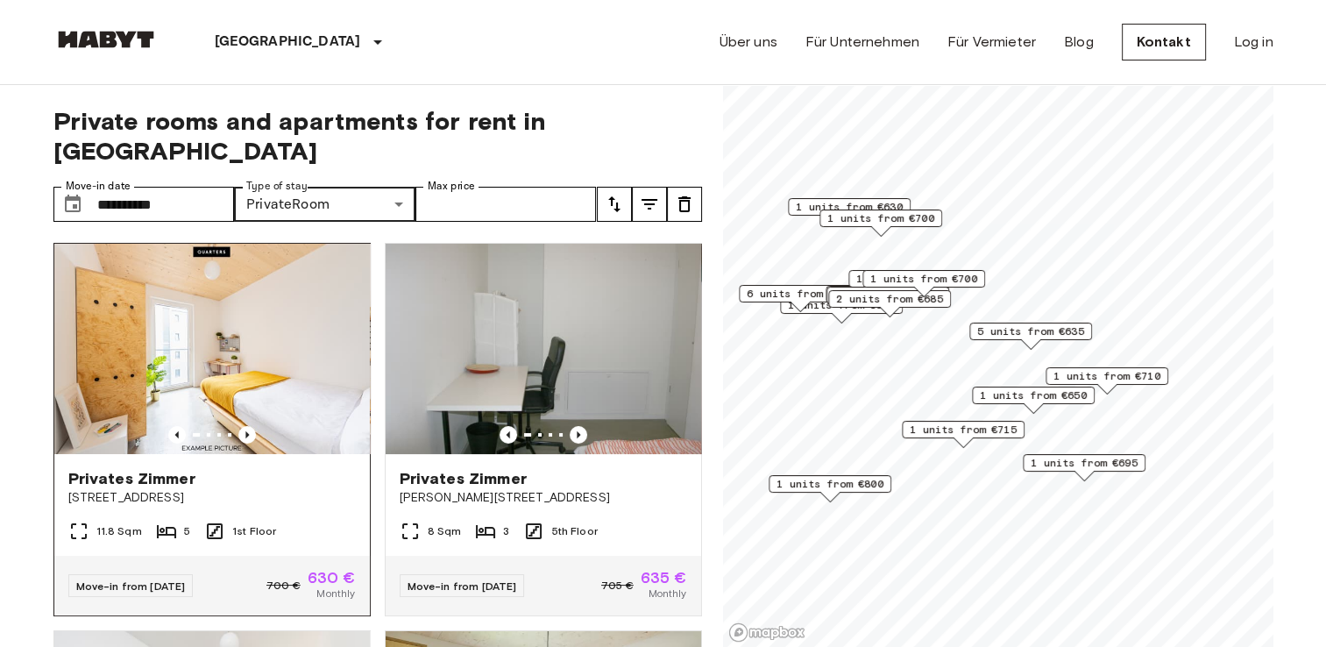
click at [203, 384] on img at bounding box center [212, 349] width 316 height 210
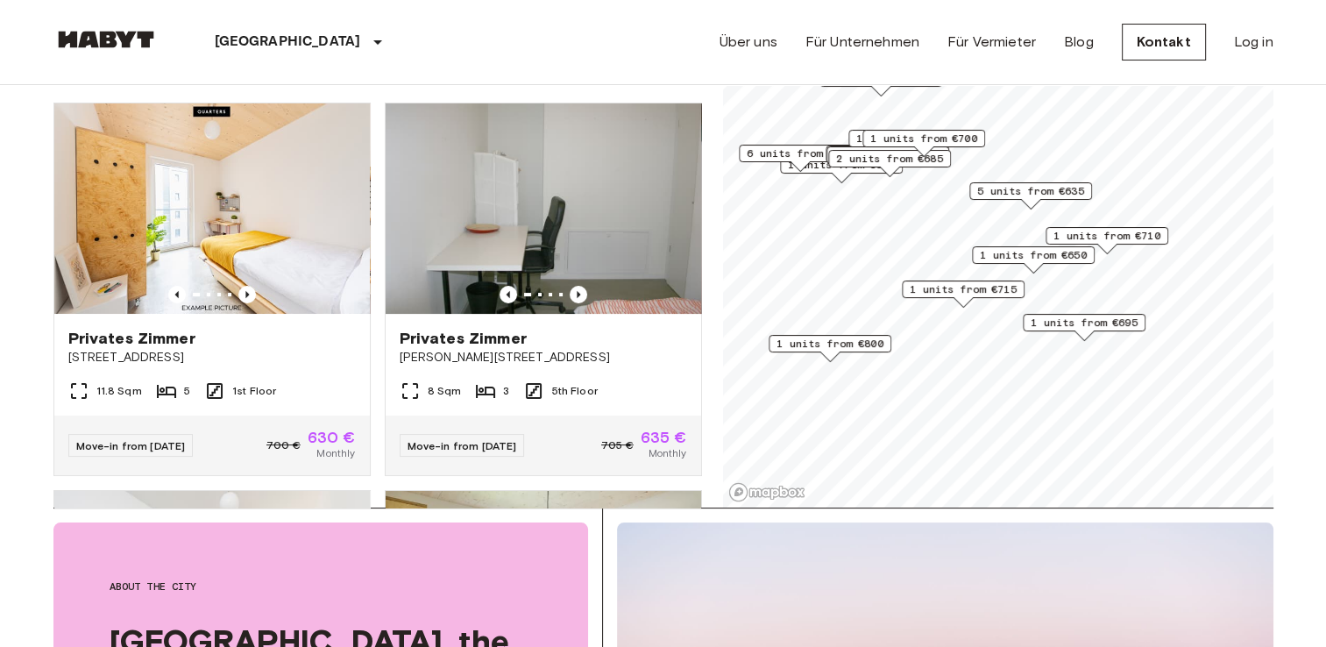
scroll to position [128, 0]
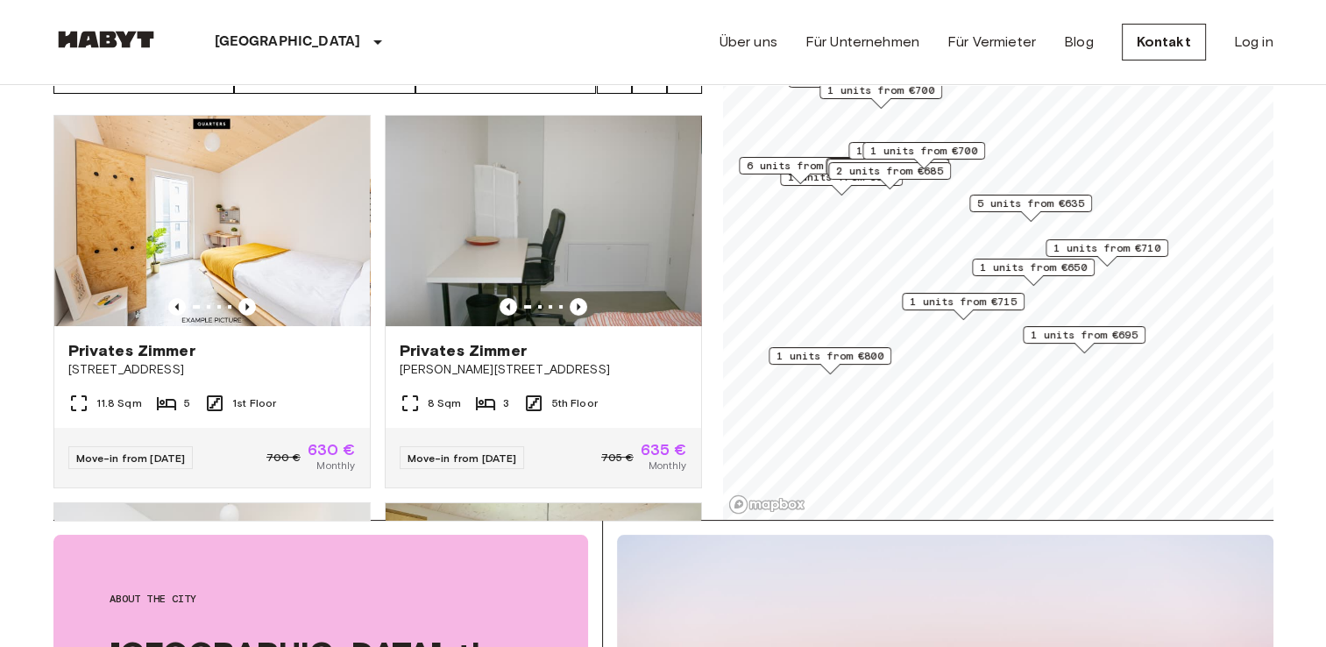
drag, startPoint x: 1280, startPoint y: 65, endPoint x: 1288, endPoint y: 56, distance: 11.8
click at [1288, 56] on nav "Berlin Europa Amsterdam Berlin Brüssel Köln Dusseldorf Frankfurt Graz Hamburg L…" at bounding box center [663, 42] width 1262 height 84
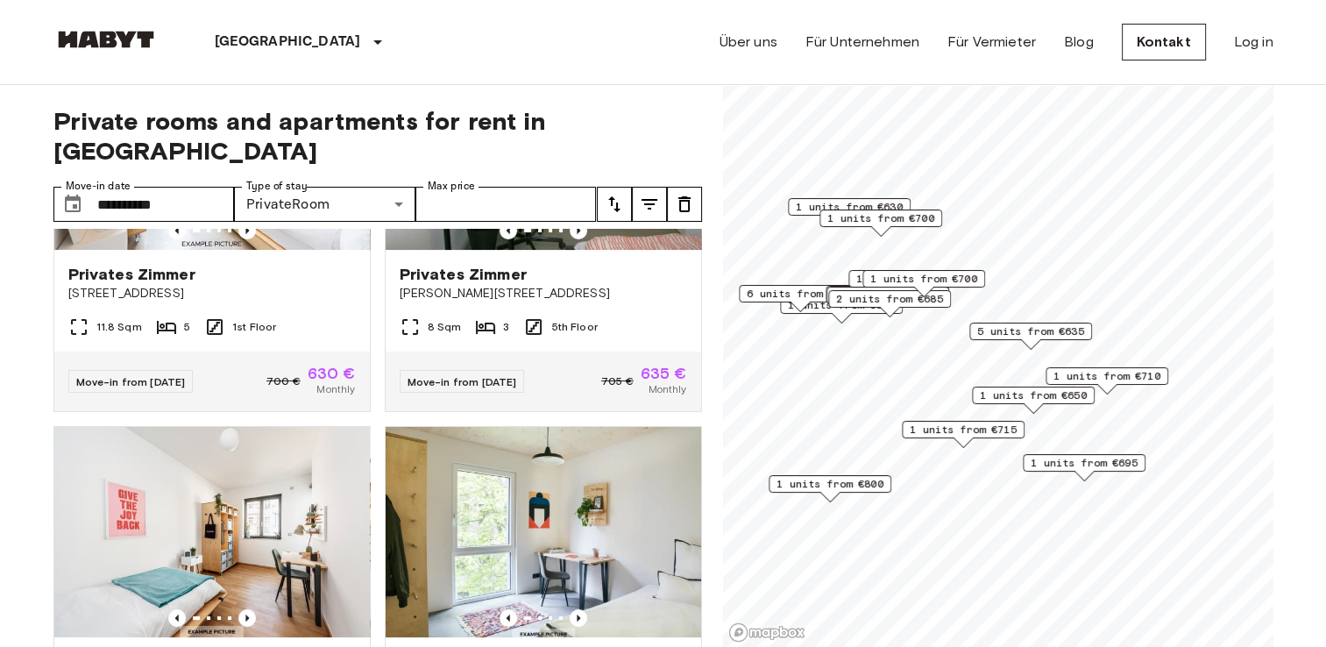
scroll to position [228, 0]
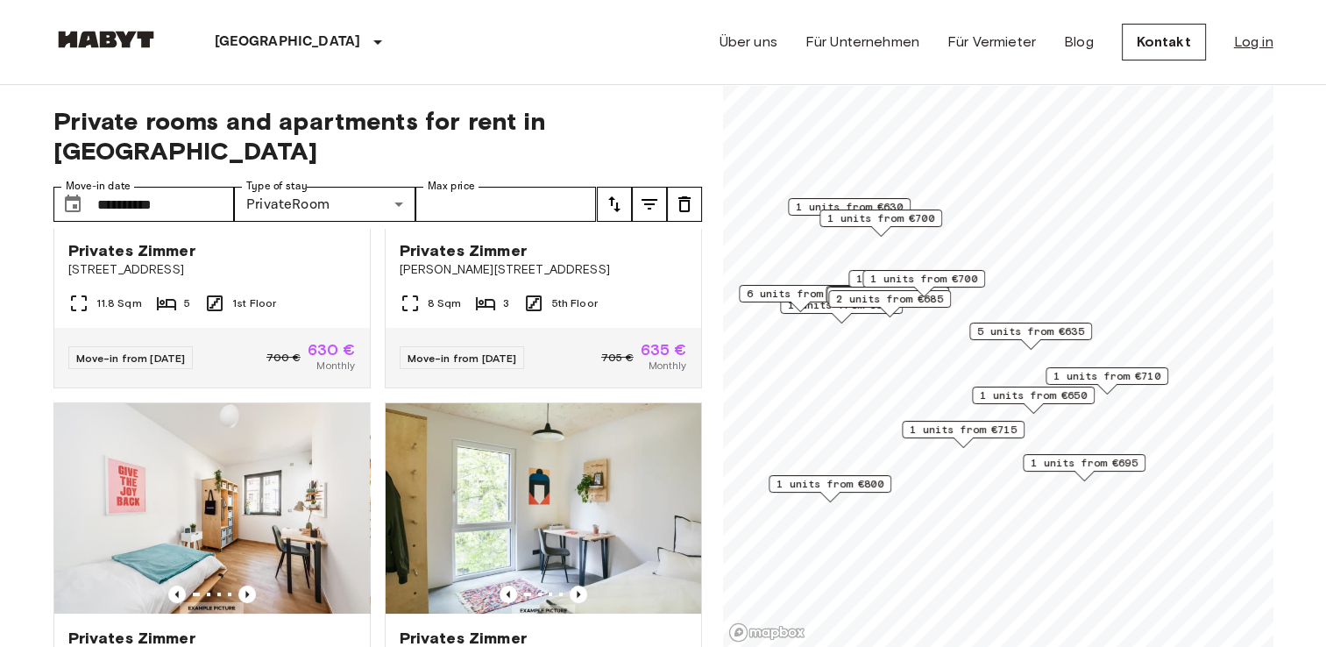
drag, startPoint x: 1230, startPoint y: 46, endPoint x: 1253, endPoint y: 32, distance: 27.5
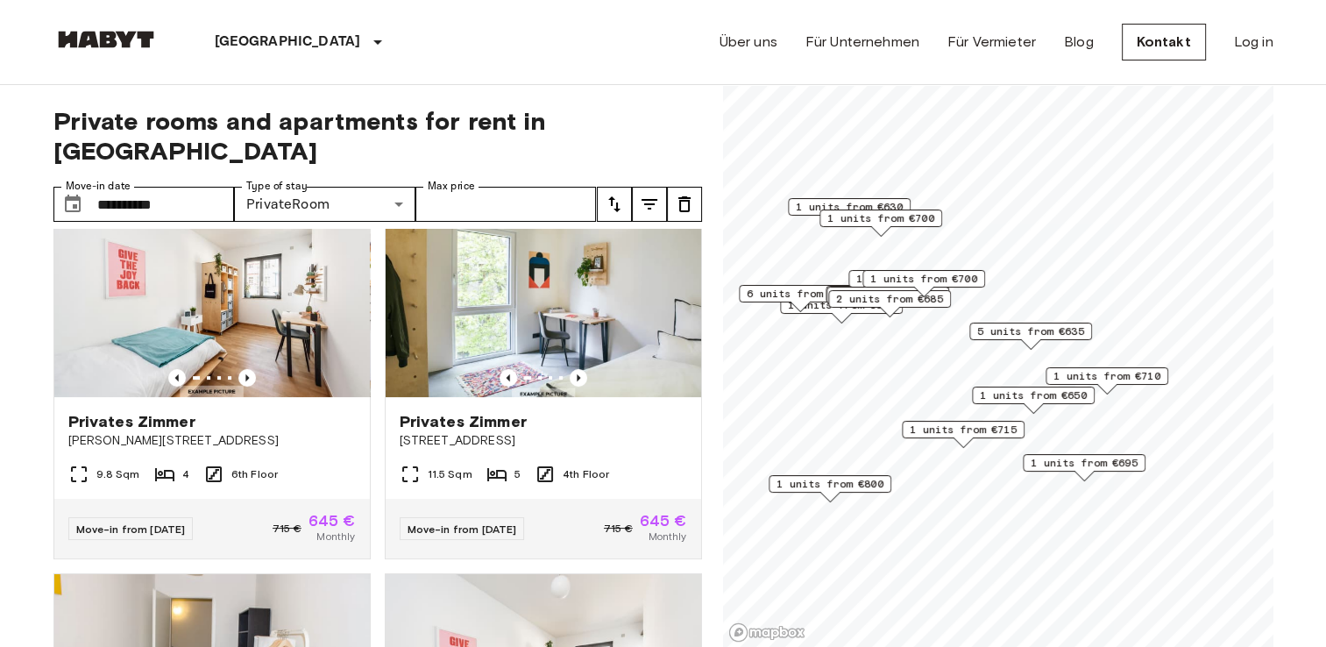
scroll to position [396, 0]
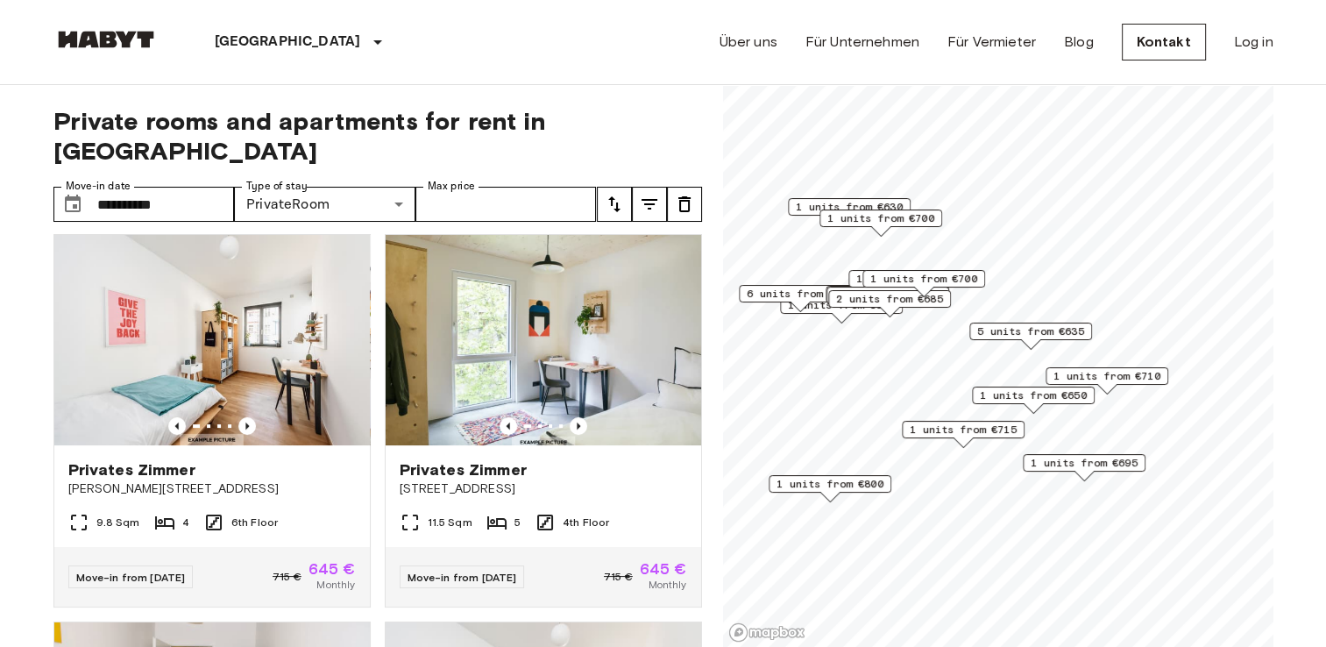
click at [245, 347] on img at bounding box center [212, 340] width 316 height 210
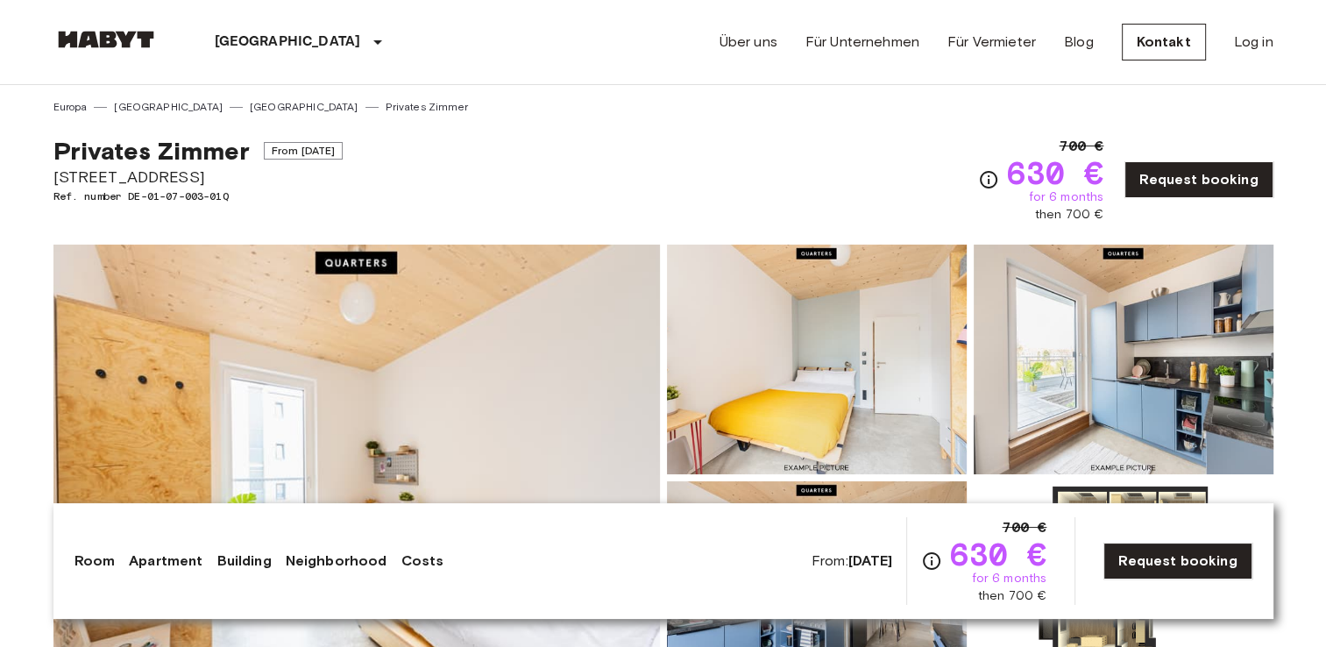
scroll to position [242, 0]
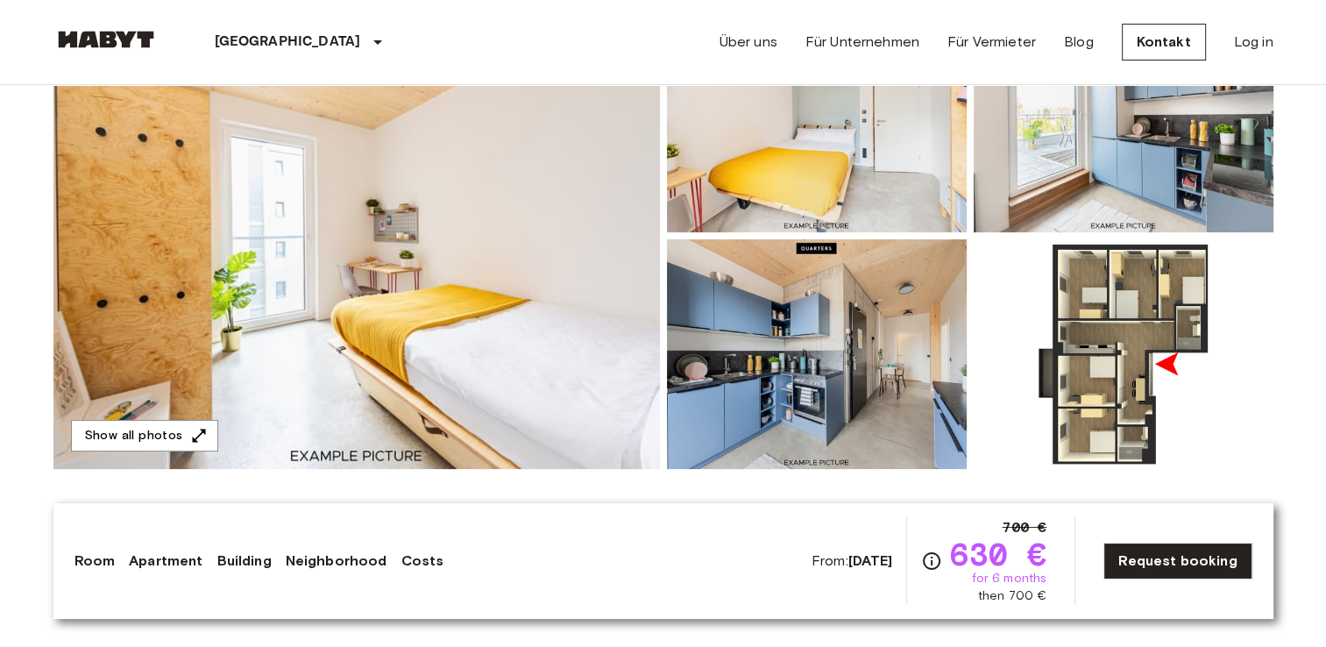
click at [650, 219] on img at bounding box center [356, 236] width 606 height 466
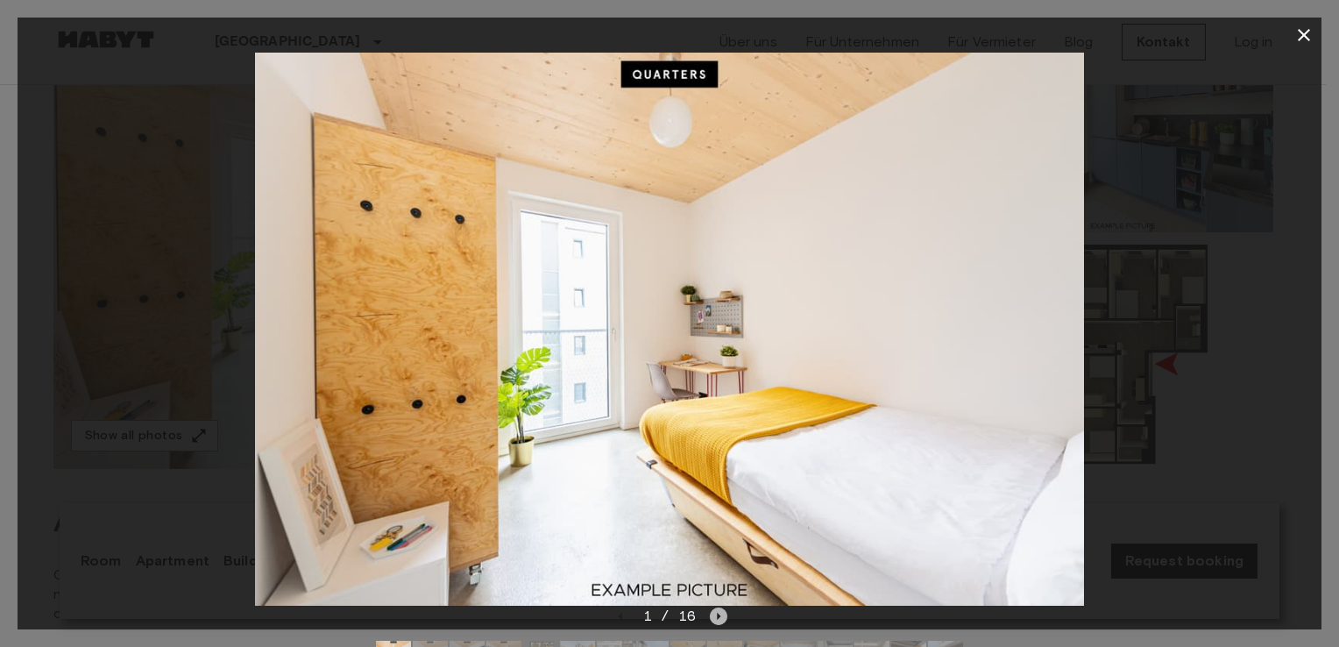
click at [710, 616] on icon "Next image" at bounding box center [719, 616] width 18 height 18
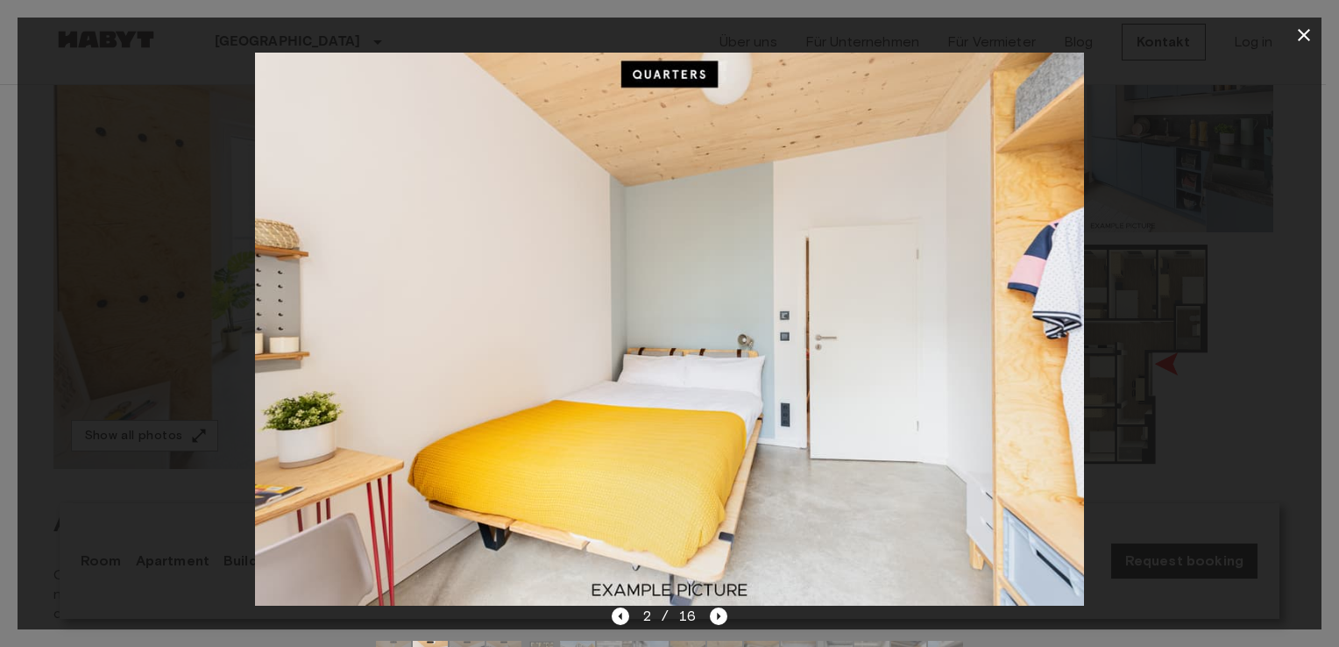
click at [1111, 377] on div at bounding box center [670, 329] width 1304 height 553
click at [720, 619] on icon "Next image" at bounding box center [719, 616] width 18 height 18
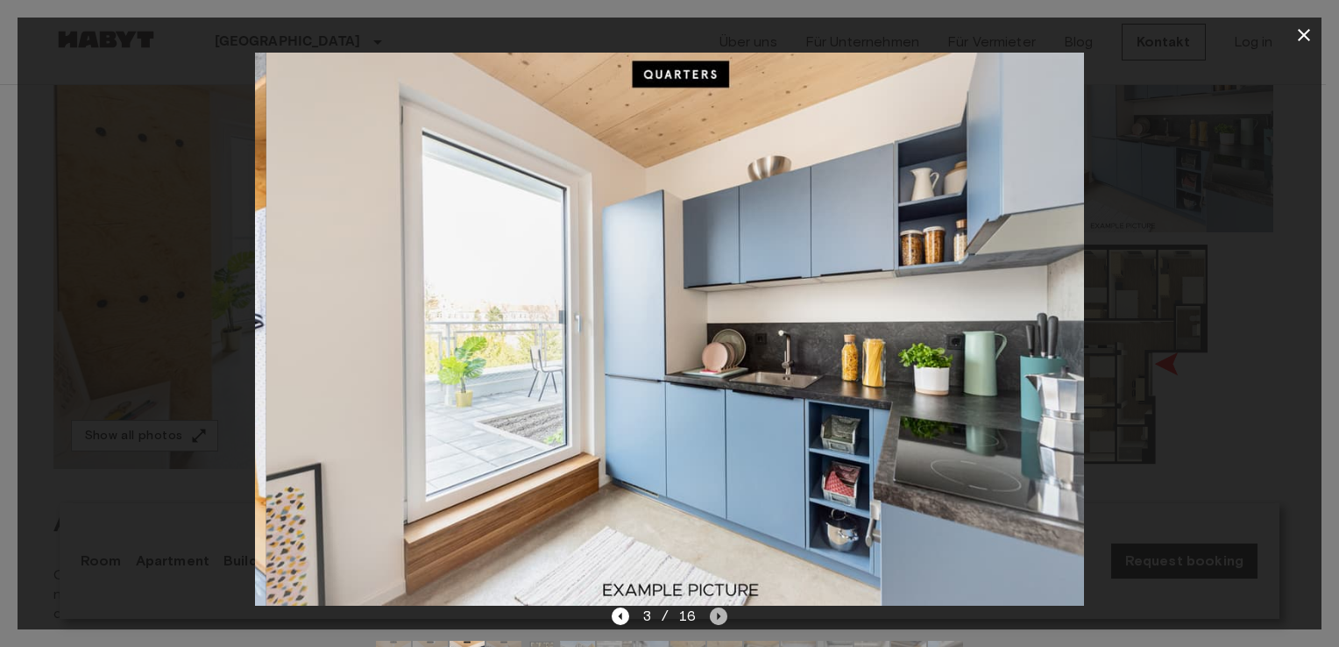
click at [720, 619] on icon "Next image" at bounding box center [719, 616] width 18 height 18
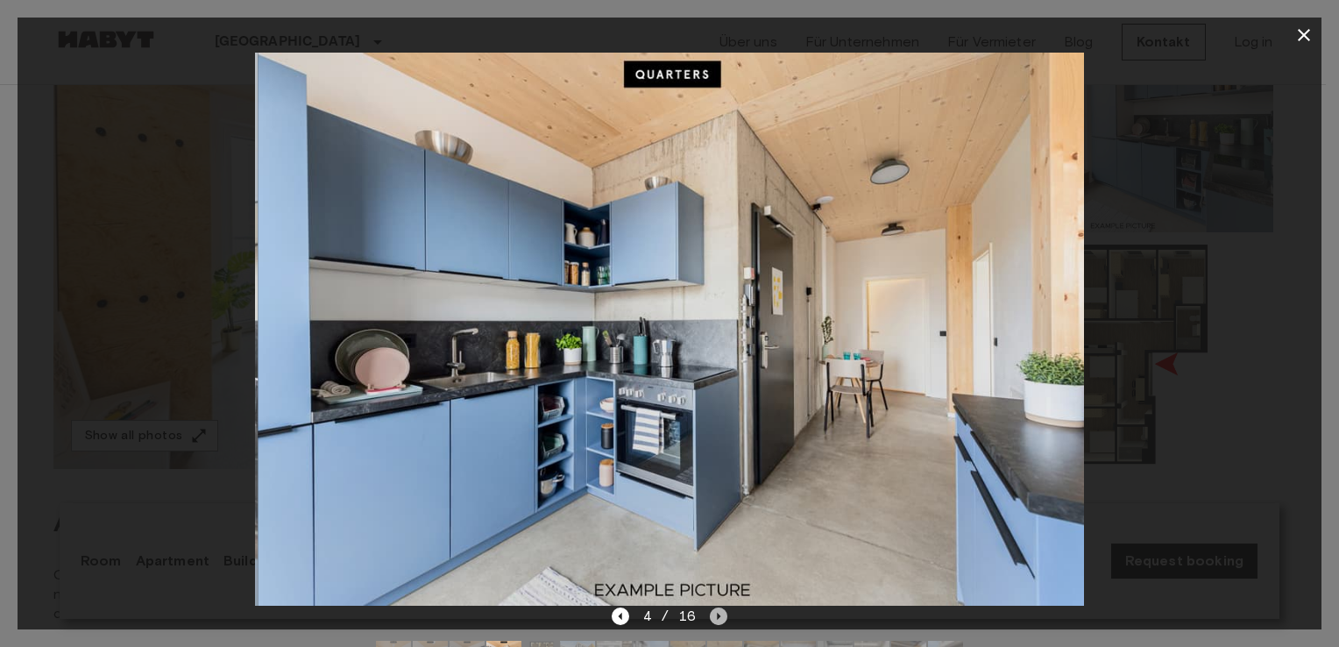
click at [720, 619] on icon "Next image" at bounding box center [719, 616] width 18 height 18
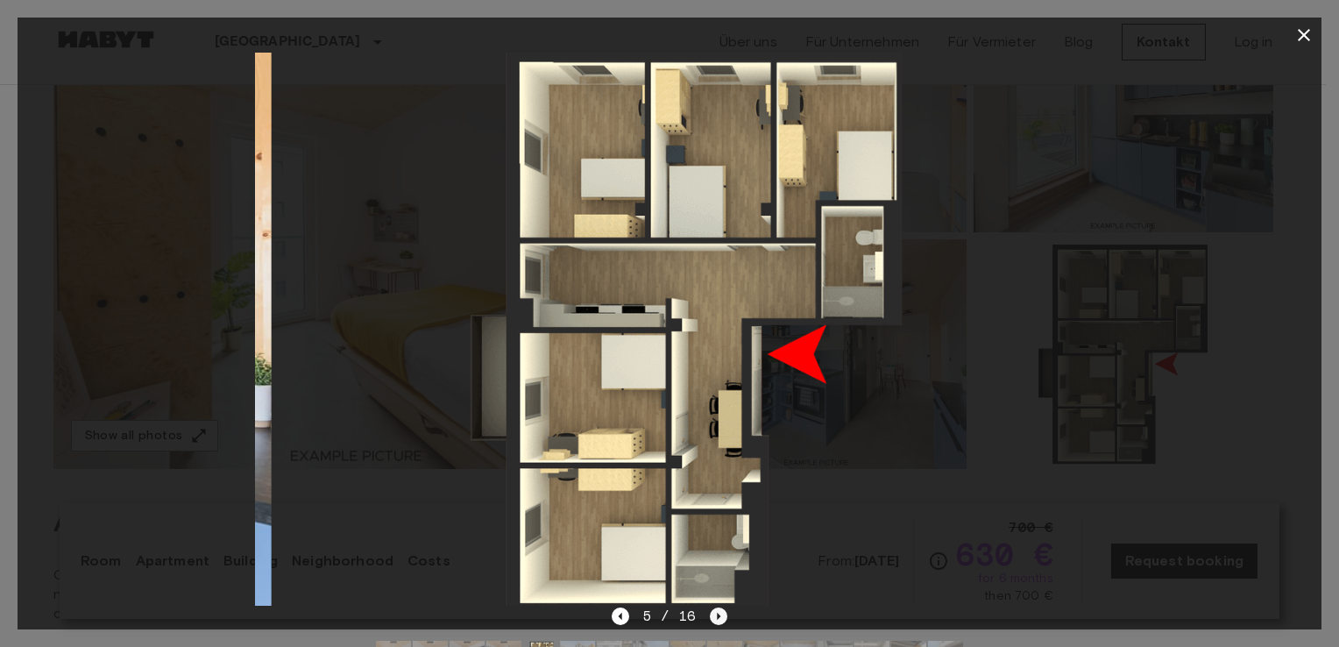
click at [720, 619] on icon "Next image" at bounding box center [719, 616] width 18 height 18
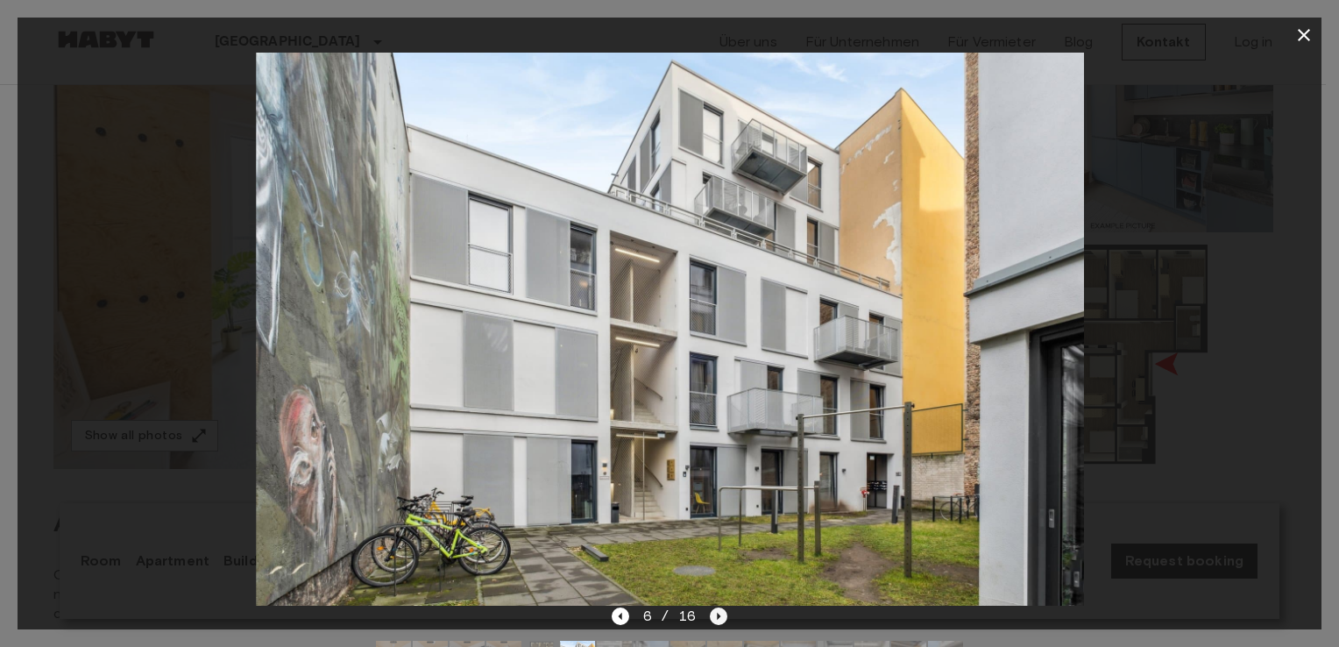
click at [720, 619] on icon "Next image" at bounding box center [719, 616] width 18 height 18
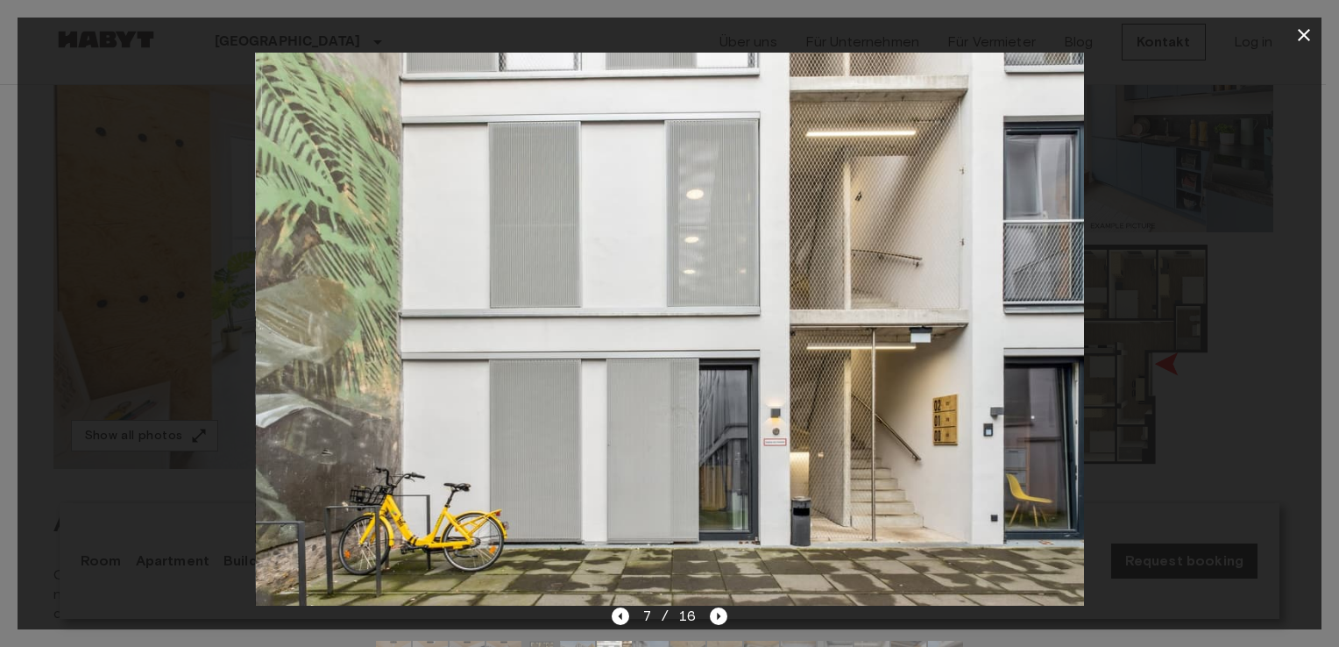
click at [1300, 39] on icon "button" at bounding box center [1304, 35] width 12 height 12
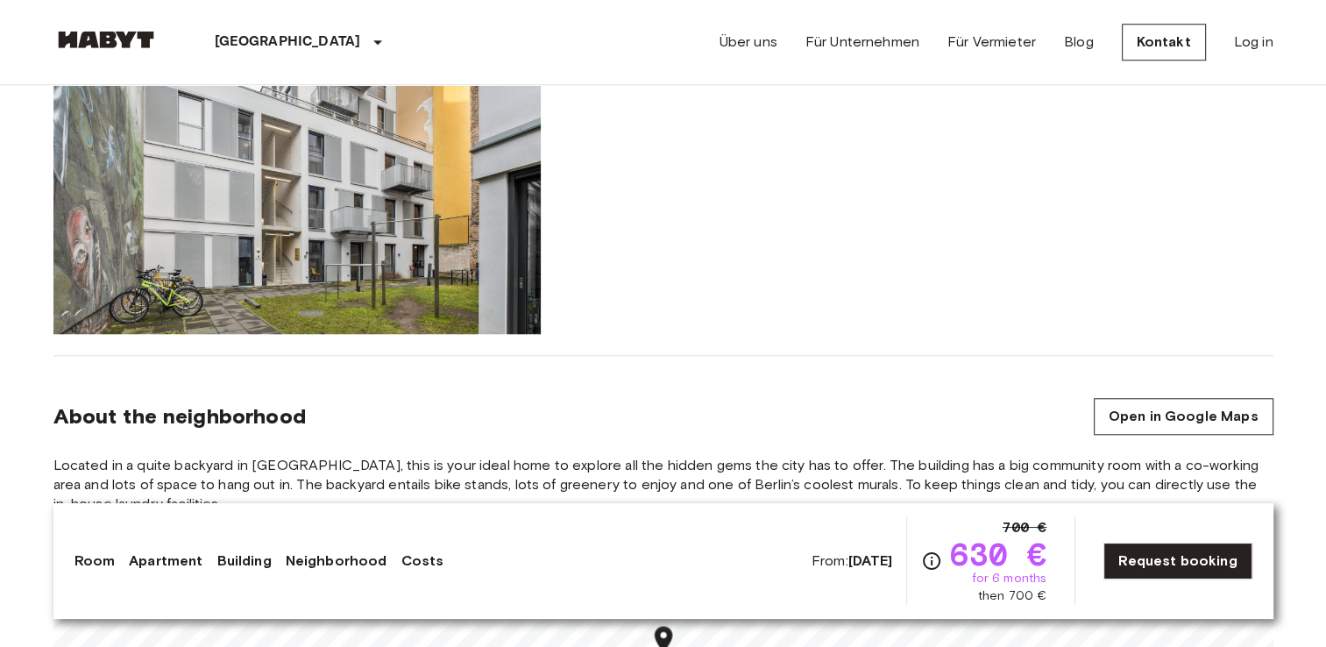
scroll to position [1610, 0]
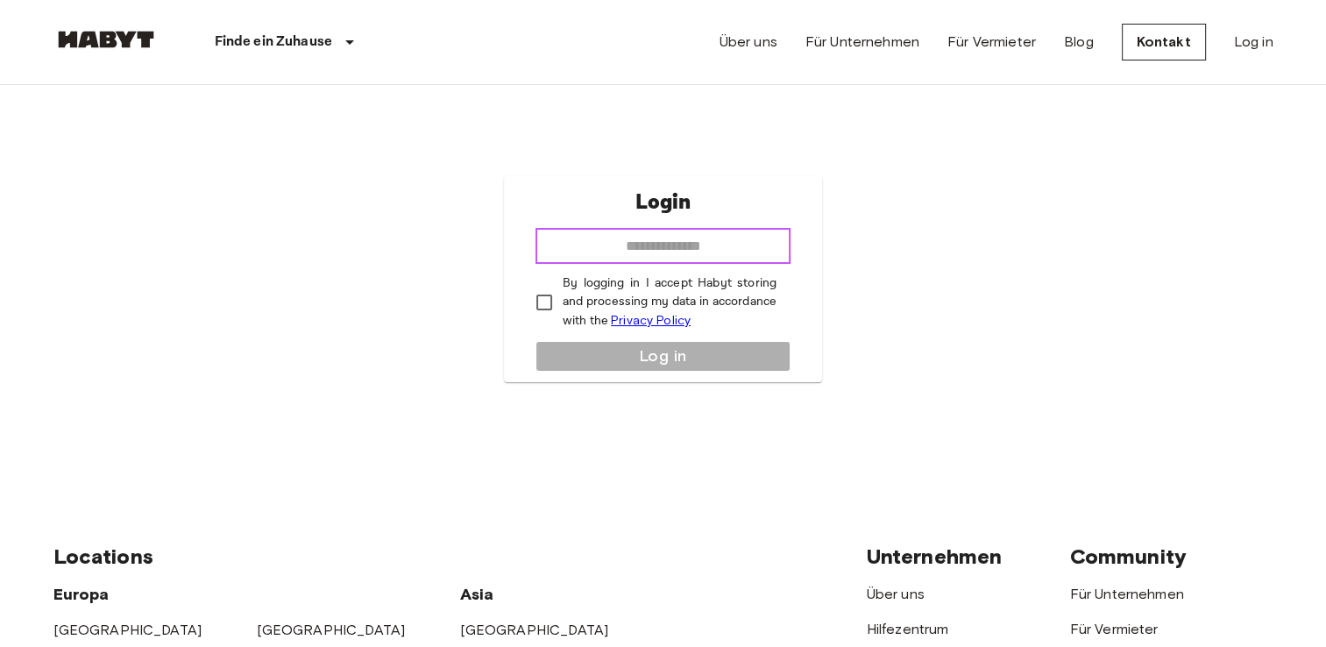
click at [629, 244] on input "email" at bounding box center [662, 246] width 255 height 35
type input "**********"
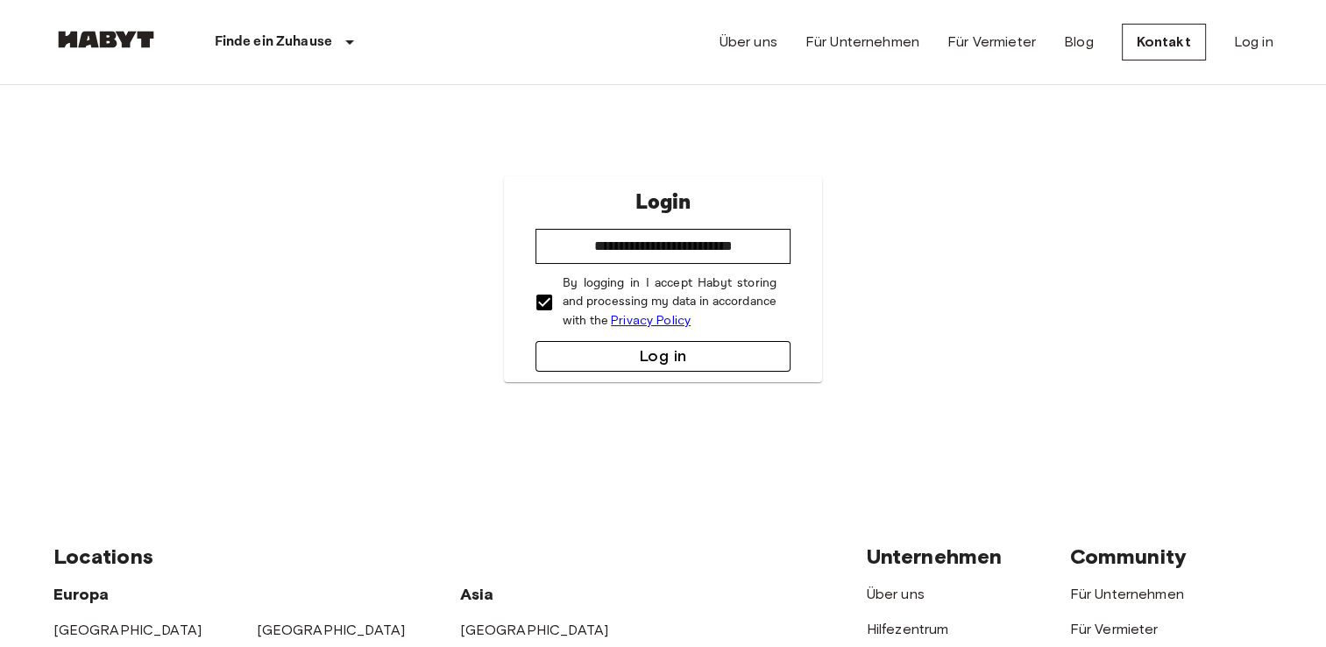
click at [626, 356] on button "Log in" at bounding box center [662, 356] width 255 height 31
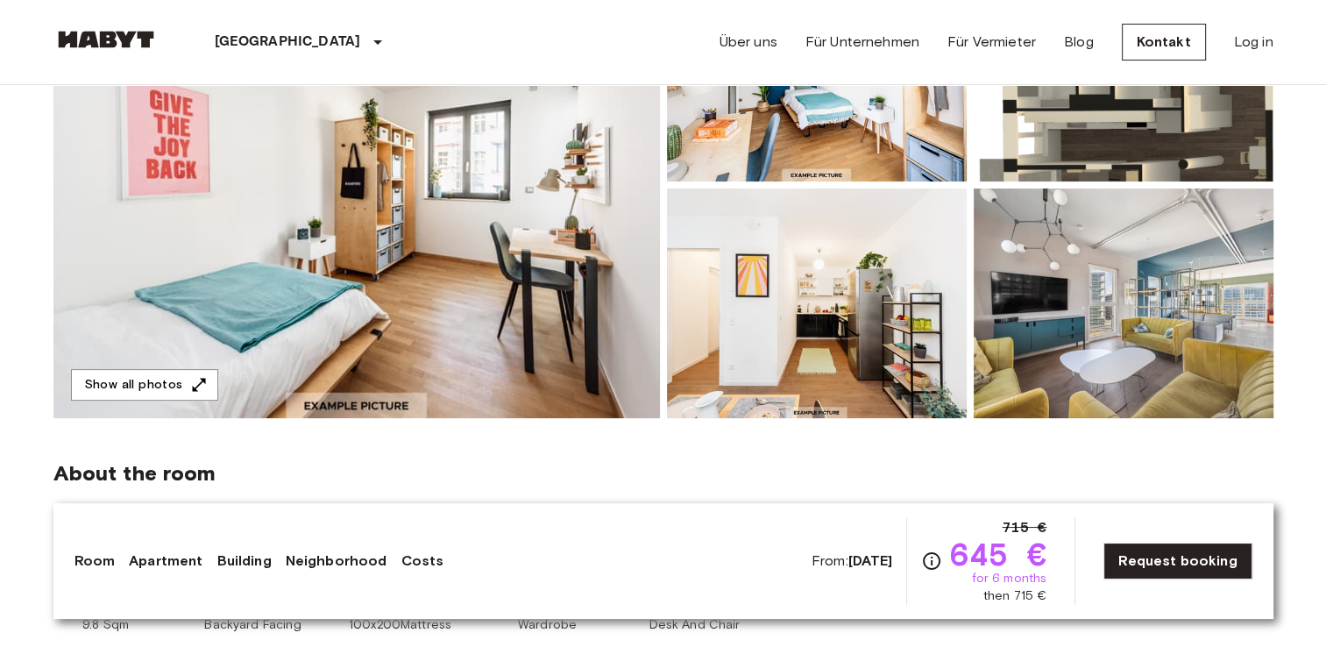
scroll to position [287, 0]
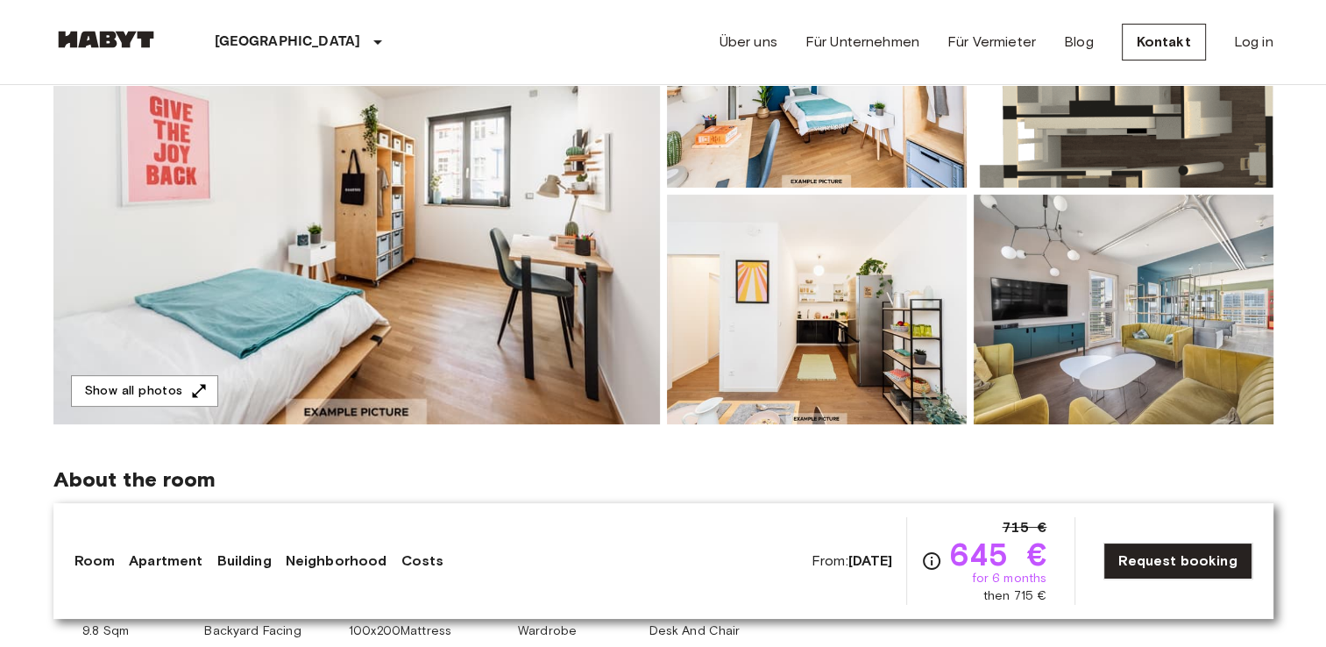
click at [493, 113] on img at bounding box center [356, 191] width 606 height 466
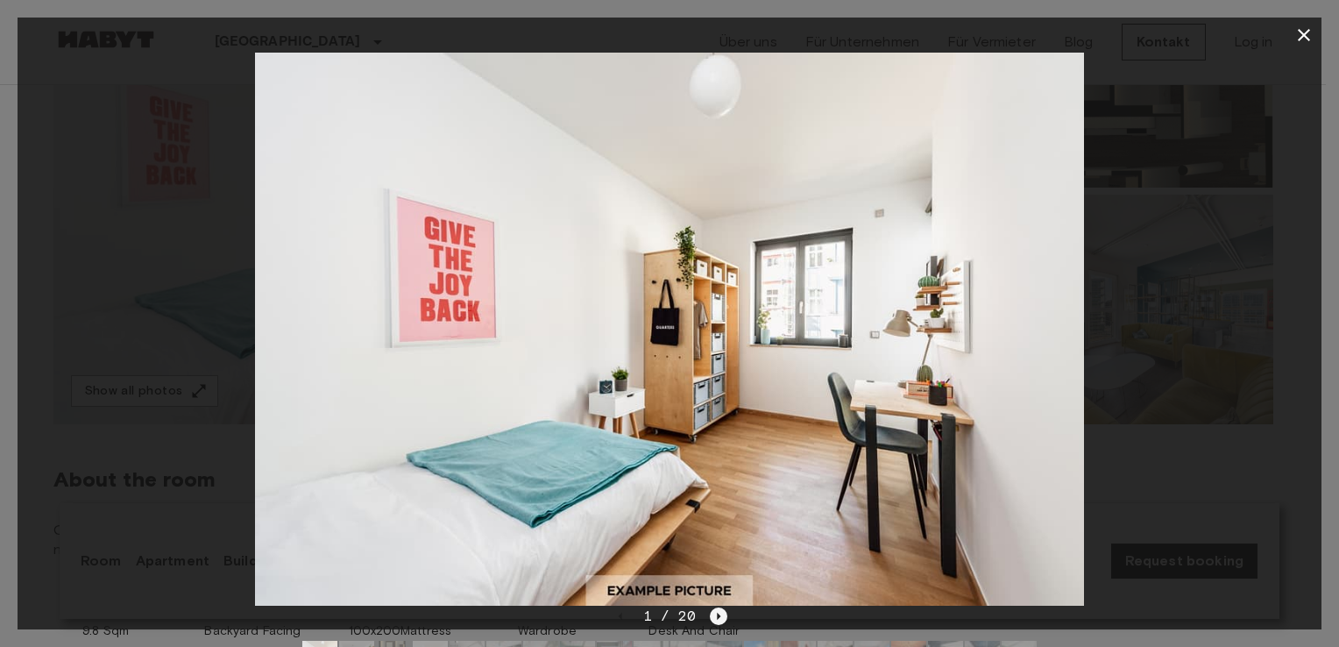
click at [714, 612] on icon "Next image" at bounding box center [719, 616] width 18 height 18
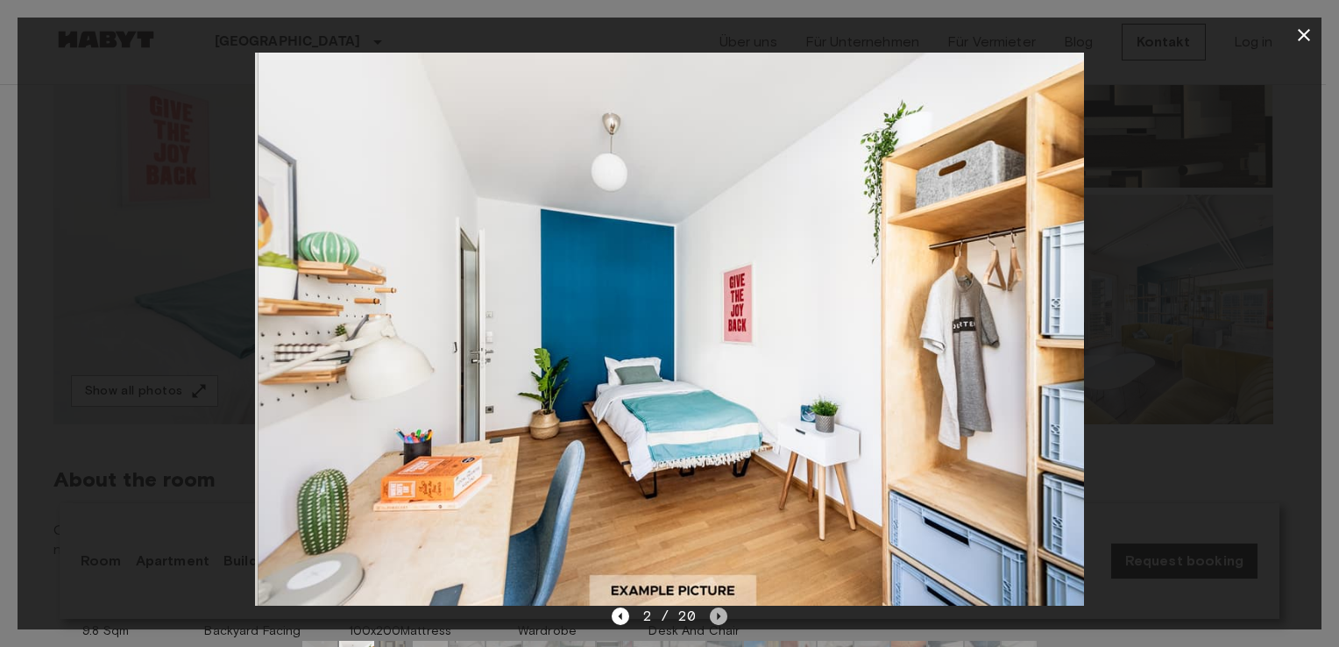
click at [714, 612] on icon "Next image" at bounding box center [719, 616] width 18 height 18
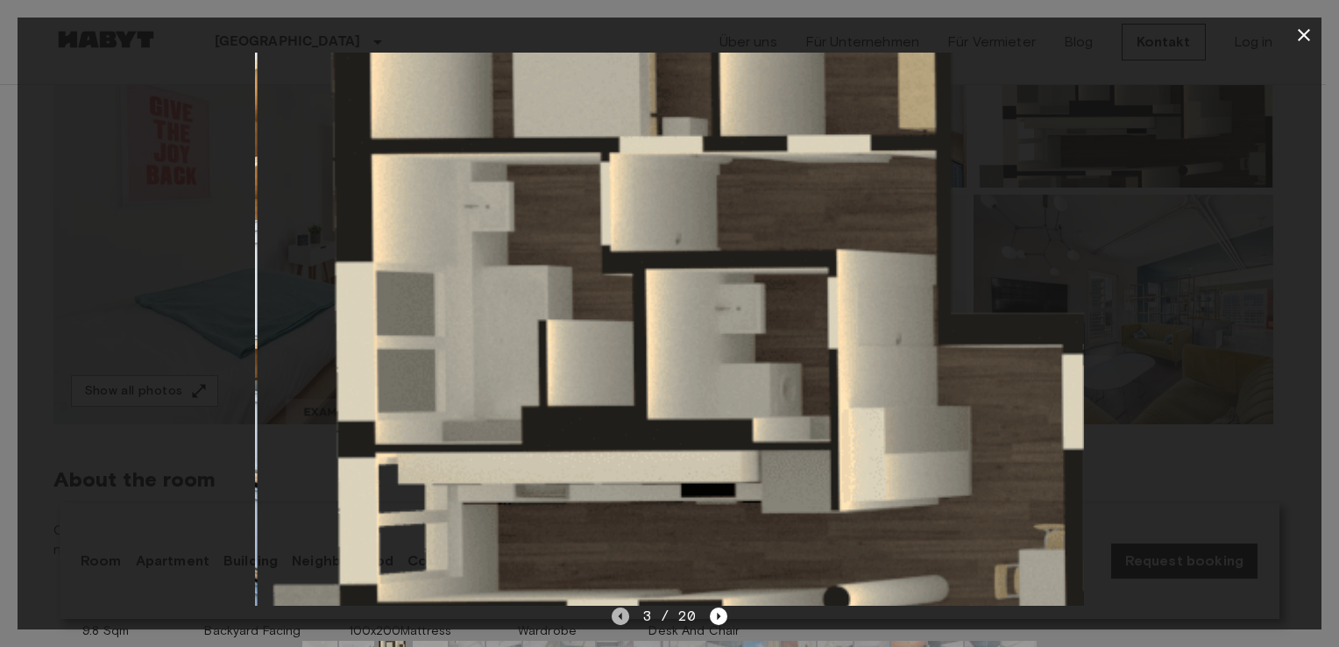
click at [620, 619] on icon "Previous image" at bounding box center [621, 616] width 18 height 18
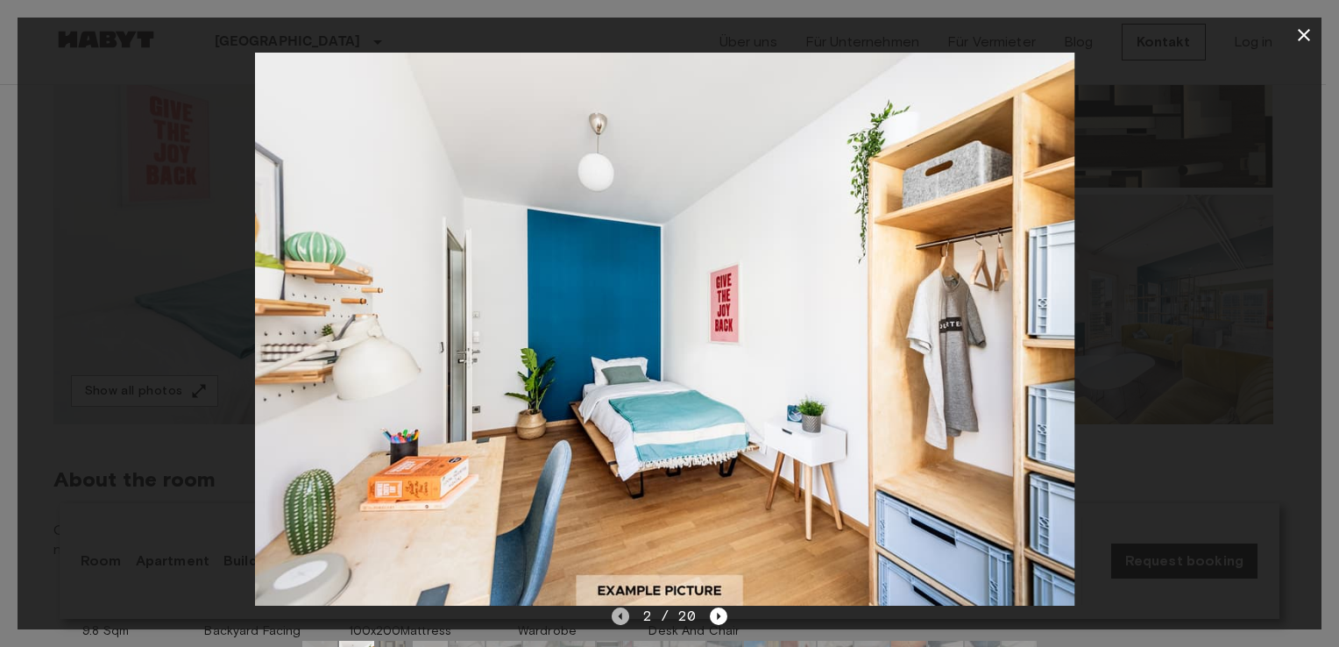
click at [620, 619] on icon "Previous image" at bounding box center [621, 616] width 18 height 18
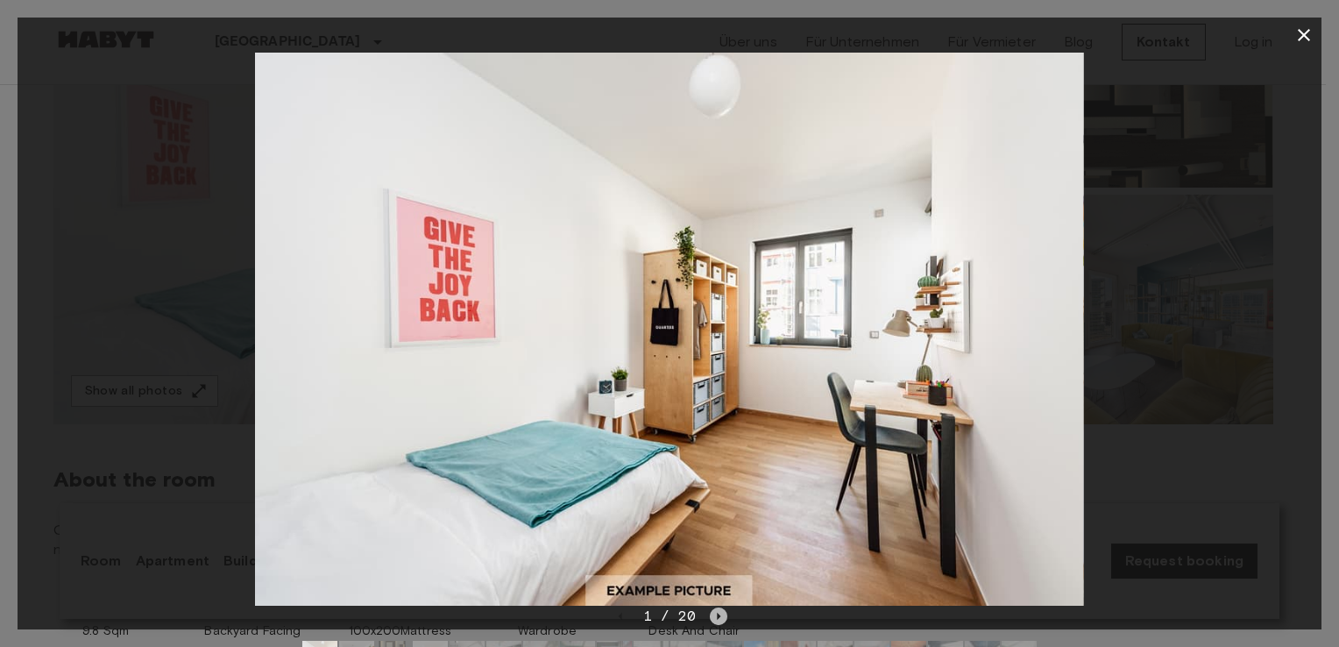
click at [722, 615] on icon "Next image" at bounding box center [719, 616] width 18 height 18
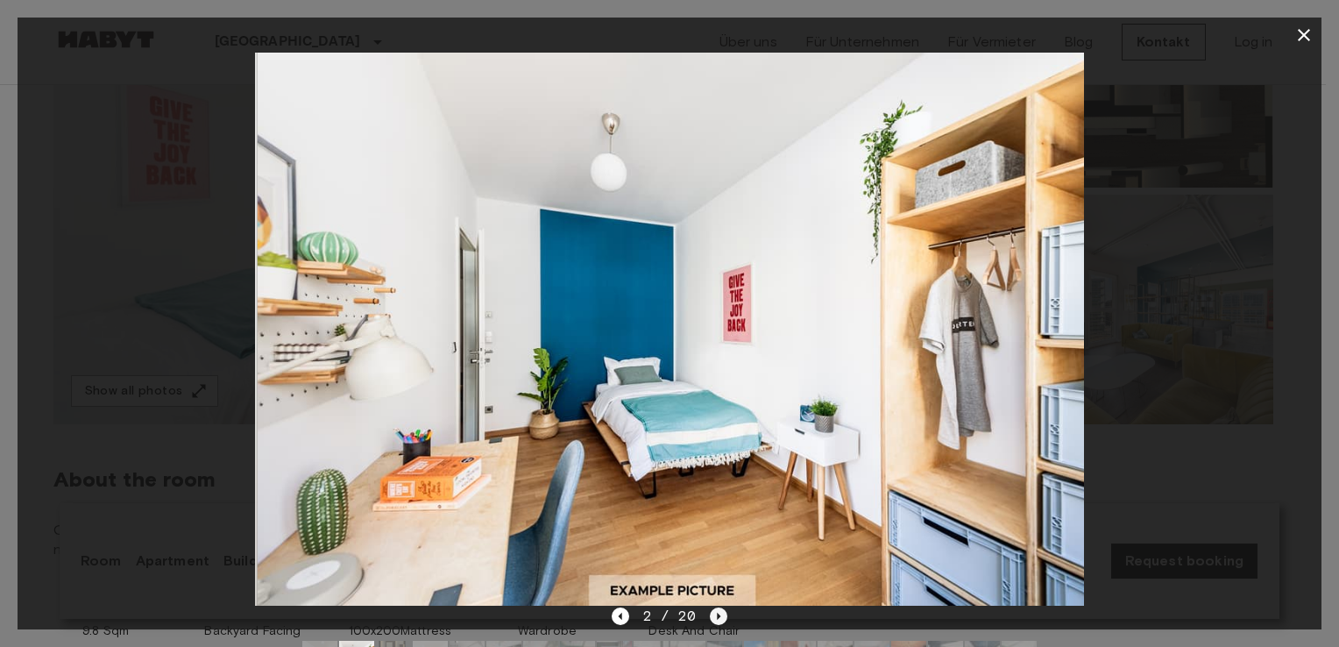
click at [722, 615] on icon "Next image" at bounding box center [719, 616] width 18 height 18
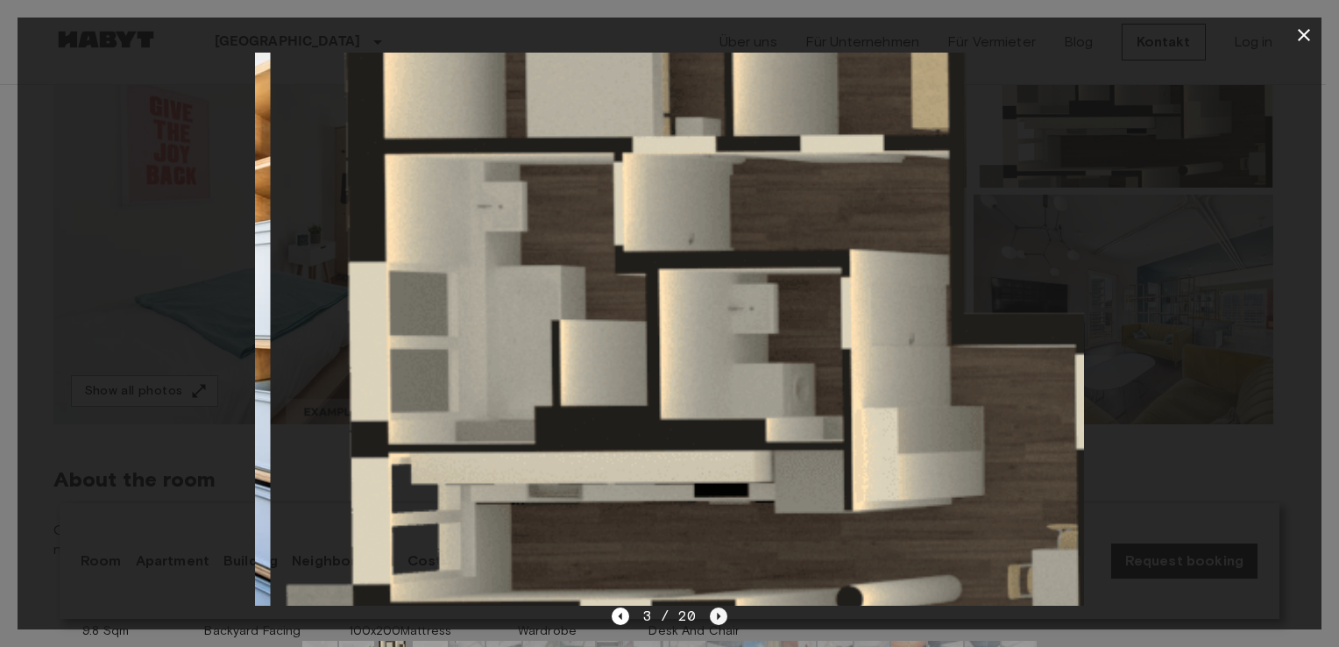
click at [722, 615] on icon "Next image" at bounding box center [719, 616] width 18 height 18
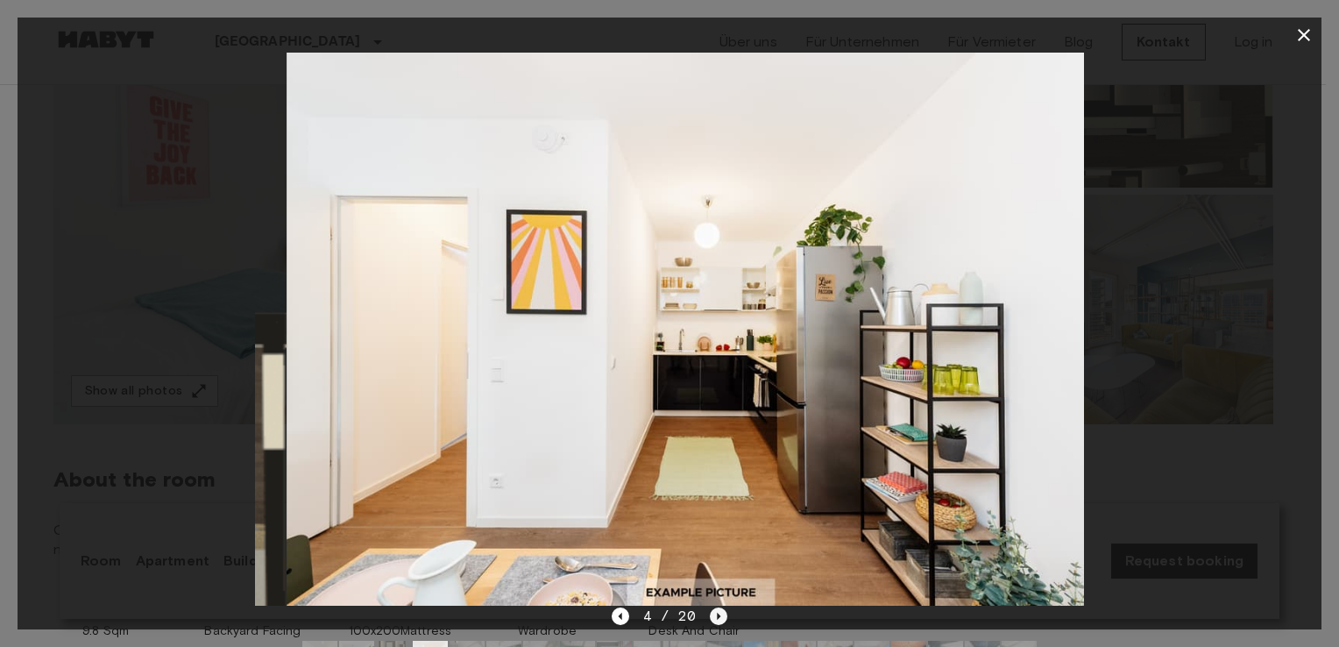
click at [722, 615] on icon "Next image" at bounding box center [719, 616] width 18 height 18
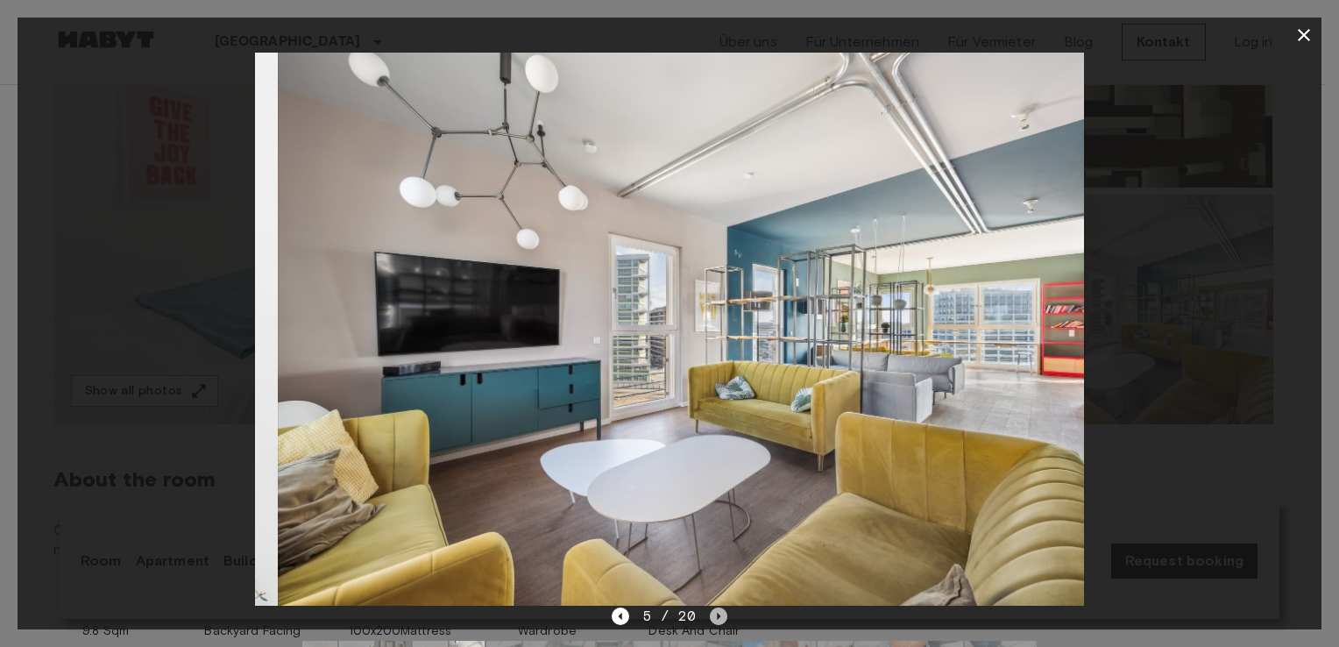
click at [722, 615] on icon "Next image" at bounding box center [719, 616] width 18 height 18
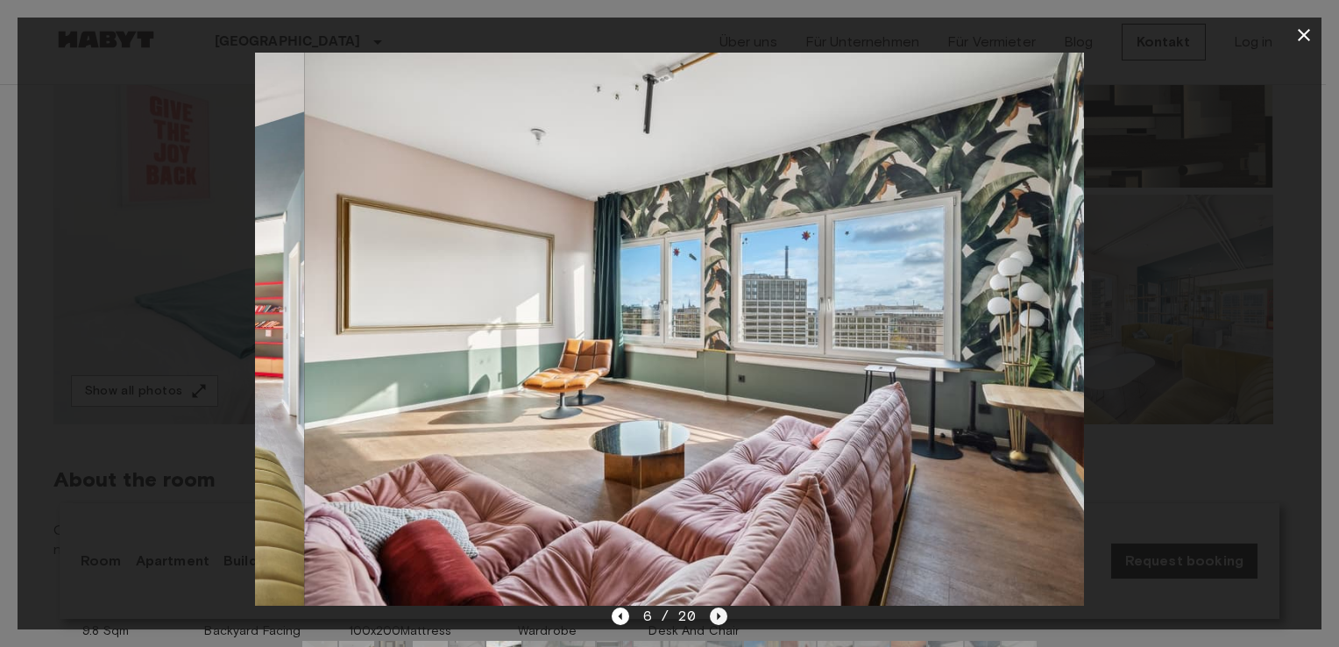
click at [722, 615] on icon "Next image" at bounding box center [719, 616] width 18 height 18
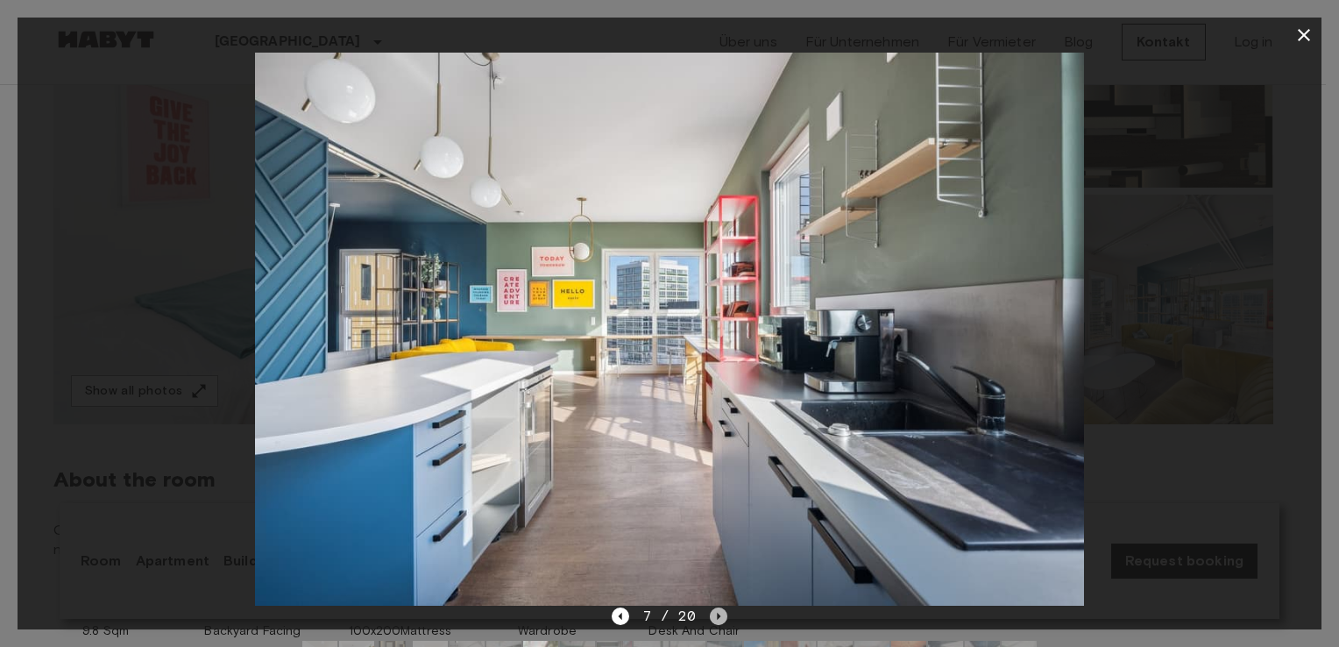
click at [724, 613] on icon "Next image" at bounding box center [719, 616] width 18 height 18
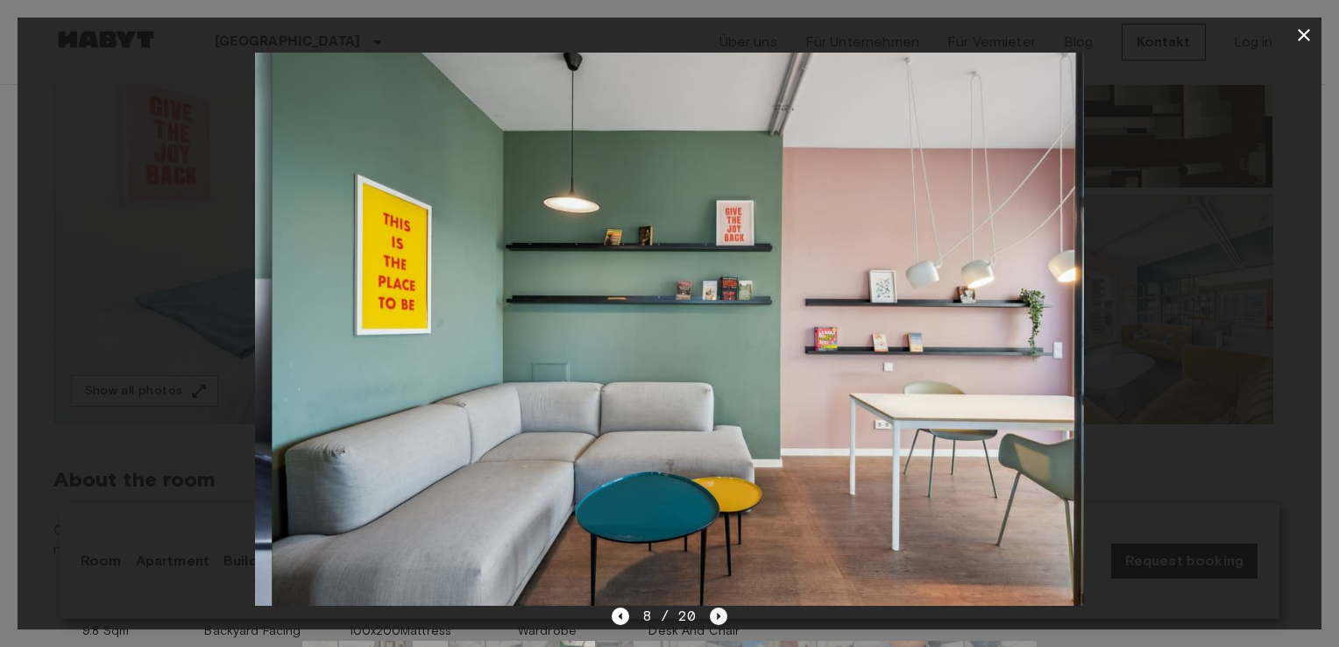
click at [724, 613] on icon "Next image" at bounding box center [719, 616] width 18 height 18
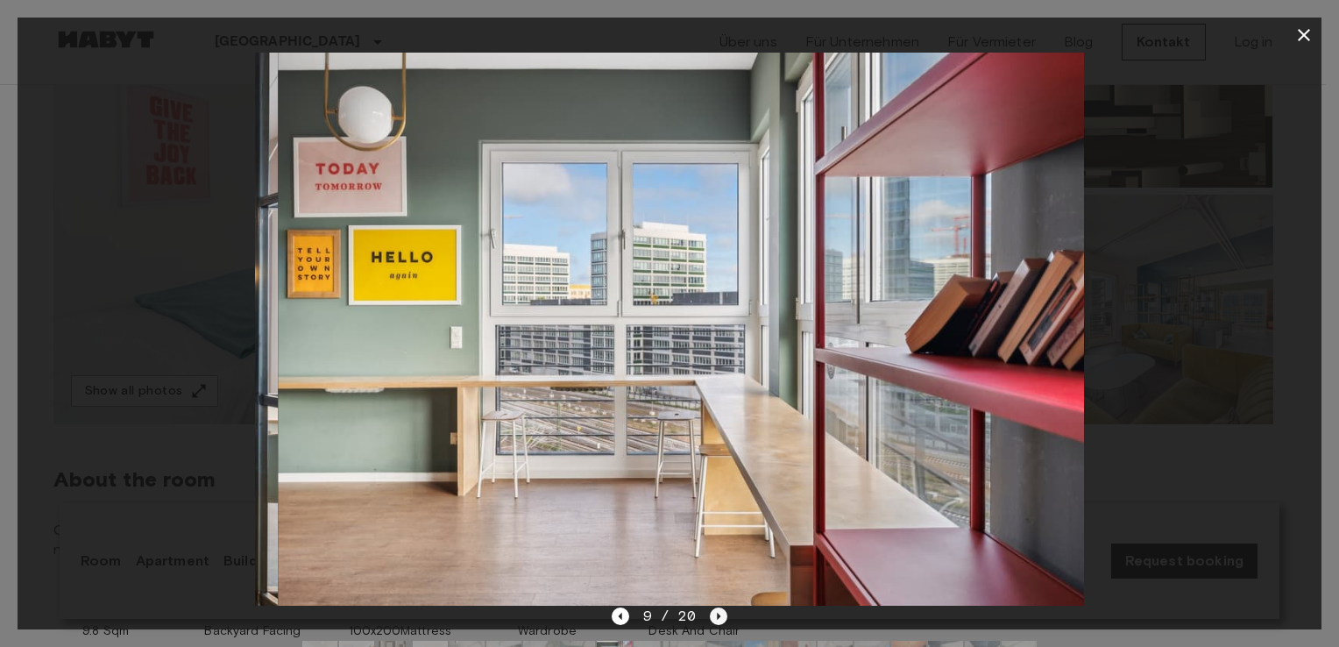
click at [724, 613] on icon "Next image" at bounding box center [719, 616] width 18 height 18
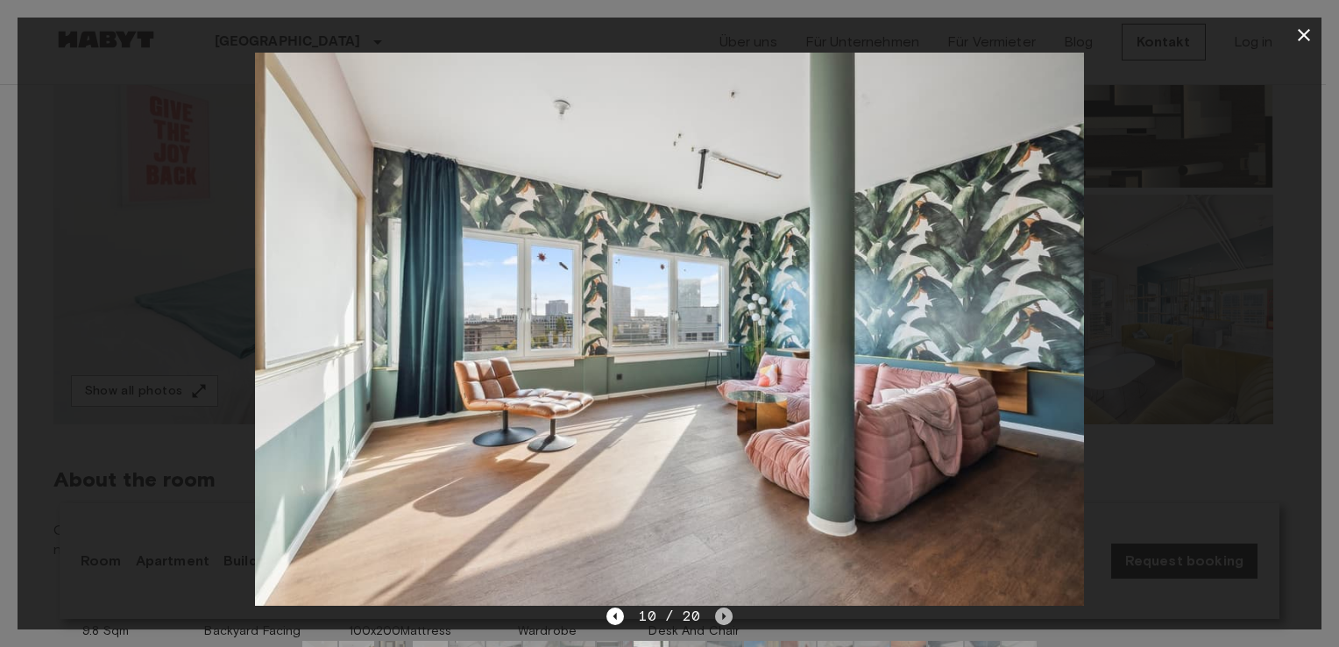
click at [724, 613] on icon "Next image" at bounding box center [724, 616] width 18 height 18
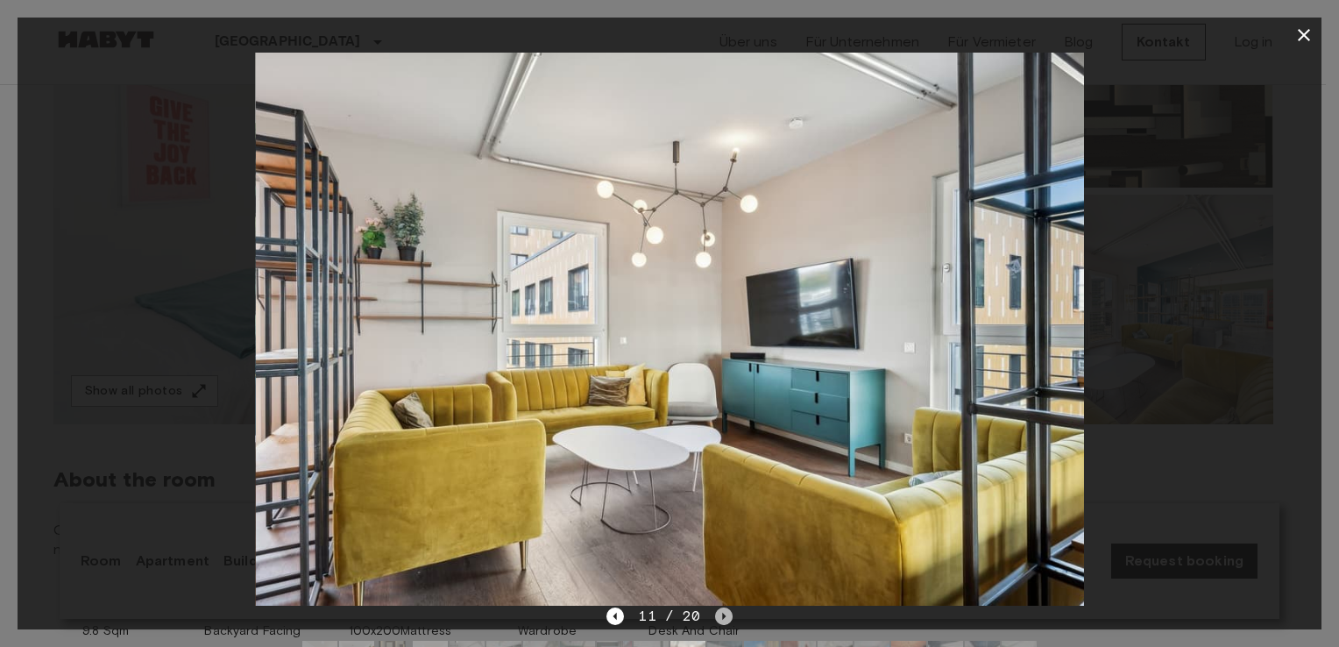
click at [724, 613] on icon "Next image" at bounding box center [724, 616] width 18 height 18
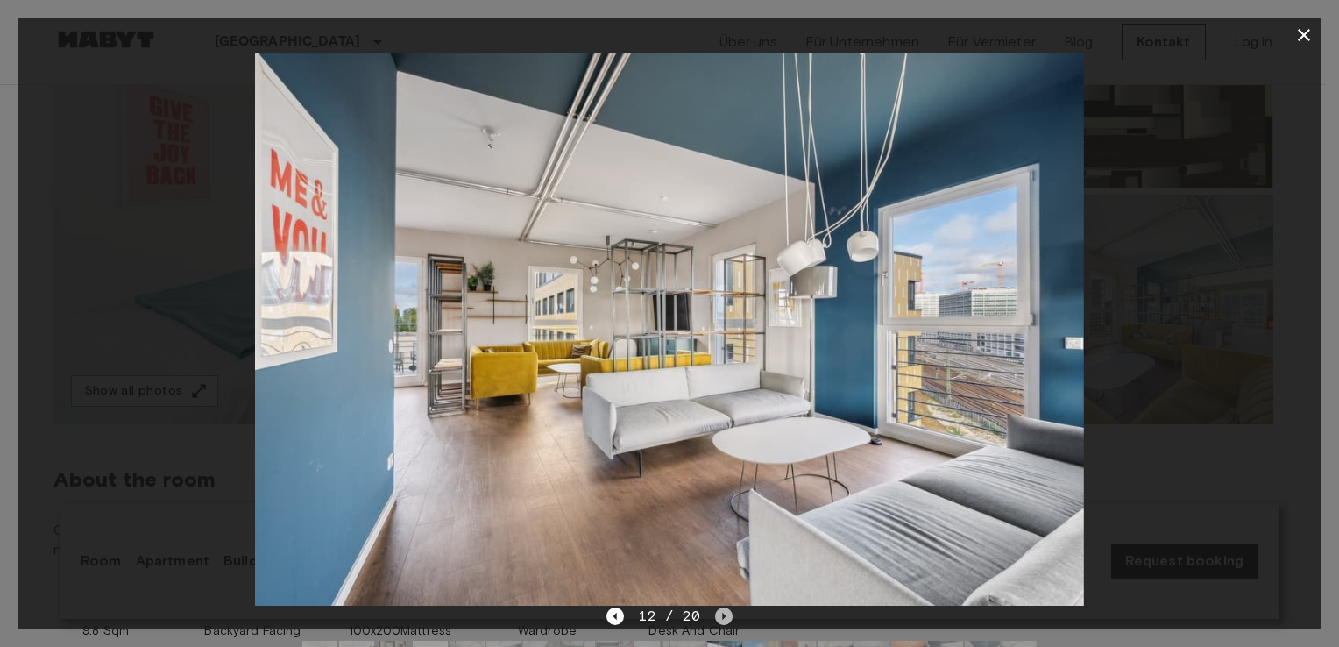
click at [724, 613] on icon "Next image" at bounding box center [724, 616] width 18 height 18
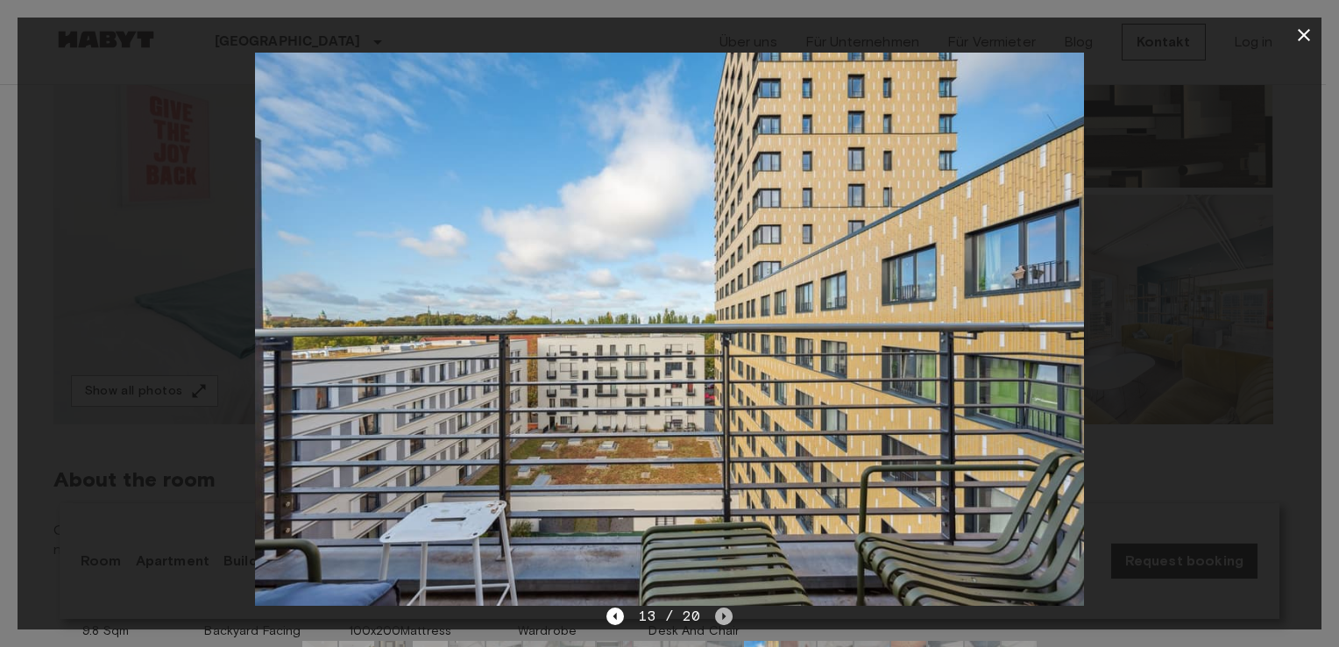
click at [724, 613] on icon "Next image" at bounding box center [724, 616] width 18 height 18
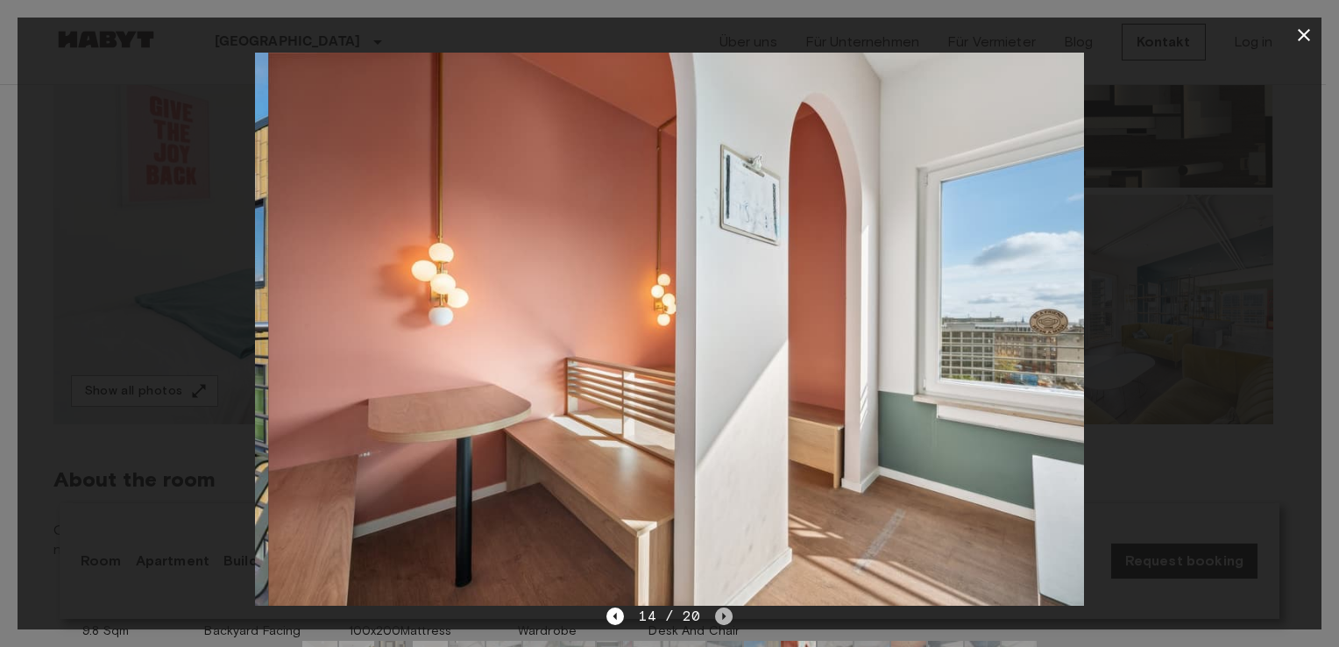
click at [724, 613] on icon "Next image" at bounding box center [724, 616] width 18 height 18
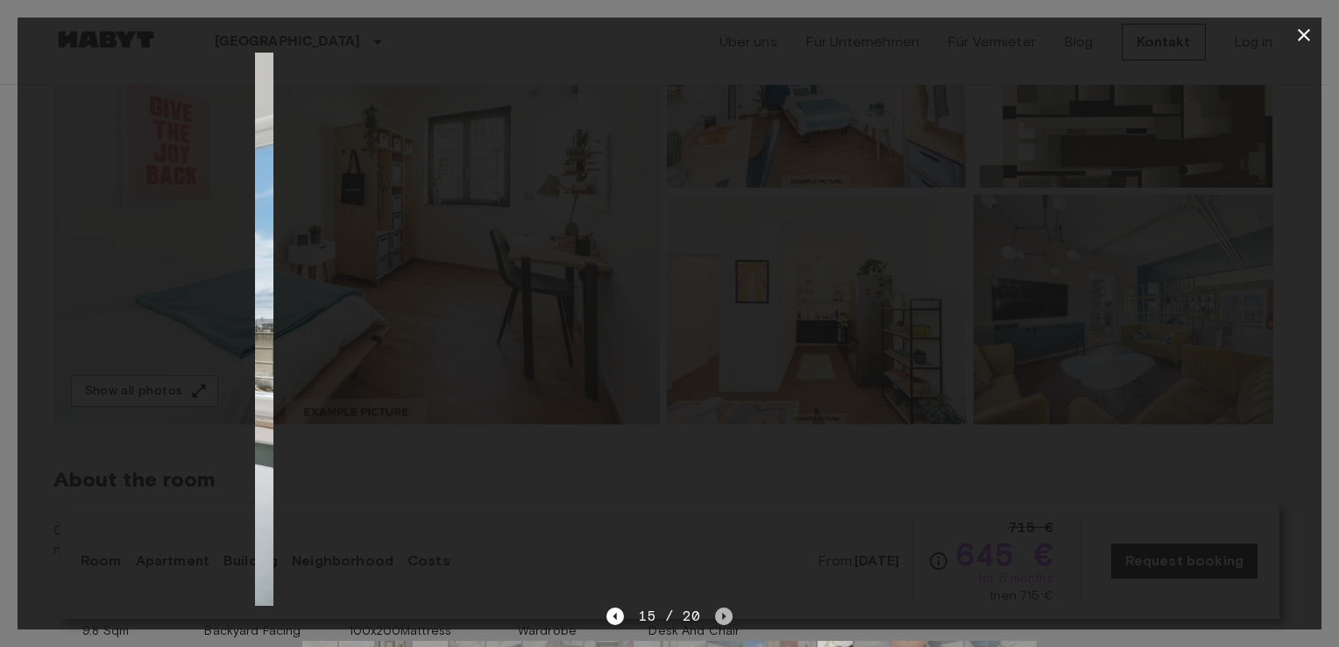
click at [724, 613] on icon "Next image" at bounding box center [724, 616] width 18 height 18
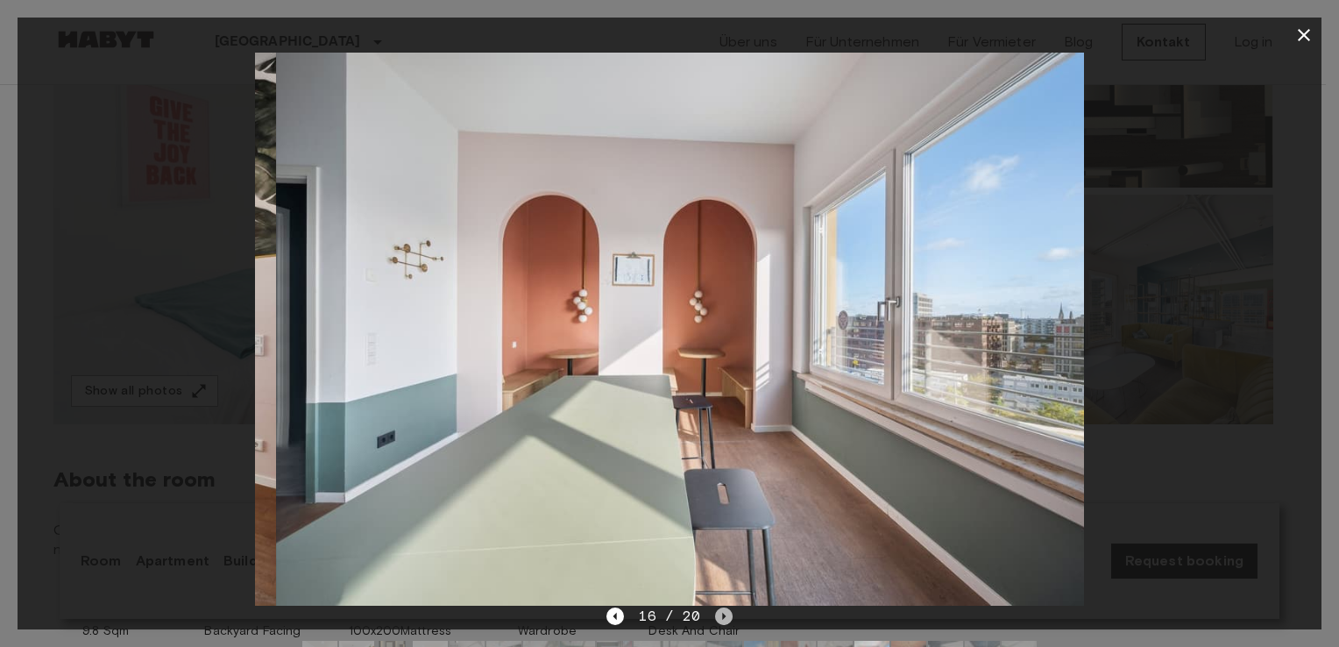
click at [724, 613] on icon "Next image" at bounding box center [724, 616] width 18 height 18
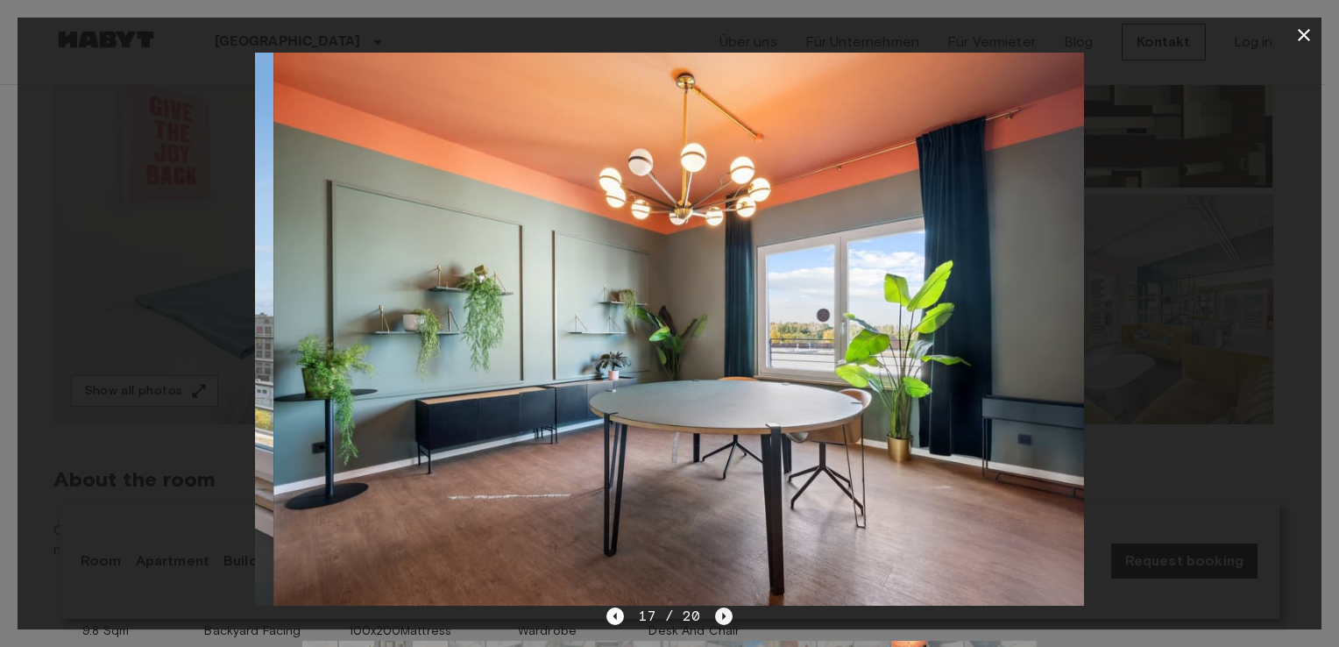
click at [724, 613] on icon "Next image" at bounding box center [724, 616] width 18 height 18
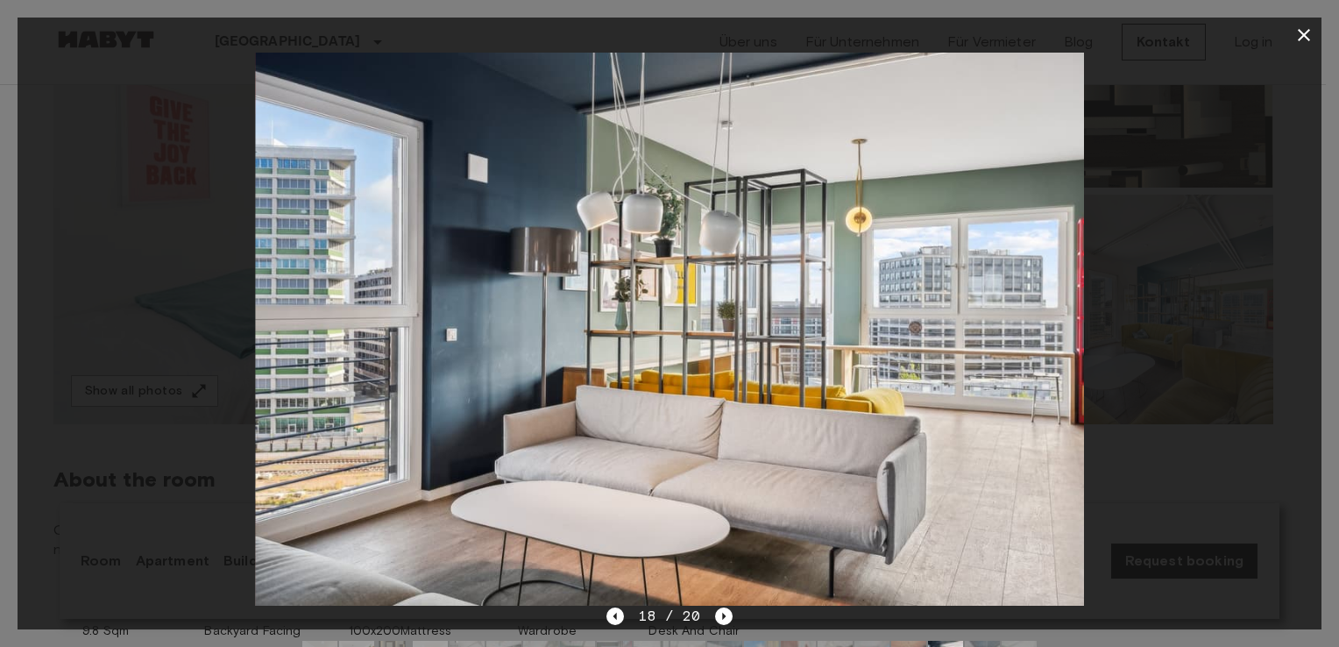
click at [1302, 41] on icon "button" at bounding box center [1304, 35] width 21 height 21
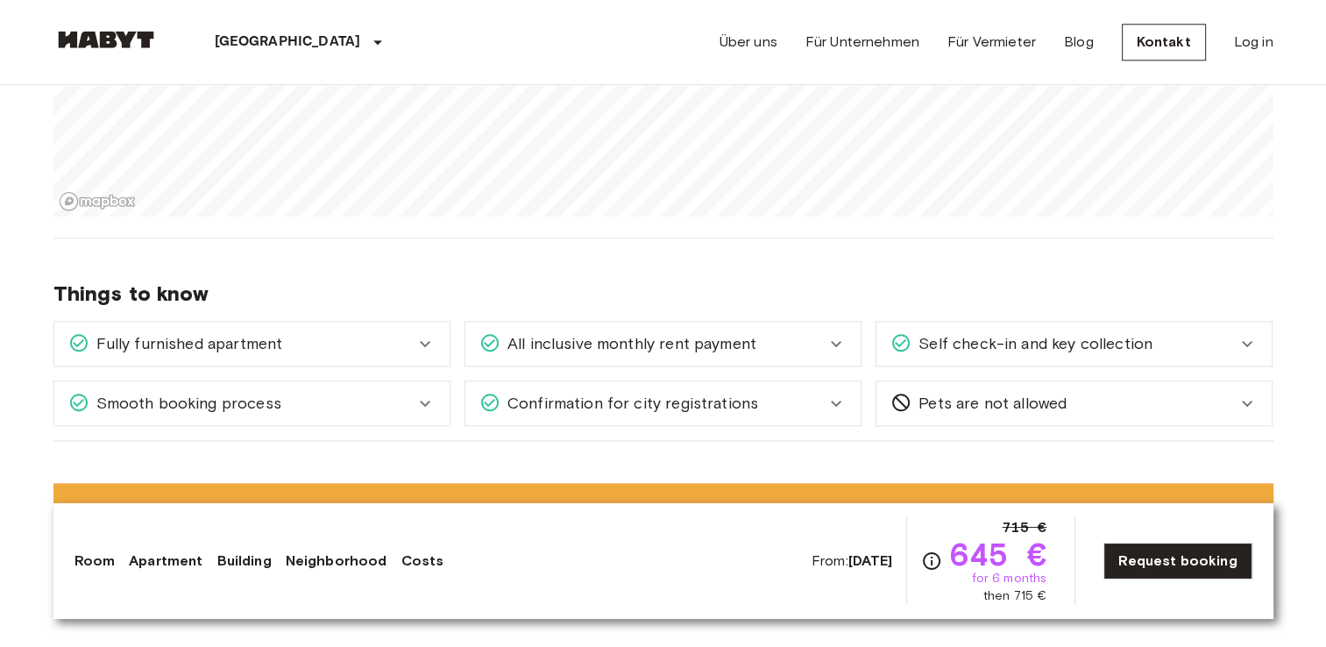
scroll to position [2161, 0]
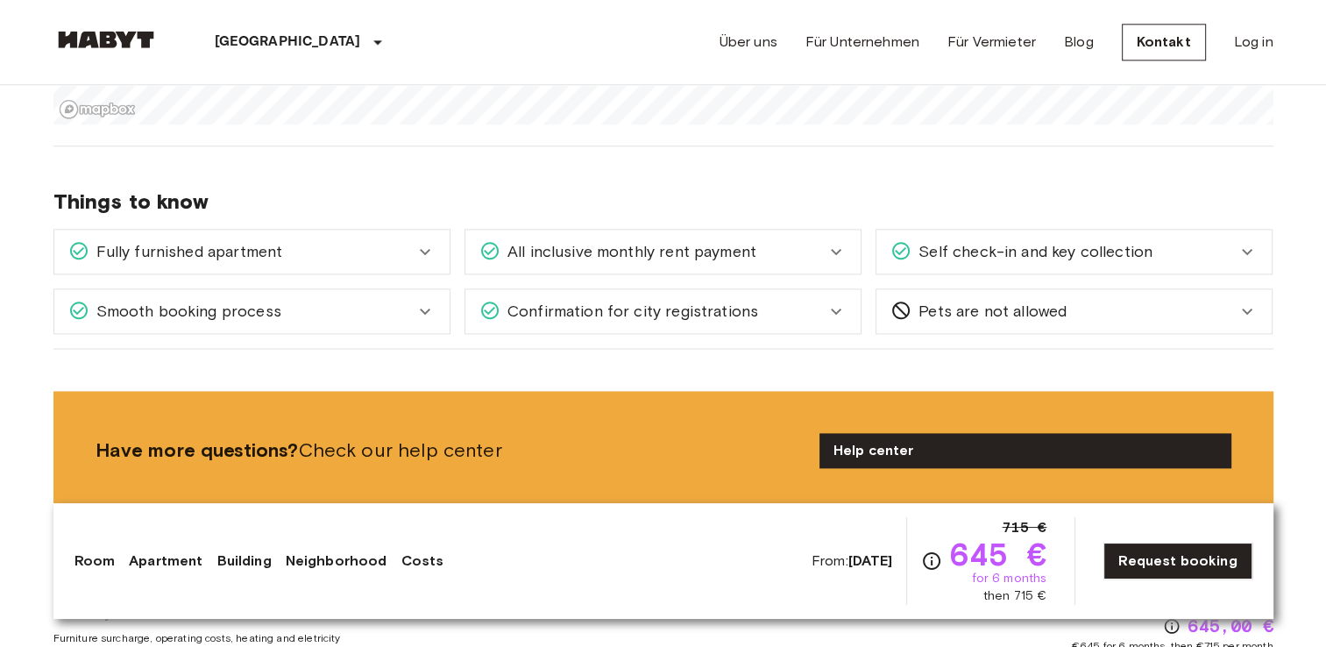
click at [635, 336] on div "Things to know Fully furnished apartment All you need to do is pack your clothe…" at bounding box center [663, 247] width 1220 height 202
click at [673, 304] on span "Confirmation for city registrations" at bounding box center [629, 311] width 258 height 23
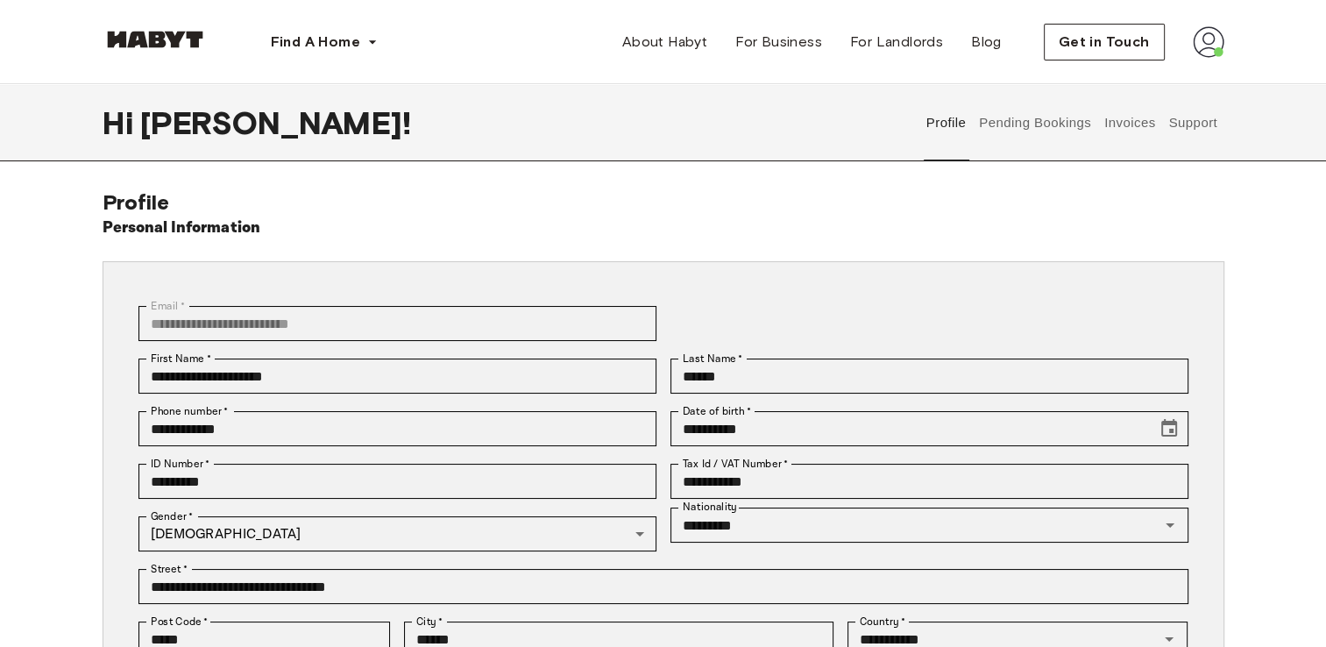
click at [1019, 116] on button "Pending Bookings" at bounding box center [1035, 122] width 117 height 77
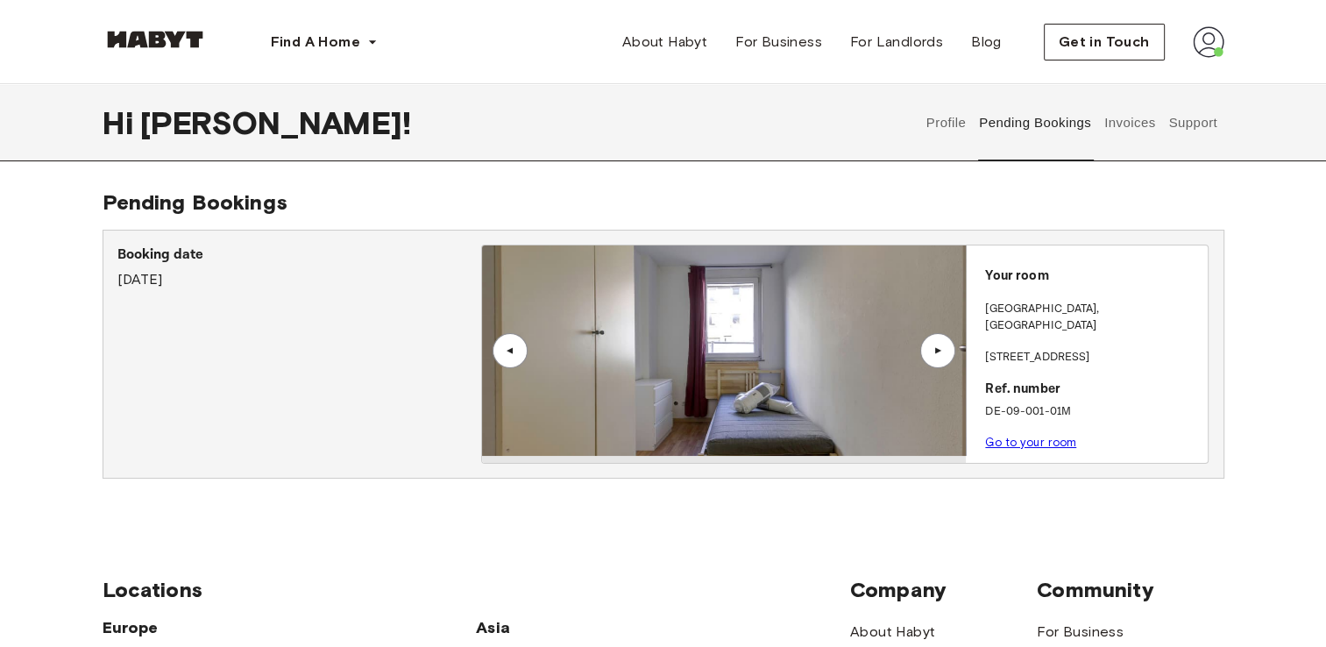
click at [932, 345] on div "▲" at bounding box center [938, 350] width 18 height 11
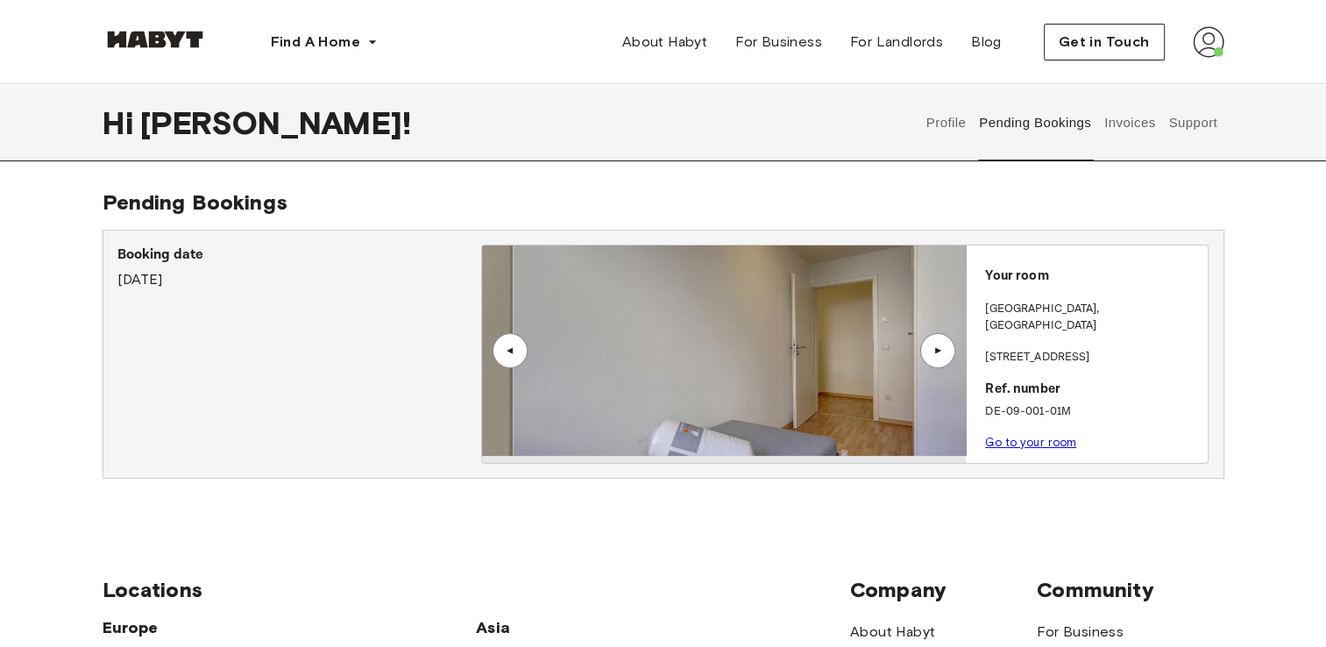
click at [932, 345] on div "▲" at bounding box center [938, 350] width 18 height 11
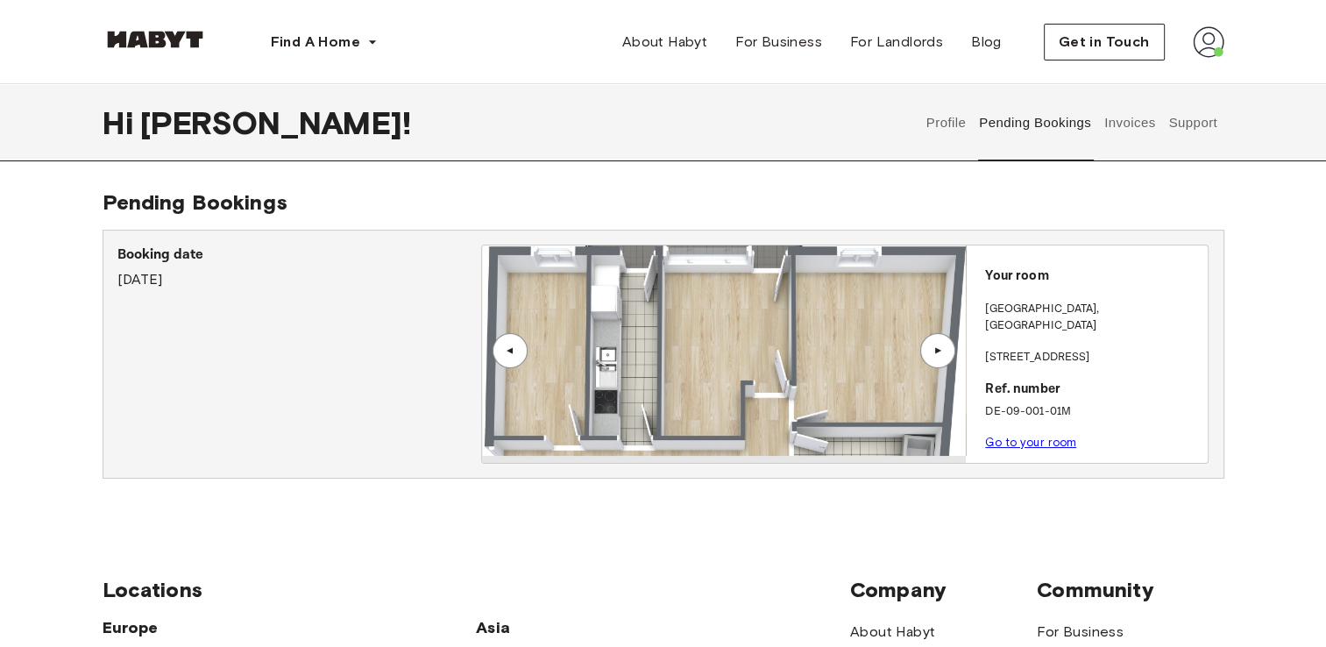
click at [1125, 125] on button "Invoices" at bounding box center [1129, 122] width 55 height 77
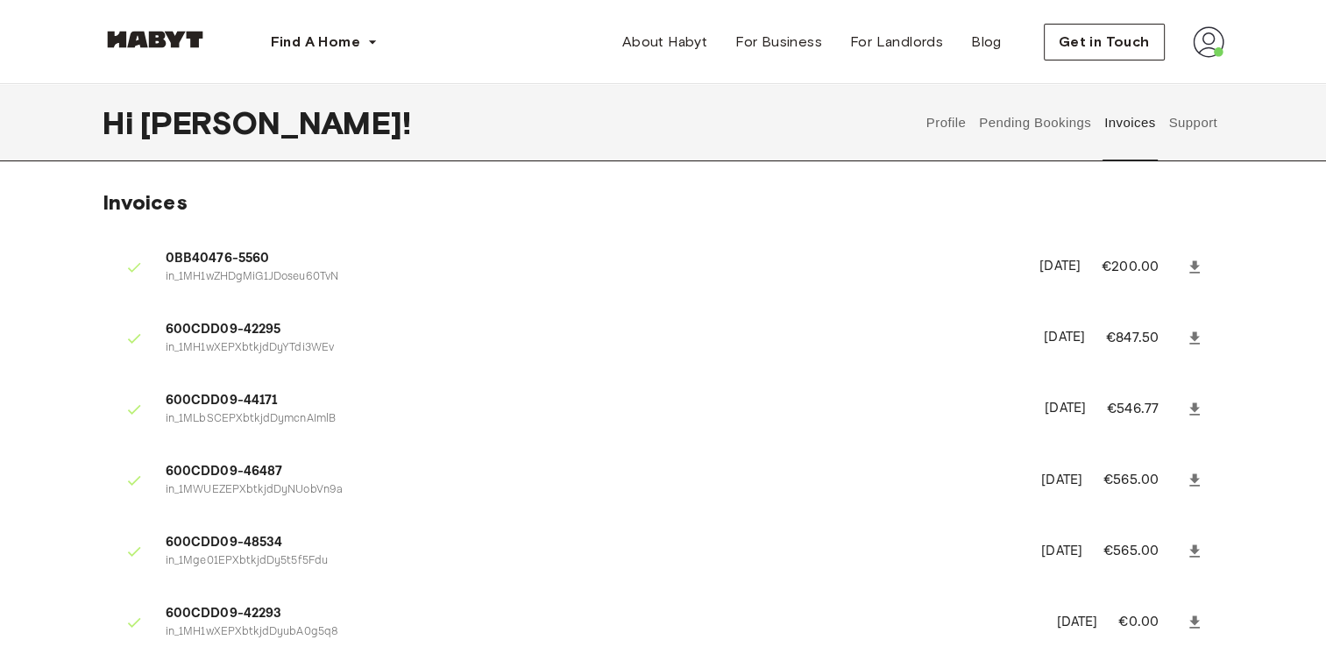
click at [1181, 117] on button "Support" at bounding box center [1192, 122] width 53 height 77
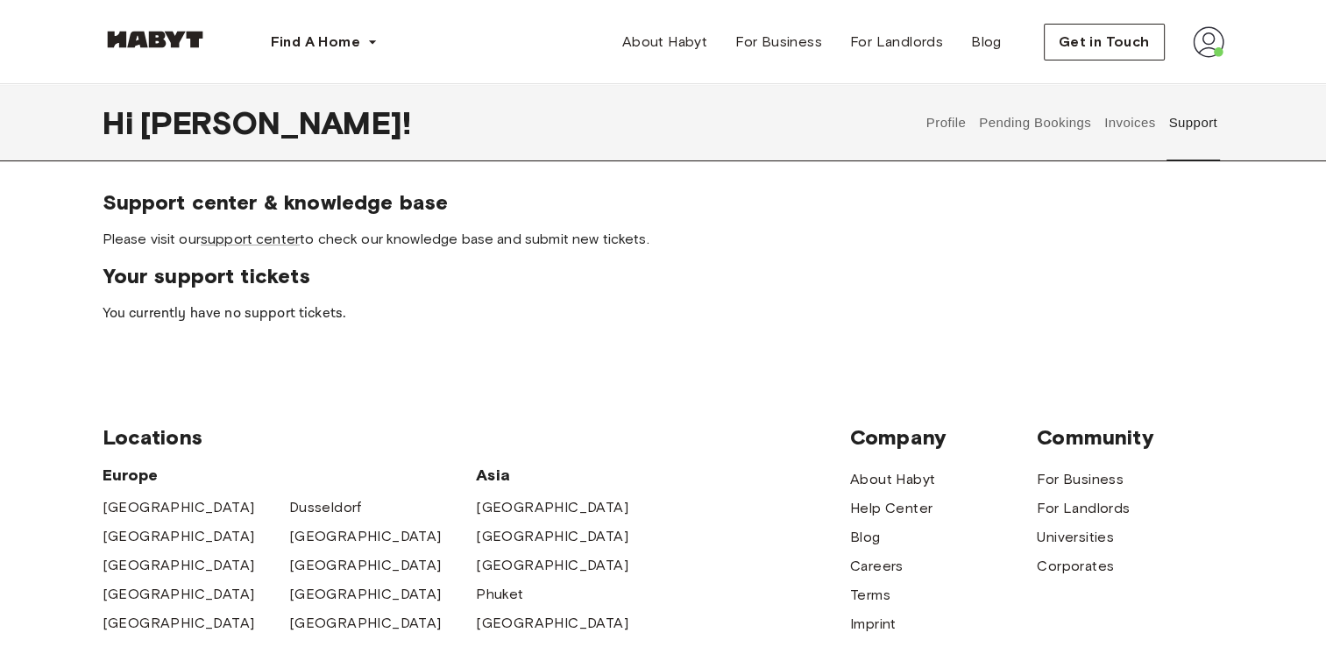
click at [950, 114] on button "Profile" at bounding box center [946, 122] width 45 height 77
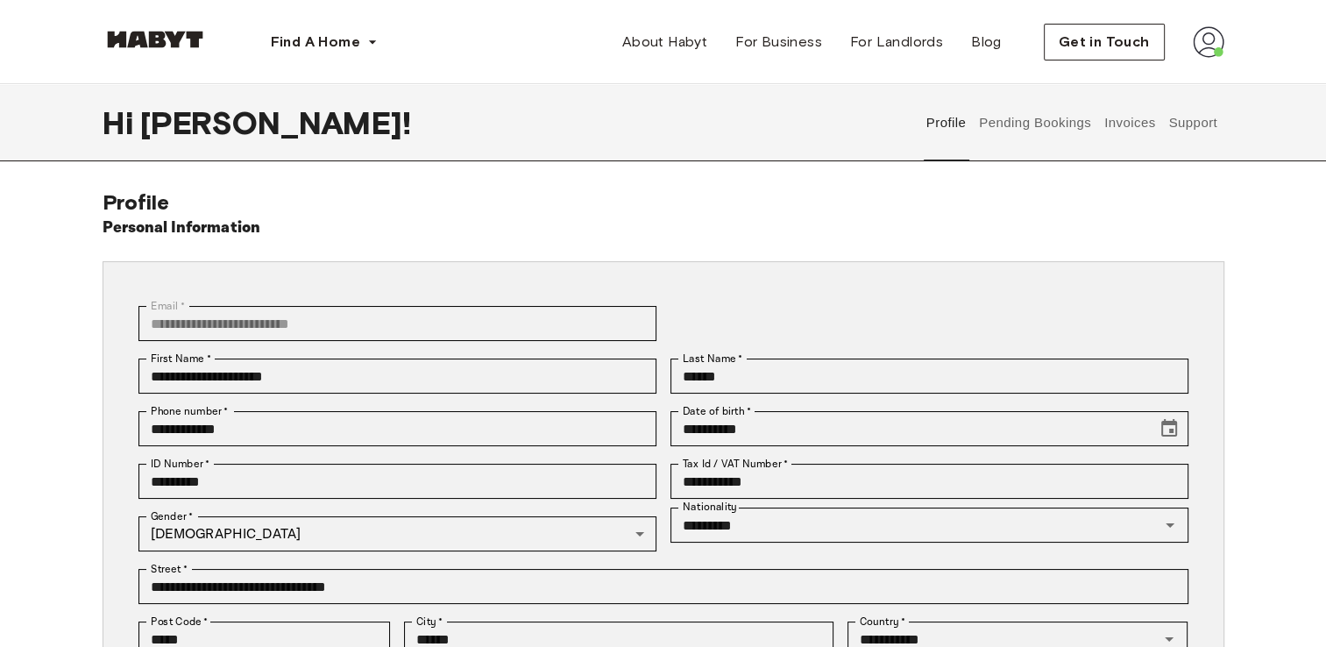
click at [1196, 51] on img at bounding box center [1209, 42] width 32 height 32
click at [1169, 117] on span "Log out" at bounding box center [1159, 117] width 53 height 21
